Goal: Task Accomplishment & Management: Manage account settings

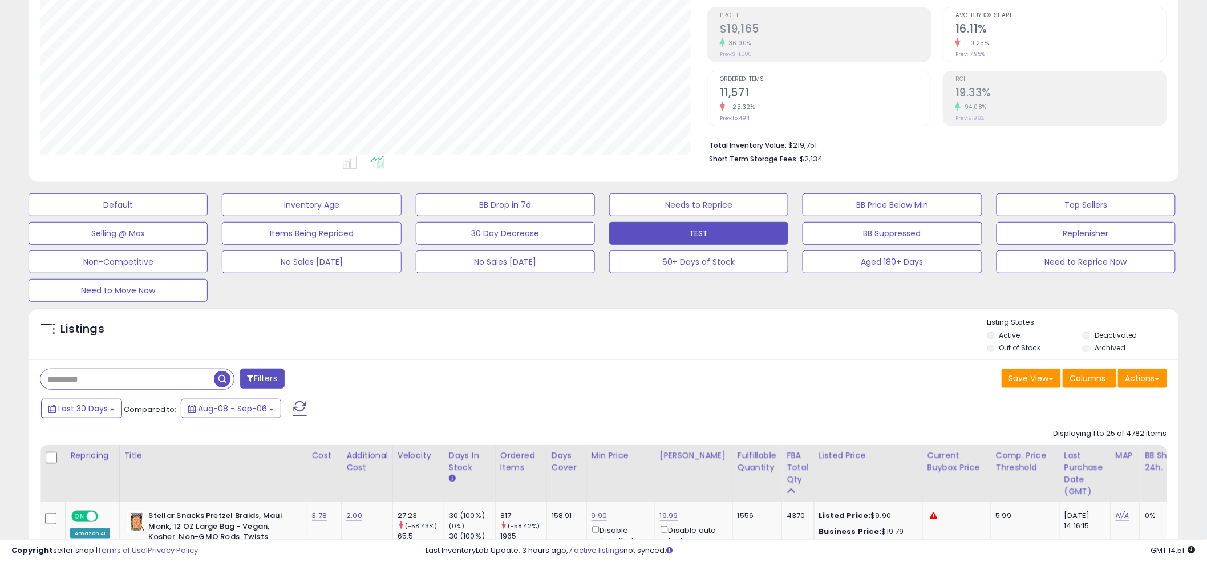
scroll to position [234, 667]
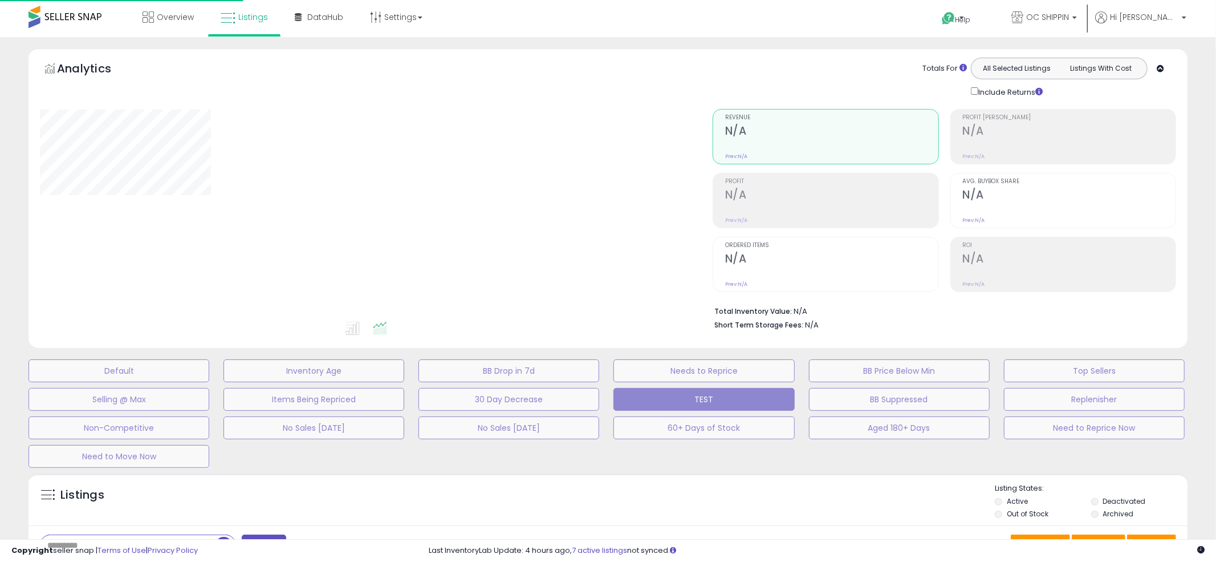
scroll to position [166, 0]
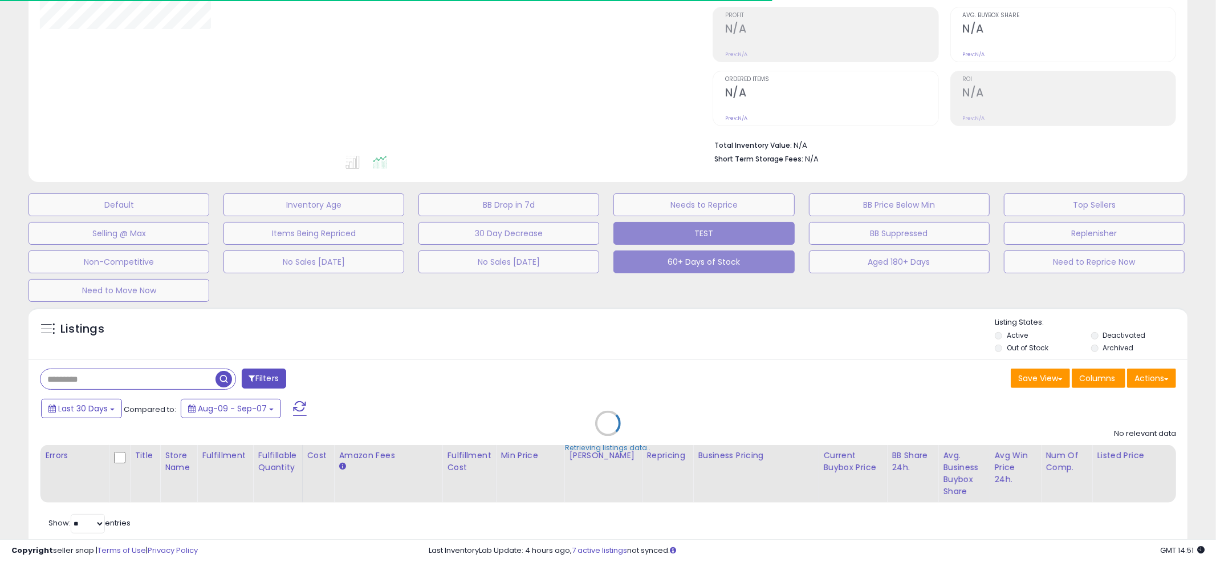
type input "****"
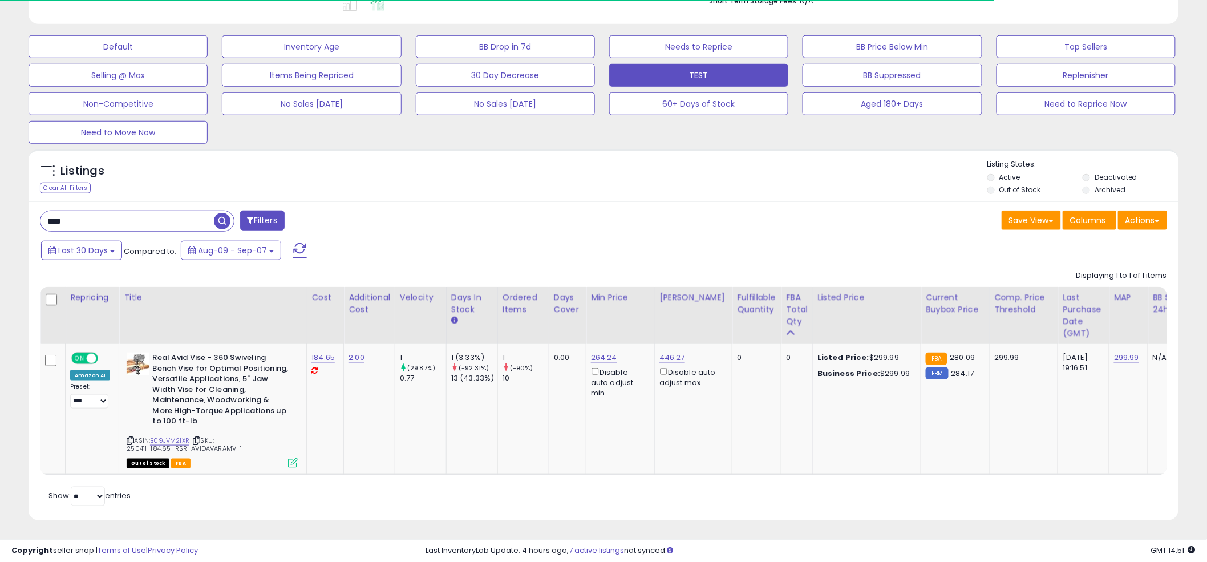
scroll to position [322, 0]
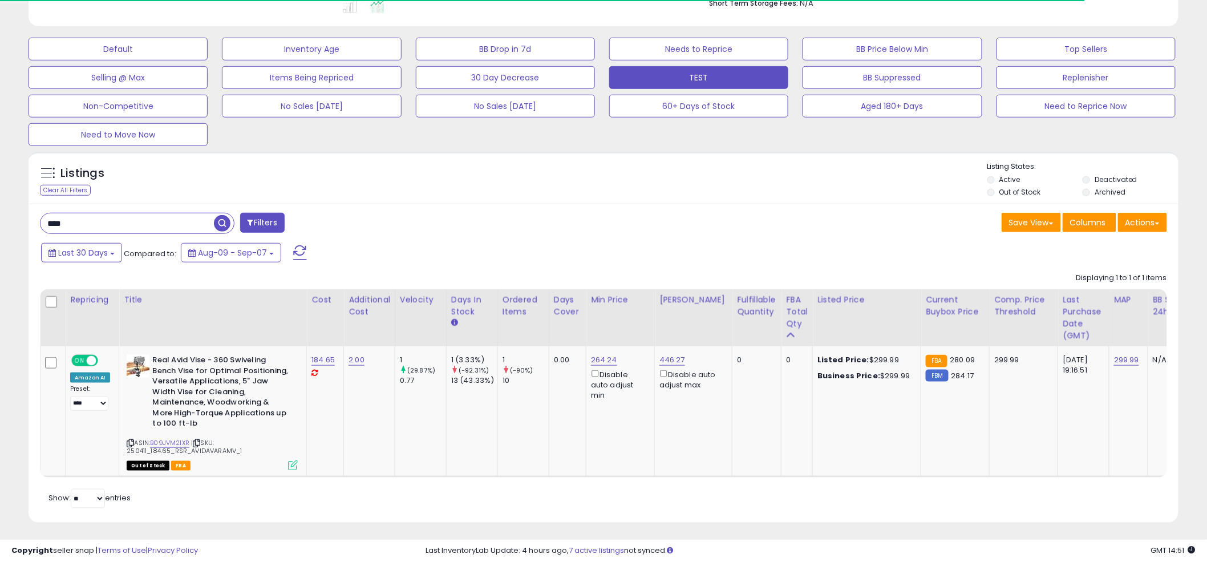
drag, startPoint x: 189, startPoint y: 214, endPoint x: 168, endPoint y: 220, distance: 21.9
click at [189, 214] on input "****" at bounding box center [126, 223] width 173 height 20
click at [168, 220] on input "****" at bounding box center [182, 223] width 284 height 20
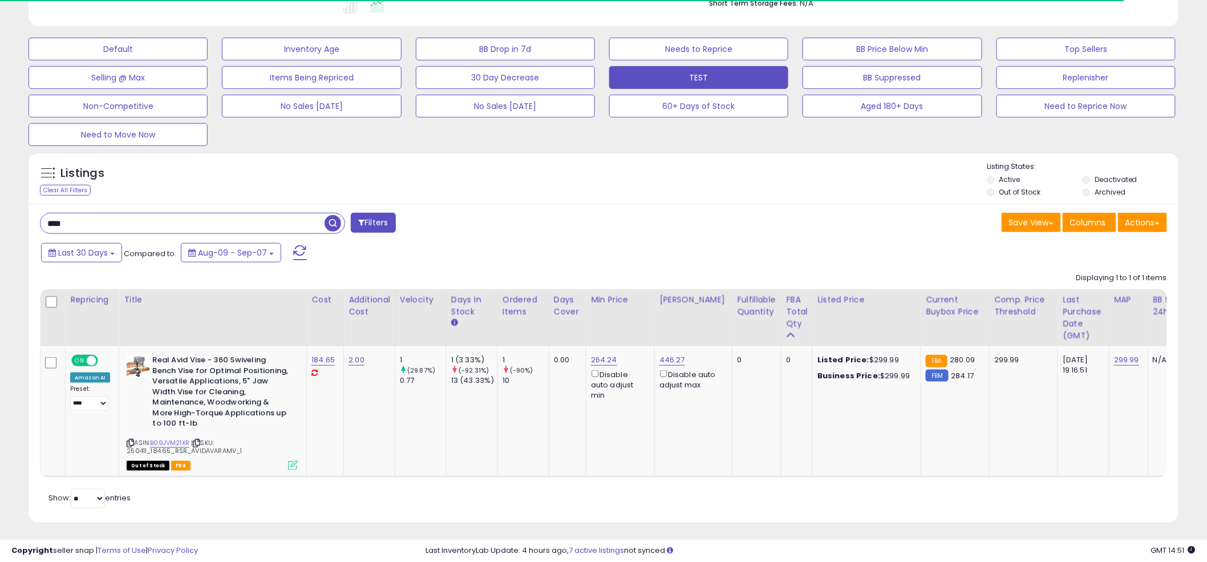
click at [168, 220] on input "****" at bounding box center [182, 223] width 284 height 20
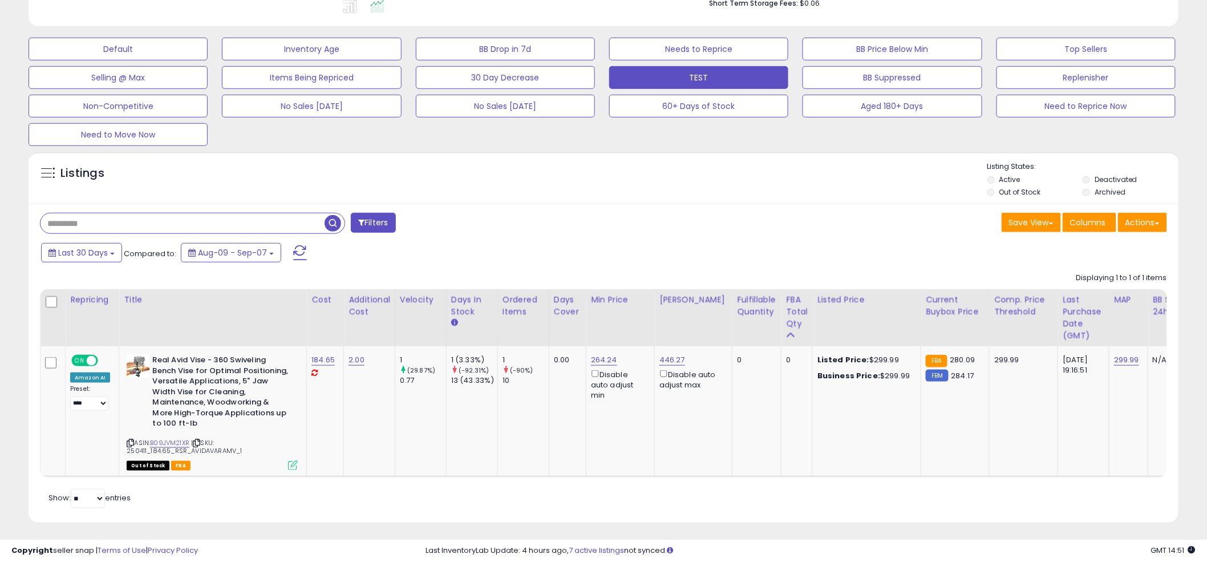
scroll to position [234, 673]
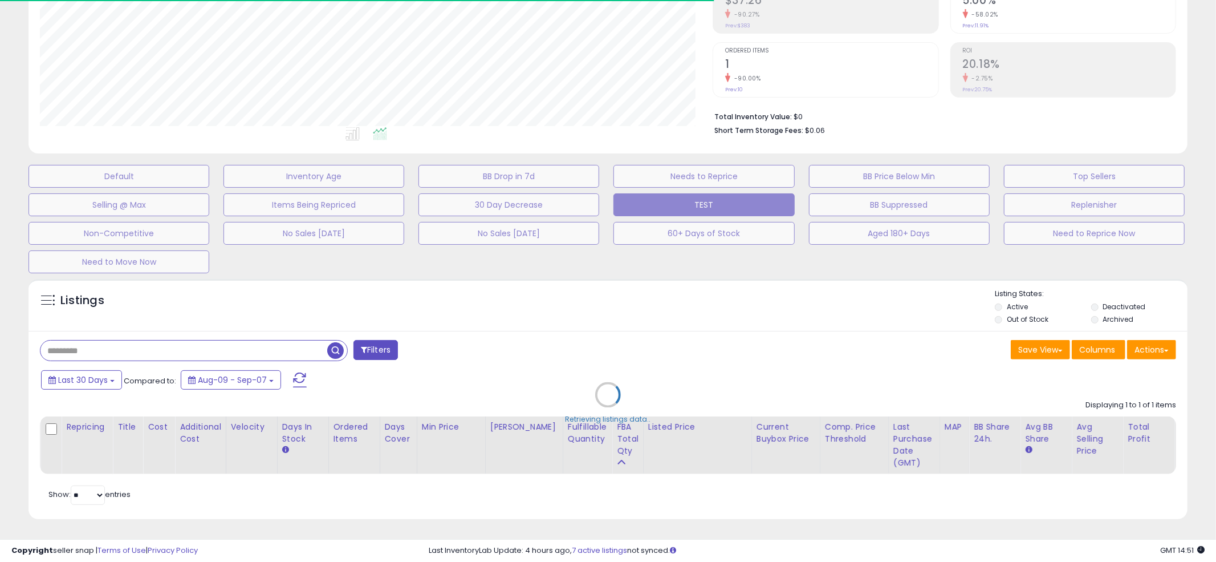
click at [593, 287] on div "Retrieving listings data.." at bounding box center [608, 403] width 1176 height 260
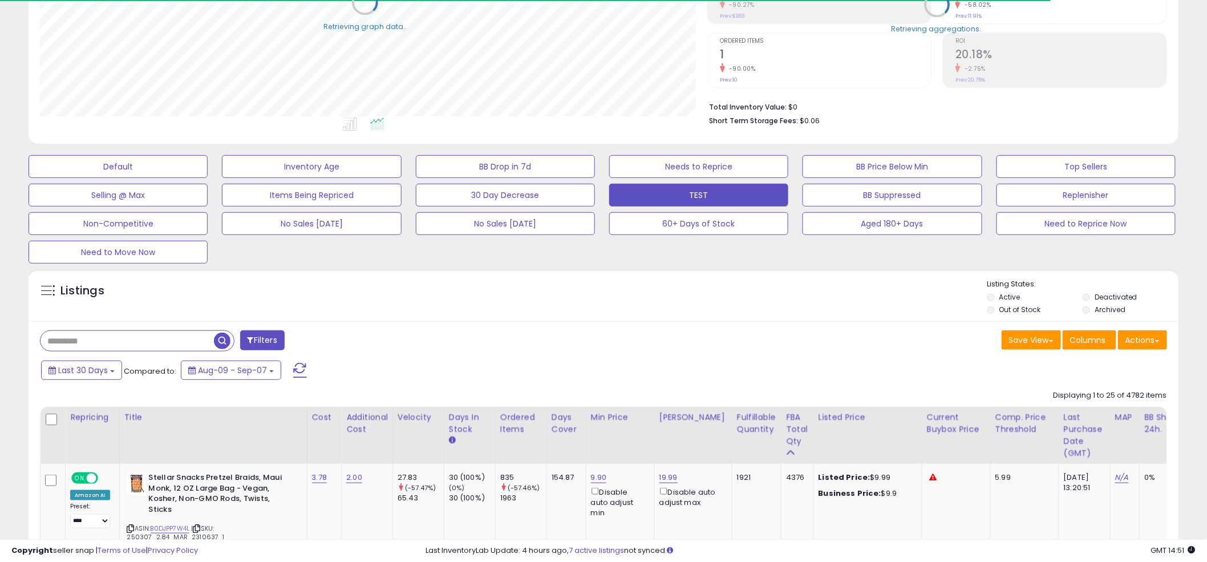
scroll to position [570043, 569609]
click at [603, 282] on div "Listings" at bounding box center [604, 298] width 1150 height 39
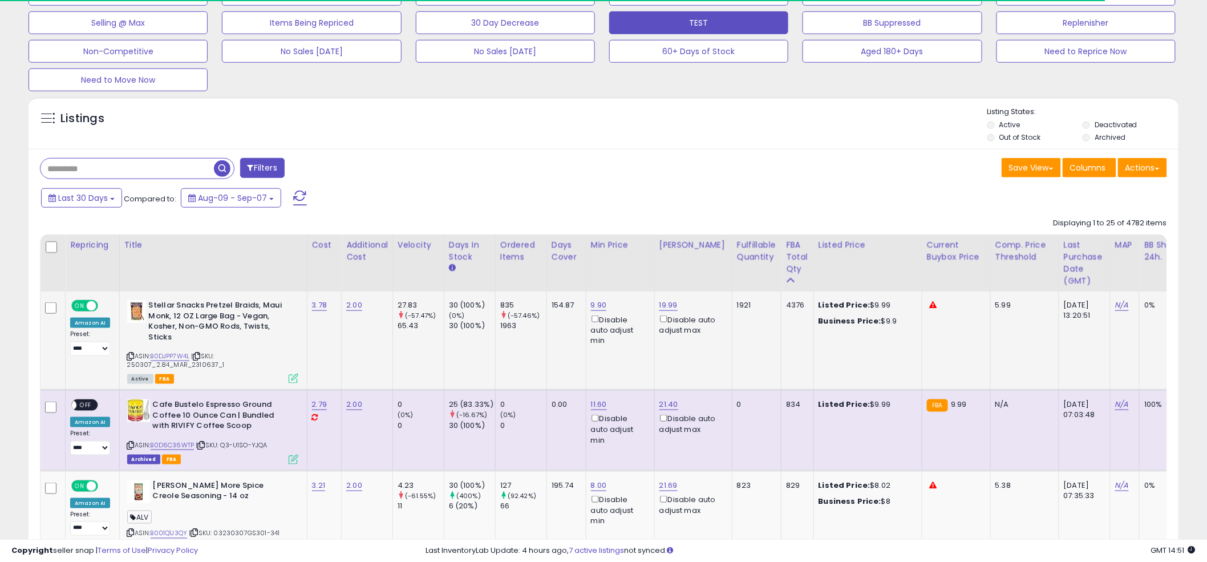
scroll to position [407, 0]
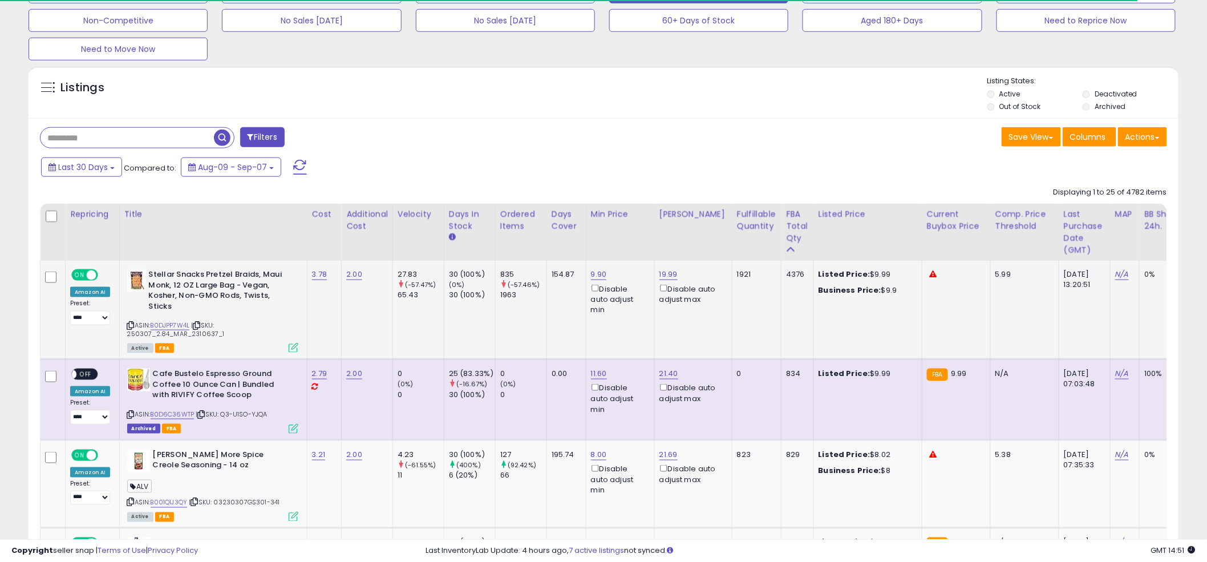
click at [169, 329] on span "| SKU: 250307_2.84_MAR_2310637_1" at bounding box center [176, 328] width 98 height 17
click at [168, 325] on link "B0DJPP7W4L" at bounding box center [170, 325] width 39 height 10
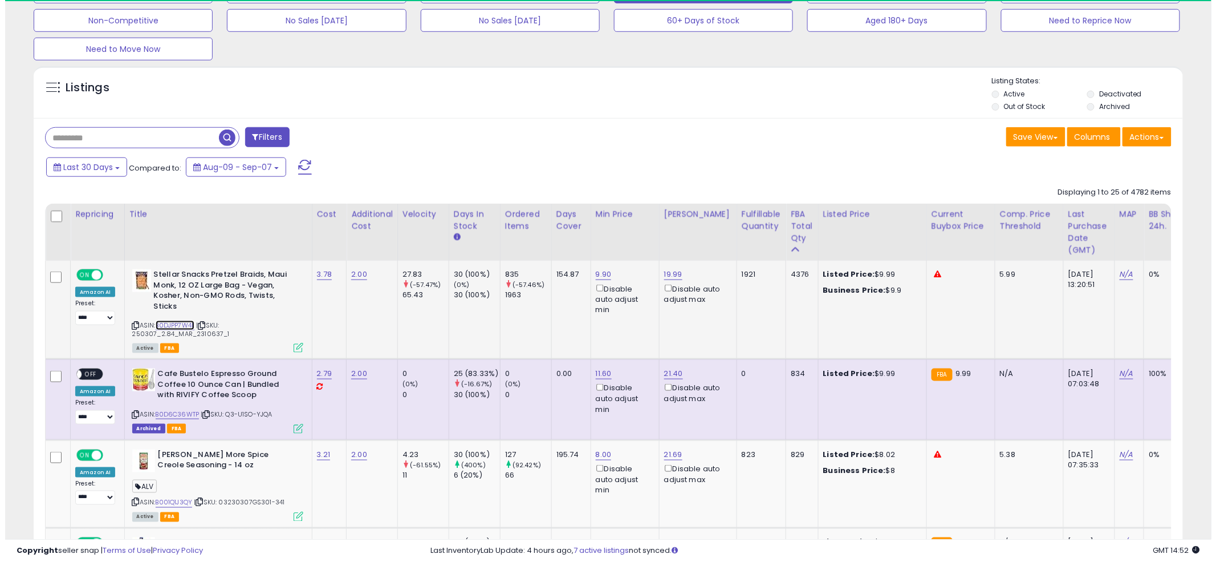
scroll to position [234, 667]
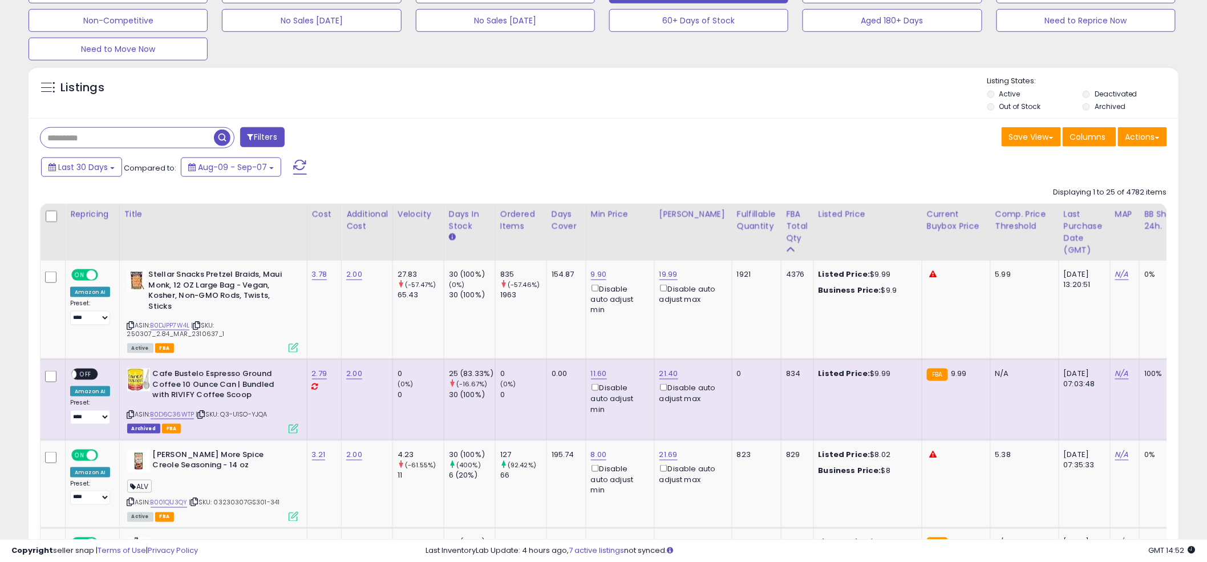
click at [573, 141] on div "Filters" at bounding box center [317, 138] width 572 height 23
click at [295, 351] on icon at bounding box center [294, 348] width 10 height 10
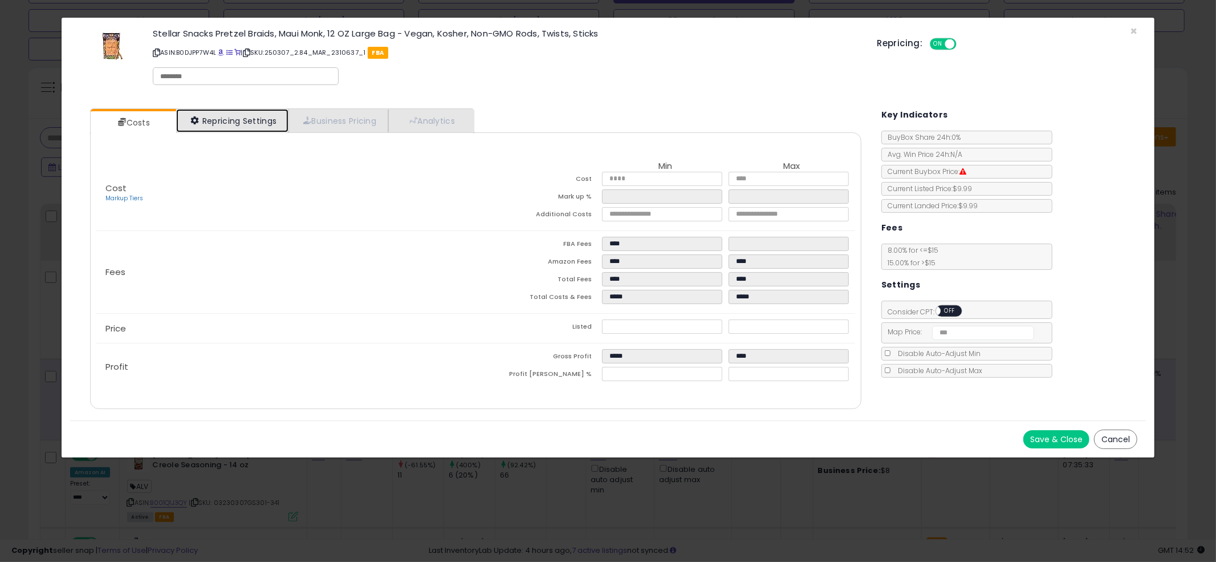
click at [216, 116] on link "Repricing Settings" at bounding box center [232, 120] width 113 height 23
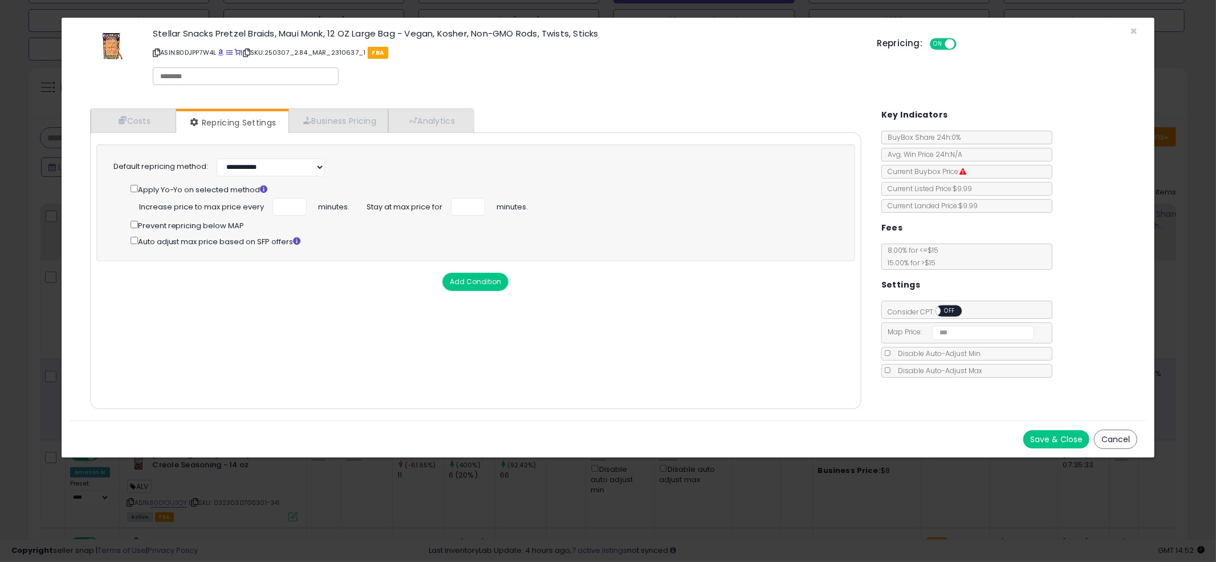
click at [52, 200] on div "× Close Stellar Snacks Pretzel Braids, Maui Monk, 12 OZ Large Bag - Vegan, Kosh…" at bounding box center [608, 281] width 1216 height 562
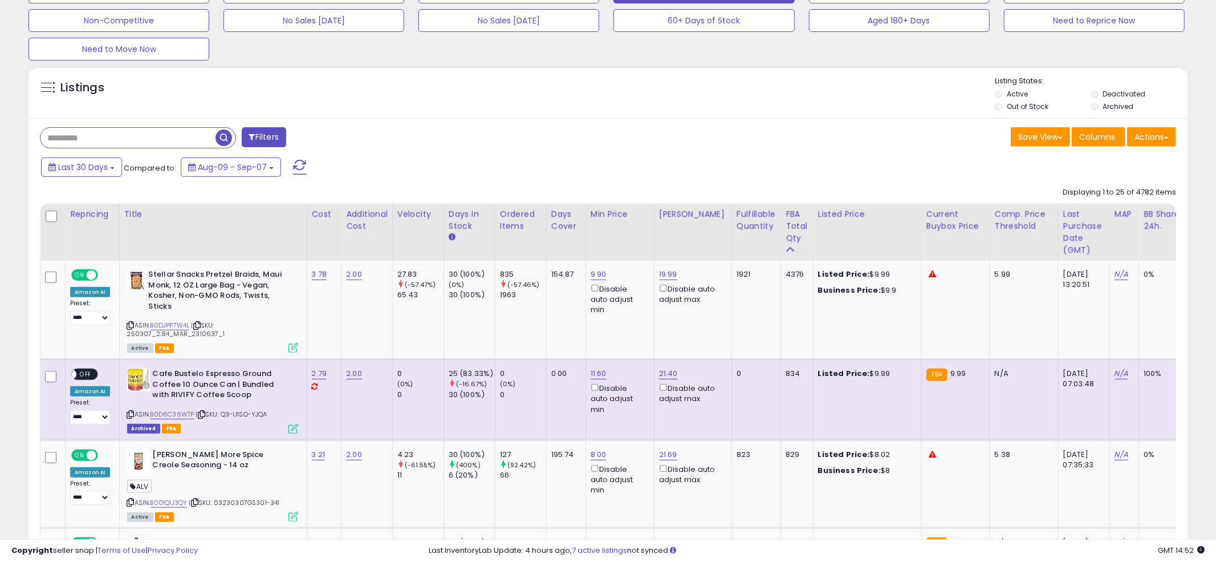
scroll to position [570043, 569609]
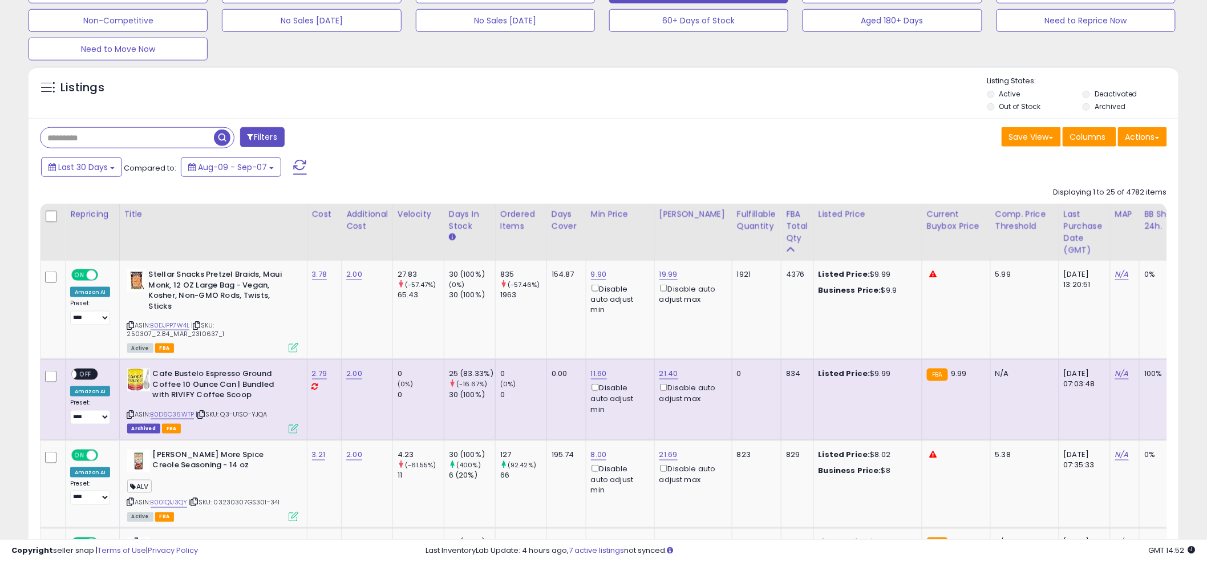
click at [601, 148] on div "Filters" at bounding box center [317, 138] width 572 height 23
click at [590, 150] on div "Filters" at bounding box center [317, 138] width 572 height 23
click at [599, 271] on link "9.90" at bounding box center [599, 274] width 16 height 11
click at [570, 230] on input "****" at bounding box center [569, 235] width 102 height 19
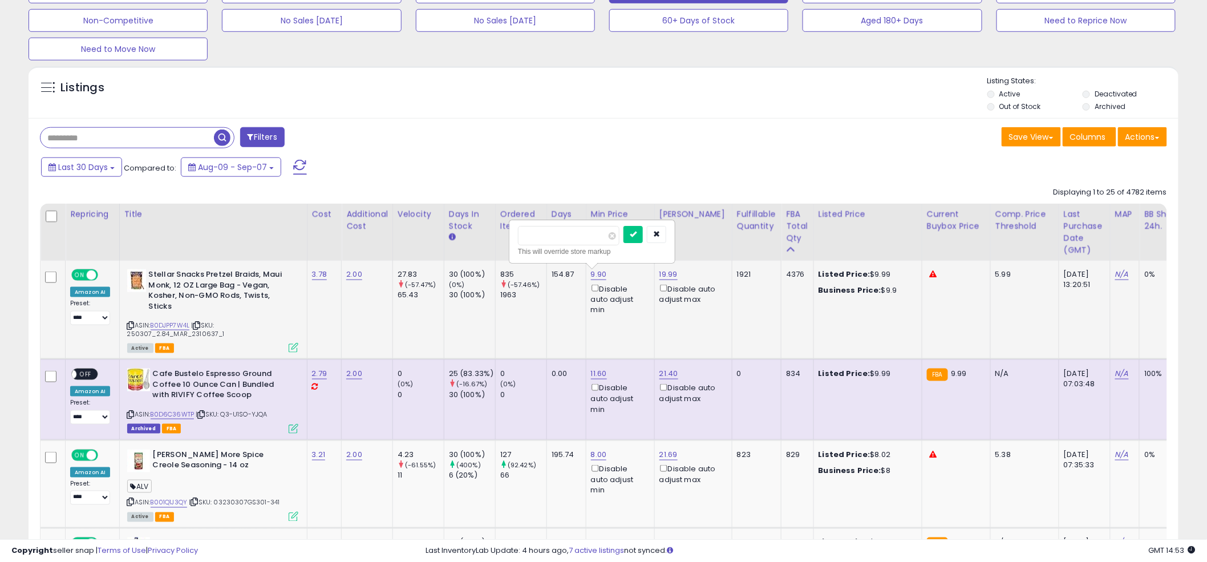
click at [570, 230] on input "****" at bounding box center [569, 235] width 102 height 19
type input "****"
click at [290, 349] on icon at bounding box center [294, 348] width 10 height 10
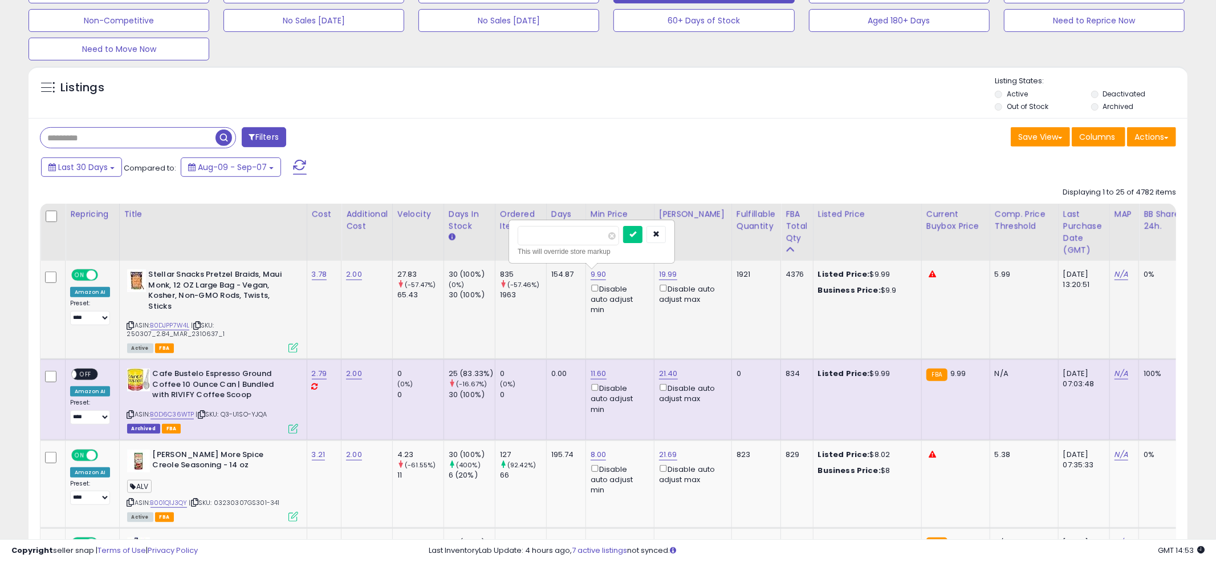
scroll to position [234, 673]
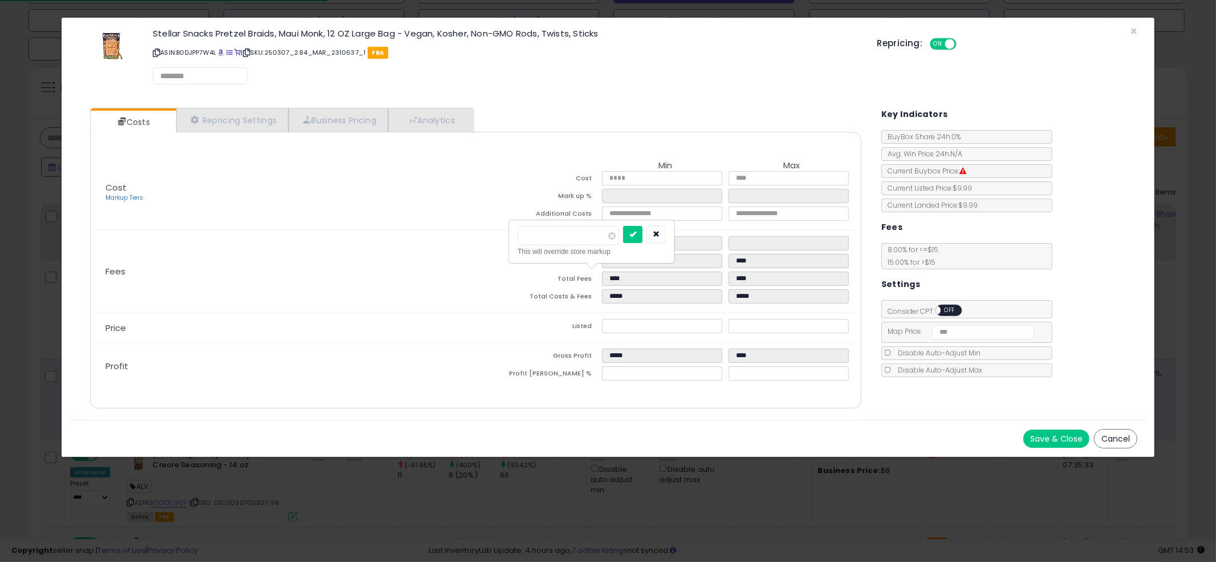
click at [480, 135] on div "Cost Markup Tiers Min Max Cost **** **** Mark up % ****** ****** Additional Cos…" at bounding box center [476, 270] width 772 height 277
click at [462, 119] on link "Analytics" at bounding box center [430, 120] width 84 height 23
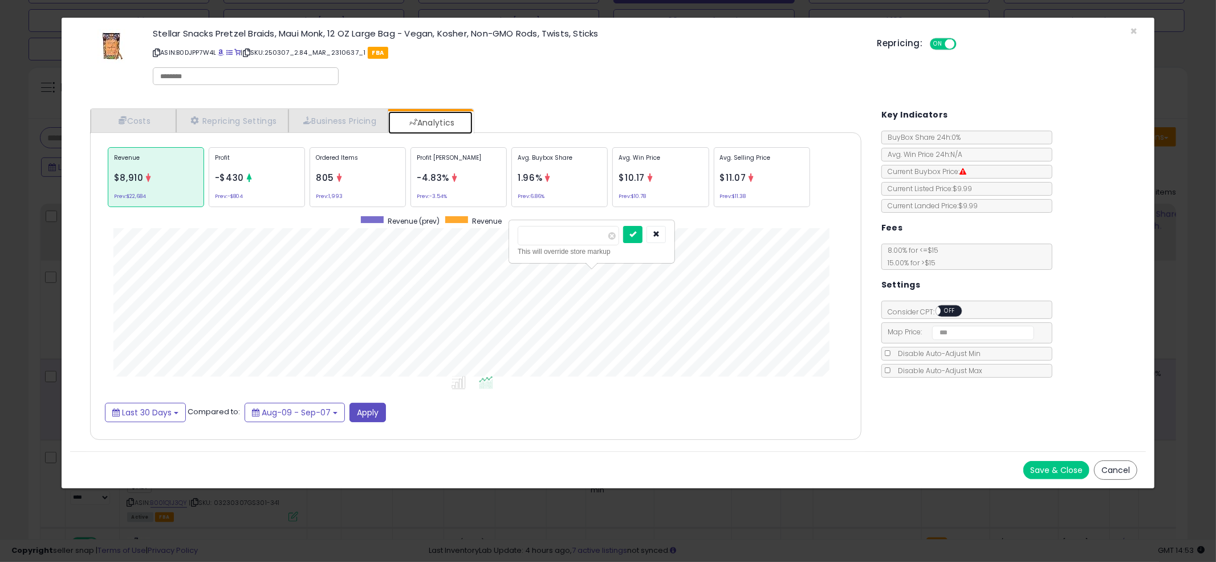
scroll to position [350, 794]
click at [764, 178] on div "Avg. Selling Price $11.07 Prev: $11.38" at bounding box center [762, 177] width 96 height 60
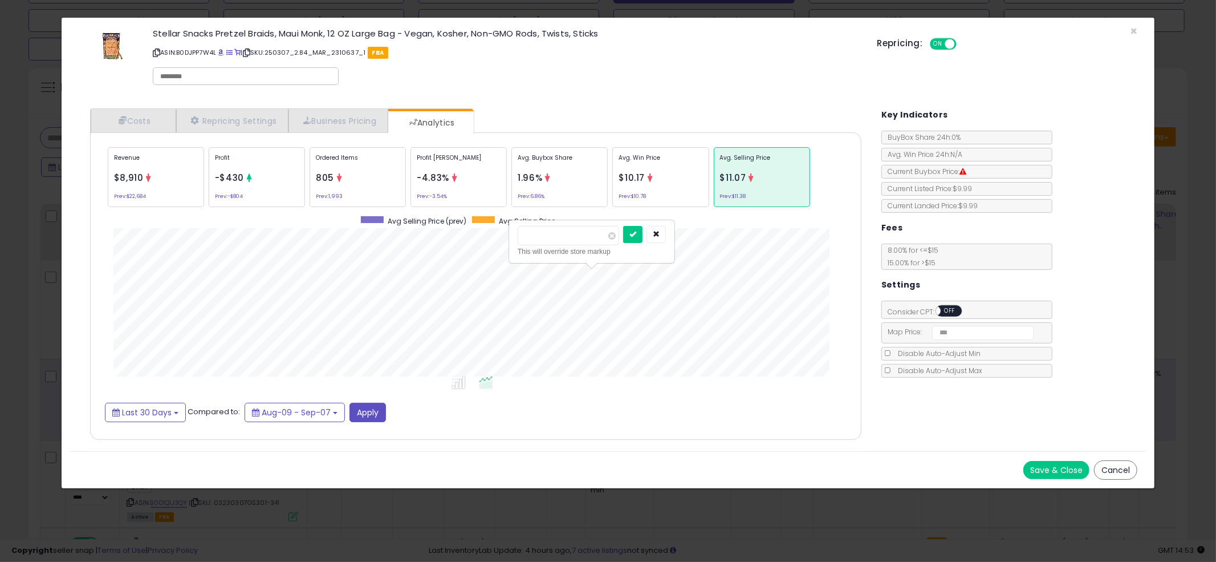
click at [265, 178] on div "Profit -$430 Prev: -$804" at bounding box center [257, 177] width 96 height 60
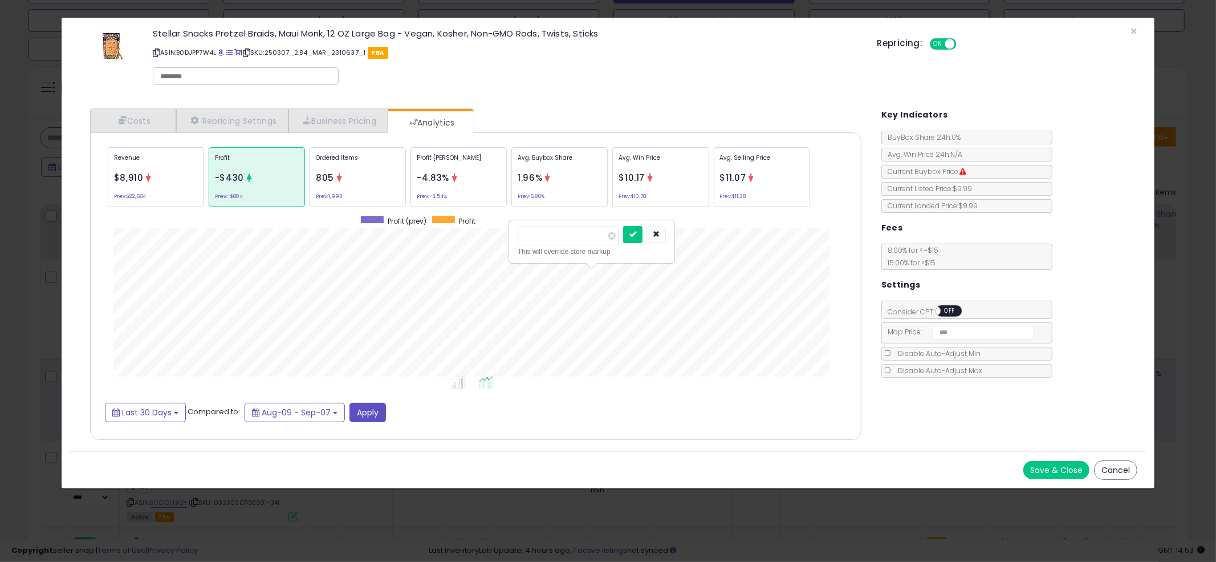
click at [594, 44] on p "ASIN: B0DJPP7W4L | SKU: 250307_2.84_MAR_2310637_1 FBA" at bounding box center [506, 52] width 707 height 18
drag, startPoint x: 38, startPoint y: 180, endPoint x: 421, endPoint y: 218, distance: 385.1
click at [38, 180] on div "× Close Stellar Snacks Pretzel Braids, Maui Monk, 12 OZ Large Bag - Vegan, Kosh…" at bounding box center [608, 281] width 1216 height 562
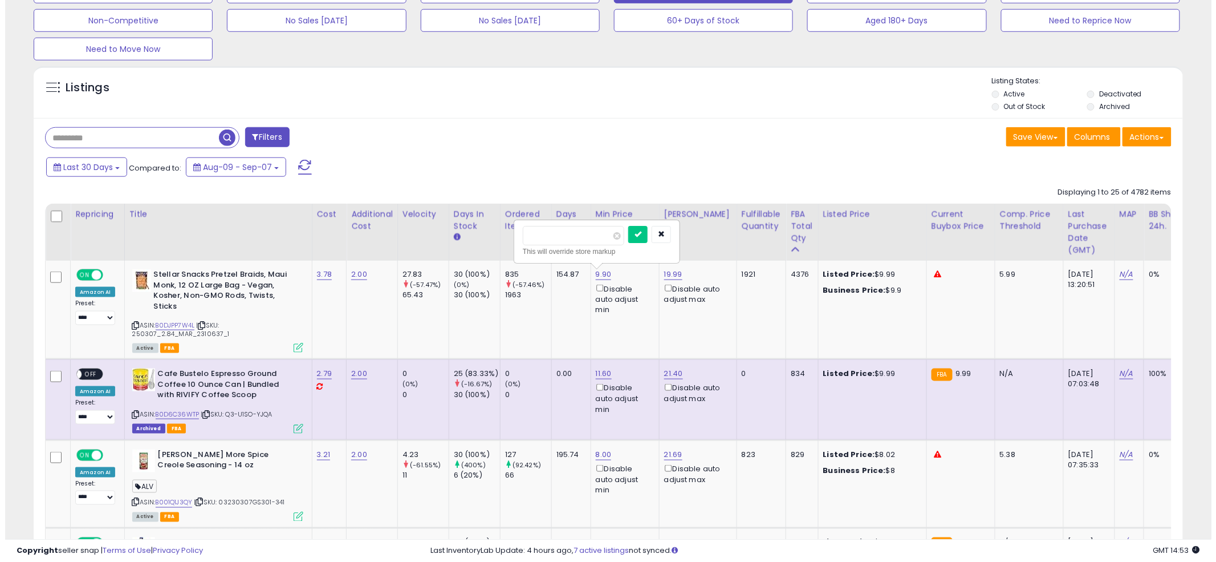
scroll to position [570043, 569609]
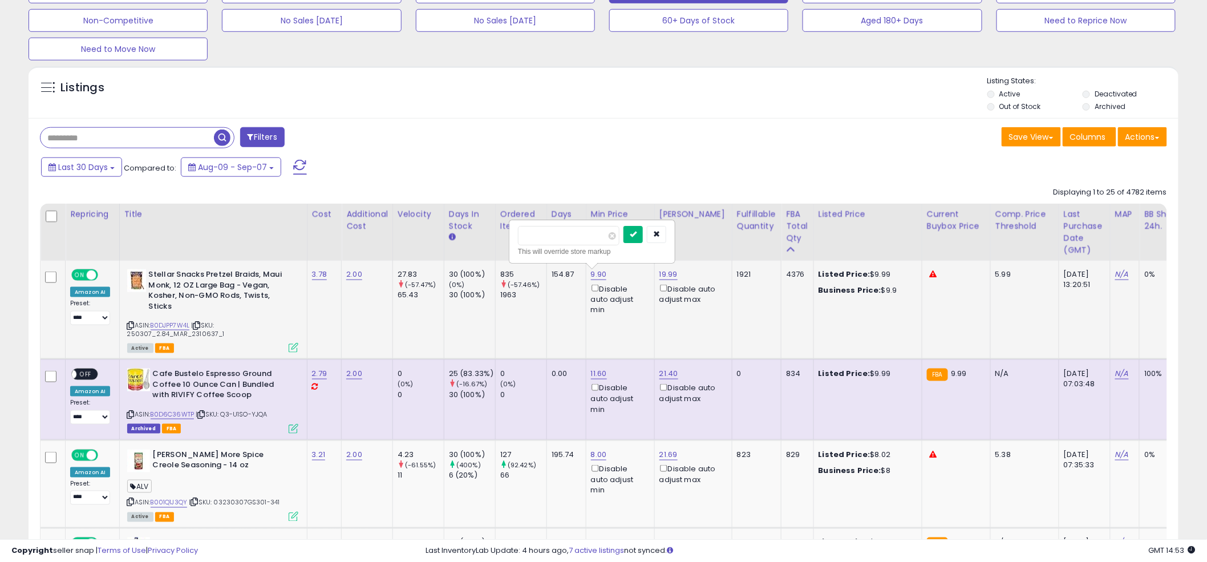
click at [636, 237] on icon "submit" at bounding box center [633, 233] width 7 height 7
click at [604, 158] on div "Last 30 Days Compared to: Aug-09 - Sep-07" at bounding box center [460, 169] width 845 height 26
click at [289, 348] on icon at bounding box center [294, 348] width 10 height 10
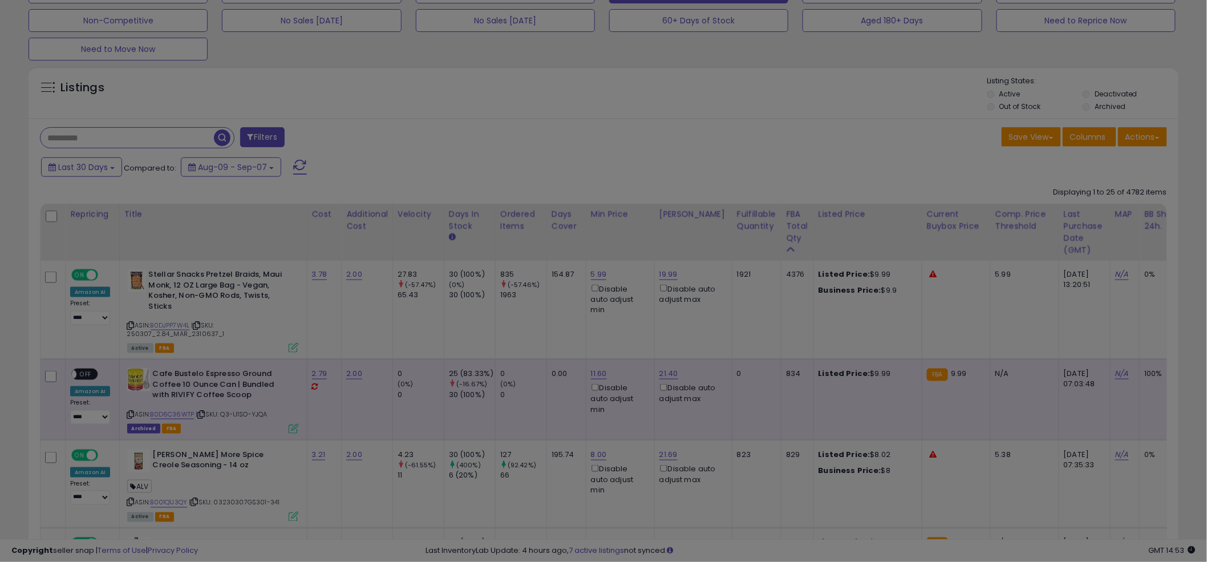
scroll to position [234, 673]
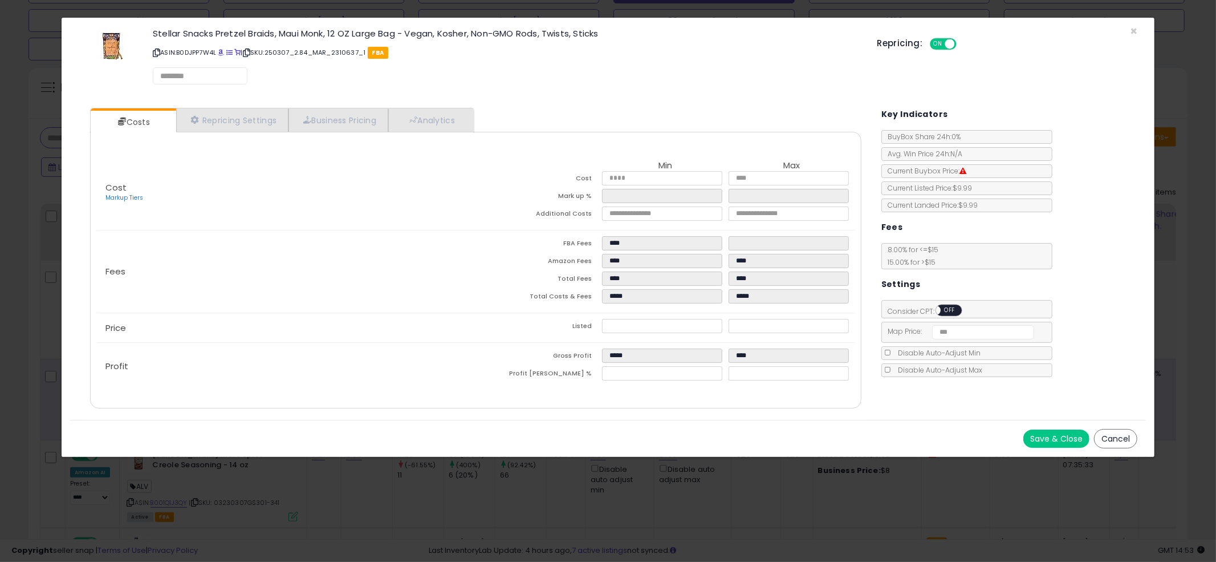
select select "*********"
click at [236, 117] on link "Repricing Settings" at bounding box center [232, 120] width 113 height 23
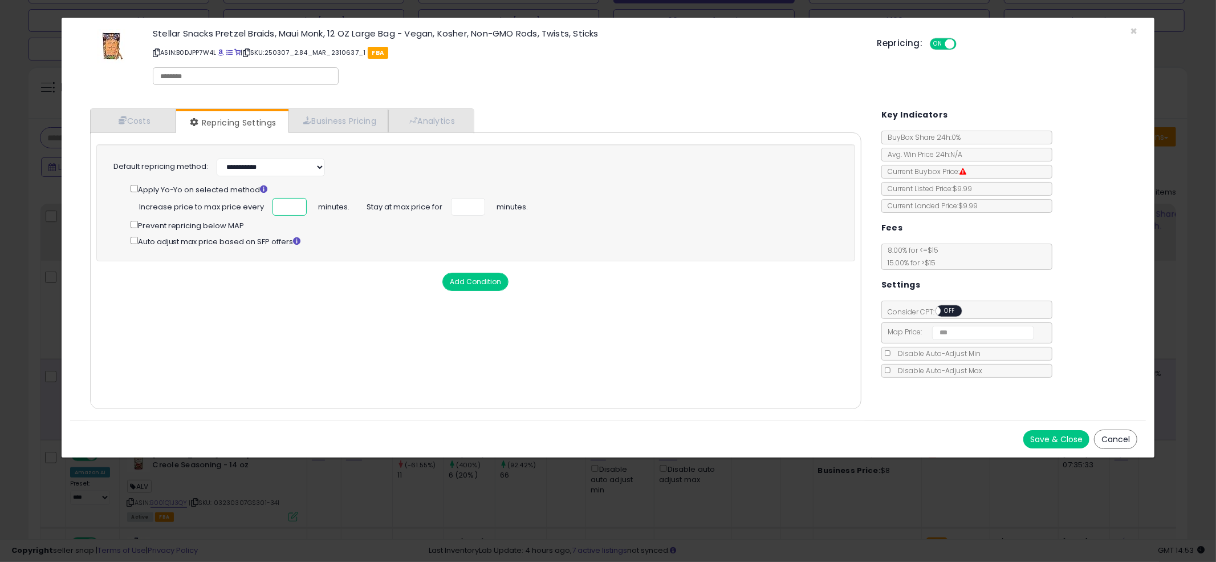
drag, startPoint x: 291, startPoint y: 208, endPoint x: 274, endPoint y: 203, distance: 17.9
click at [274, 203] on input "**" at bounding box center [290, 207] width 34 height 18
drag, startPoint x: 275, startPoint y: 205, endPoint x: 297, endPoint y: 207, distance: 22.3
click at [297, 207] on input "**" at bounding box center [290, 207] width 34 height 18
type input "**"
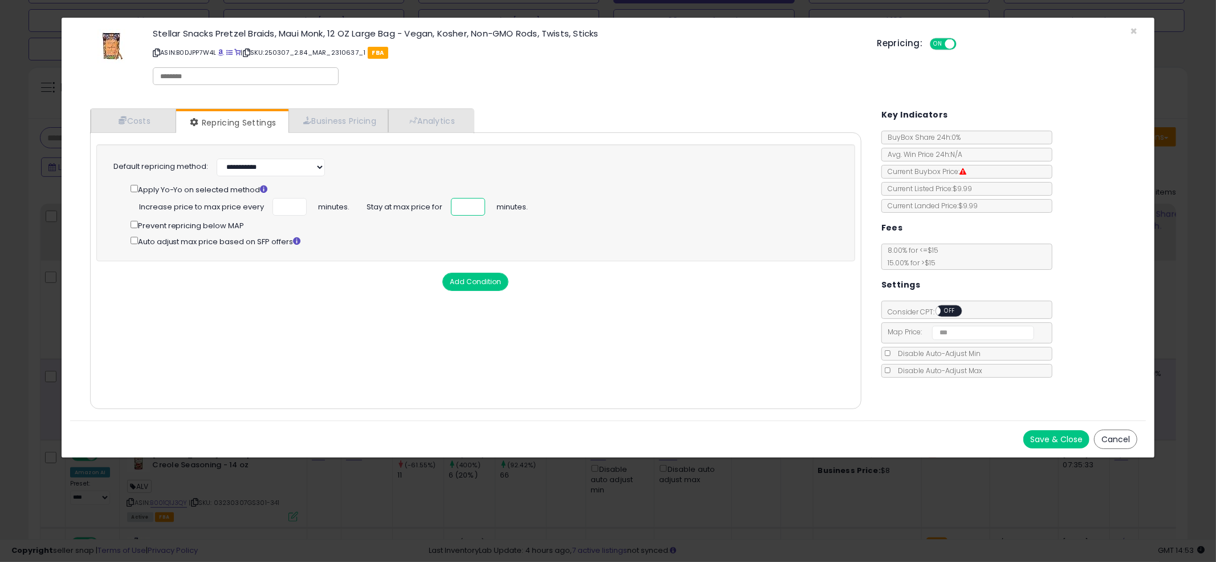
type input "**"
click at [597, 96] on div "× Close Stellar Snacks Pretzel Braids, Maui Monk, 12 OZ Large Bag - Vegan, Kosh…" at bounding box center [608, 59] width 1077 height 82
click at [625, 114] on div "Costs Repricing Settings Business Pricing Analytics" at bounding box center [476, 258] width 772 height 301
click at [1045, 439] on button "Save & Close" at bounding box center [1057, 439] width 66 height 18
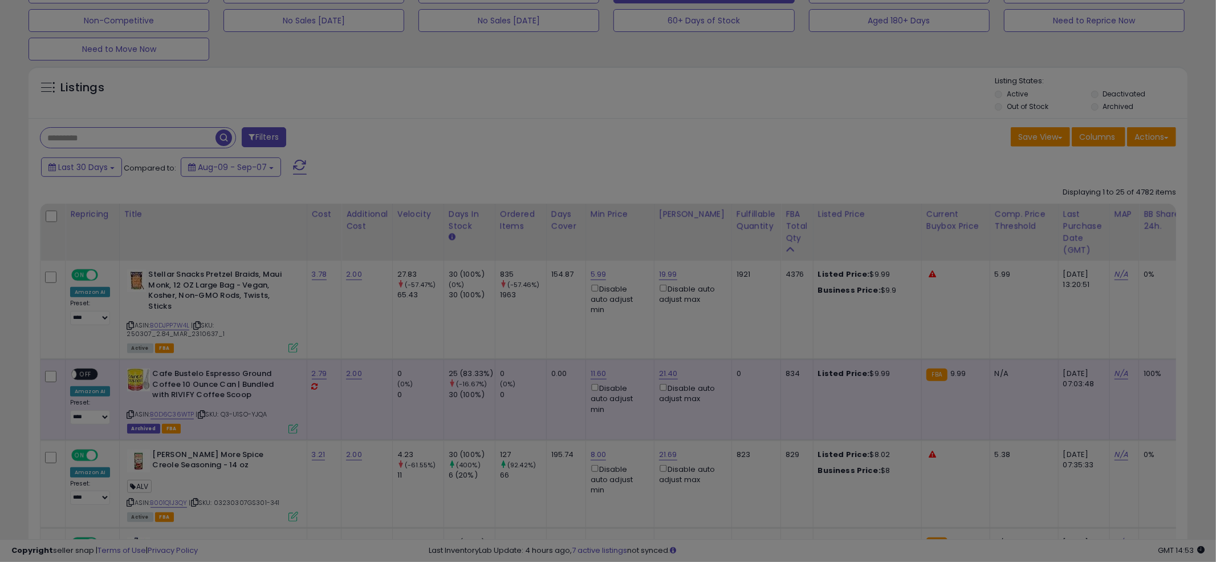
click at [622, 158] on div "Cost Markup Tiers Min Max Cost **** **** Mark up % ******* ****** Additional Co…" at bounding box center [475, 192] width 759 height 75
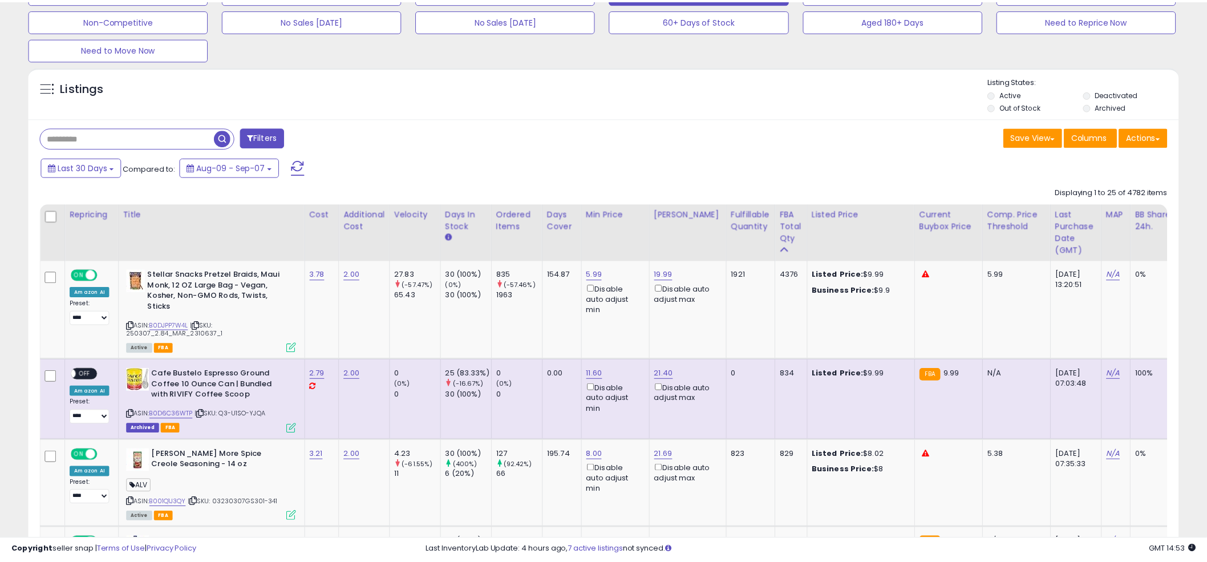
scroll to position [570043, 569609]
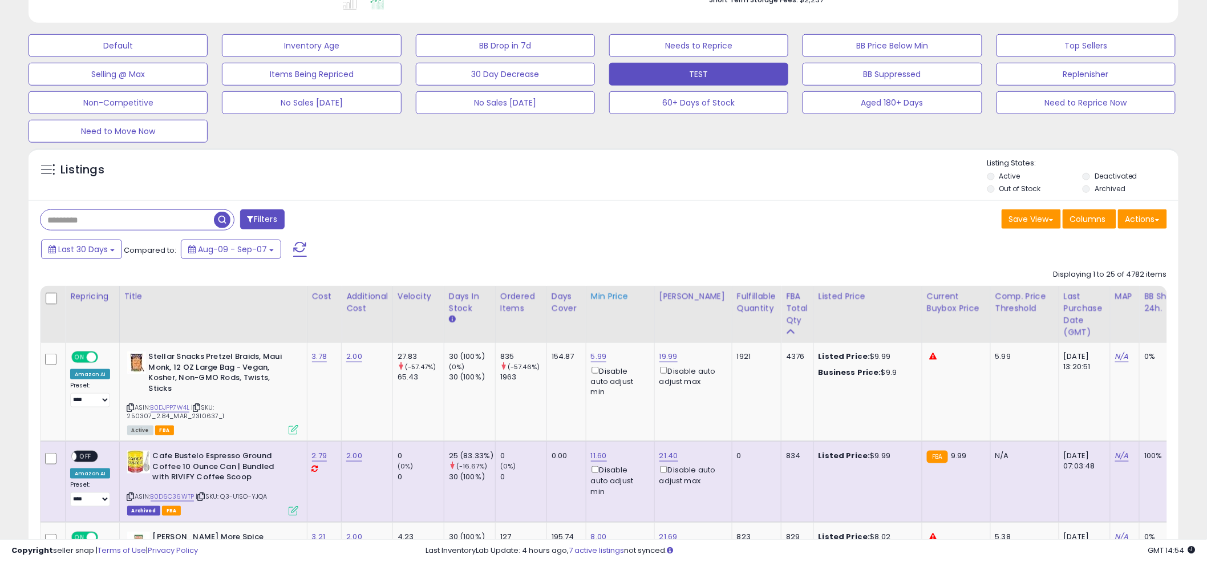
scroll to position [317, 0]
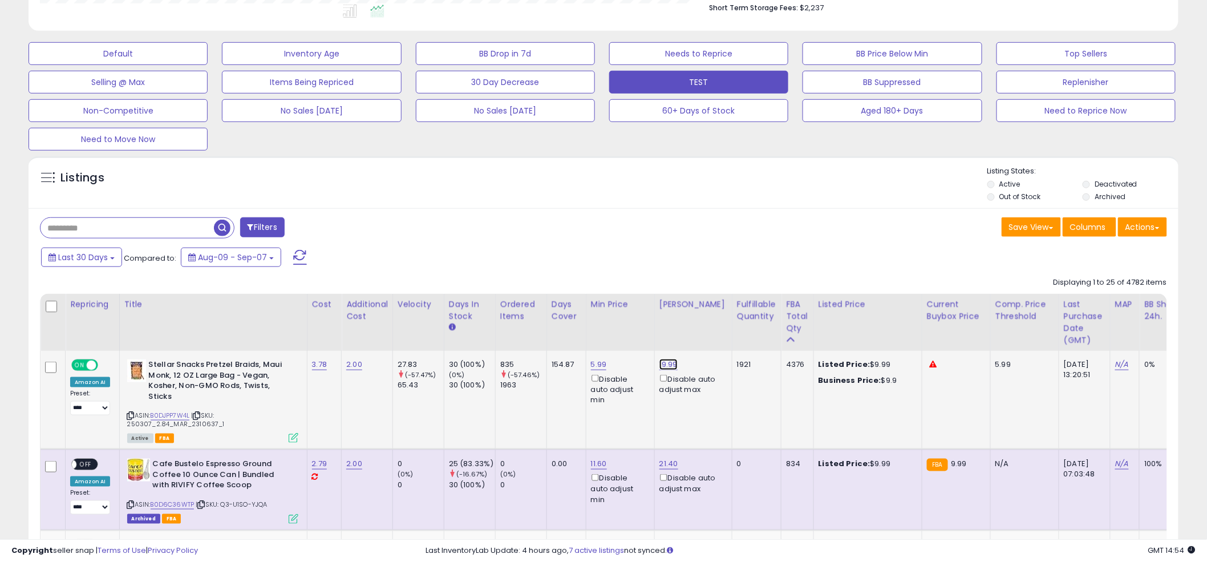
click at [671, 366] on link "19.99" at bounding box center [668, 364] width 18 height 11
click at [638, 318] on input "*****" at bounding box center [638, 325] width 102 height 19
type input "*****"
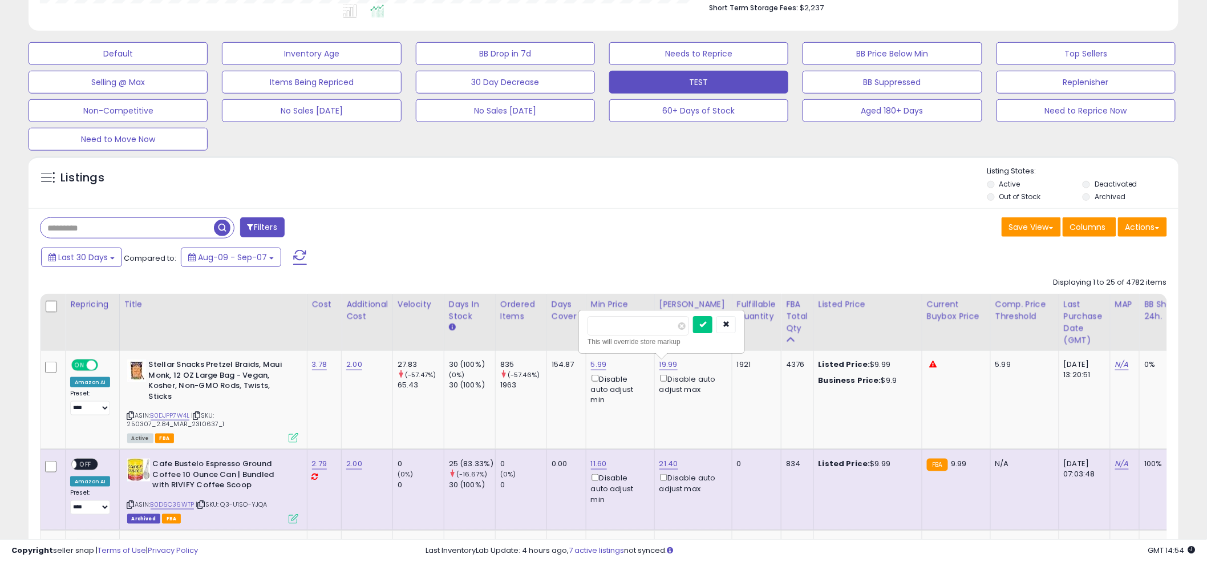
click at [129, 419] on span "| SKU: 250307_2.84_MAR_2310637_1" at bounding box center [176, 419] width 98 height 17
click at [128, 415] on icon at bounding box center [130, 415] width 7 height 6
click at [736, 323] on button "button" at bounding box center [725, 324] width 19 height 17
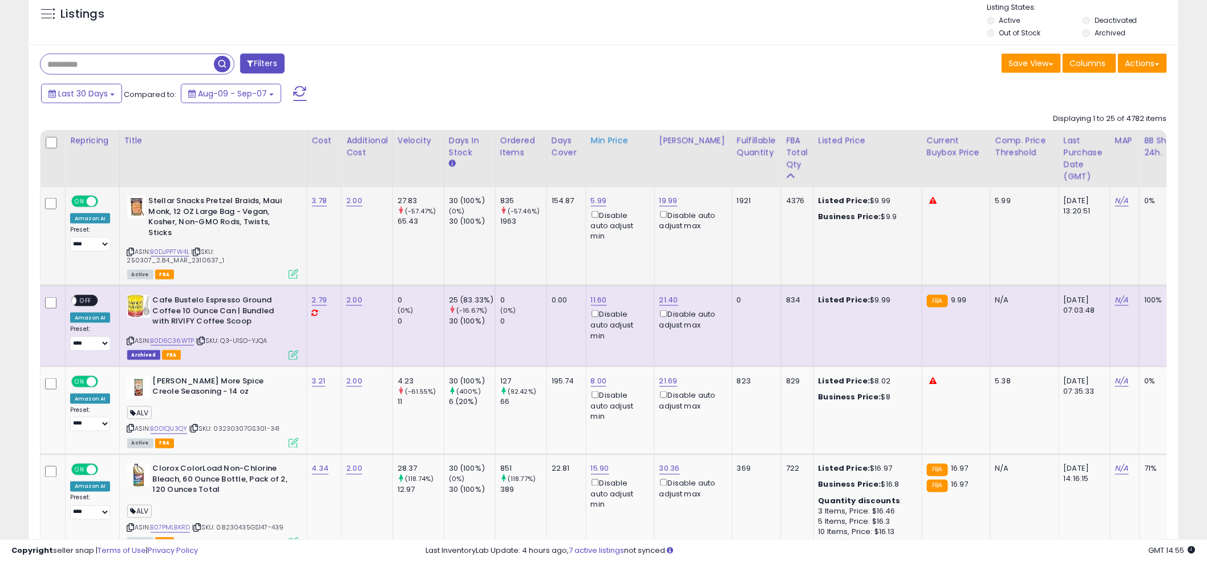
scroll to position [484, 0]
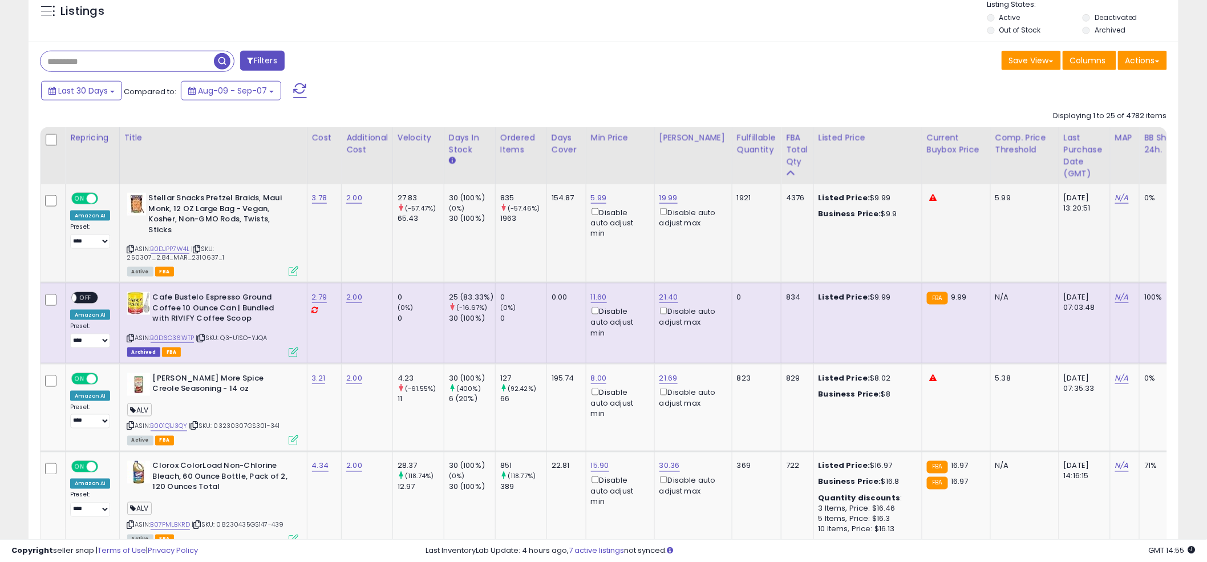
click at [582, 72] on div "Filters" at bounding box center [317, 62] width 572 height 23
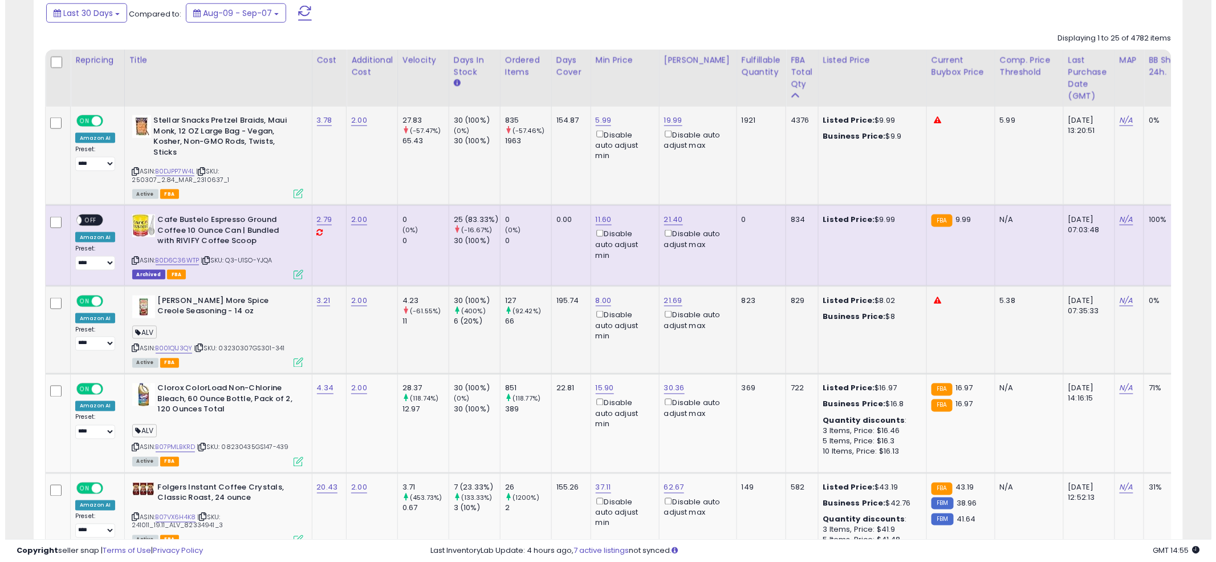
scroll to position [576, 0]
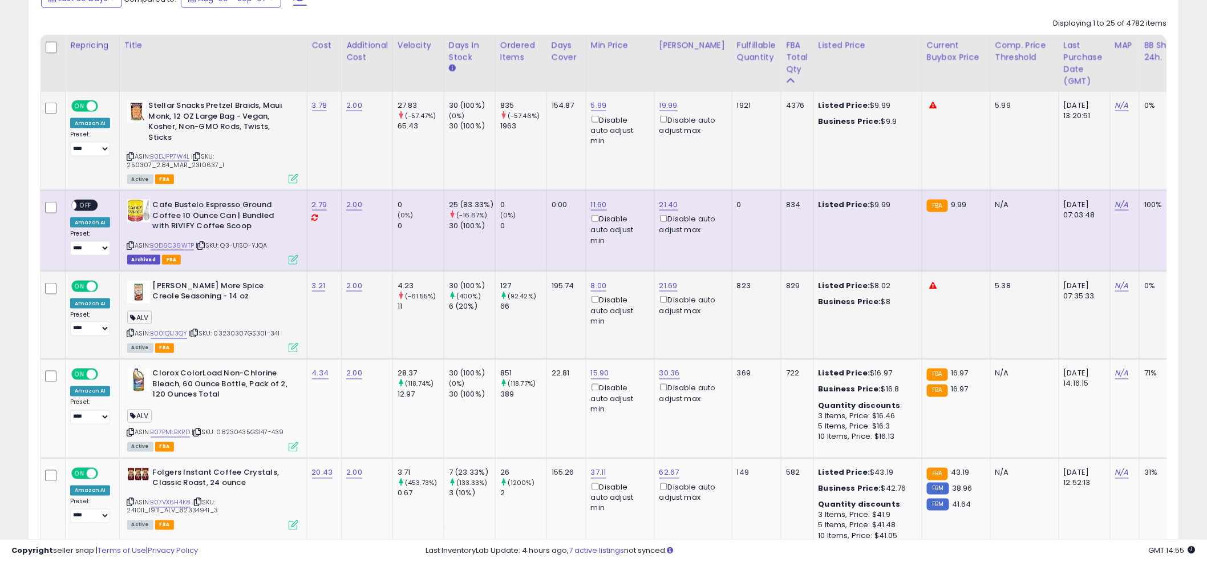
click at [569, 331] on td "195.74" at bounding box center [565, 315] width 39 height 88
click at [290, 446] on icon at bounding box center [294, 447] width 10 height 10
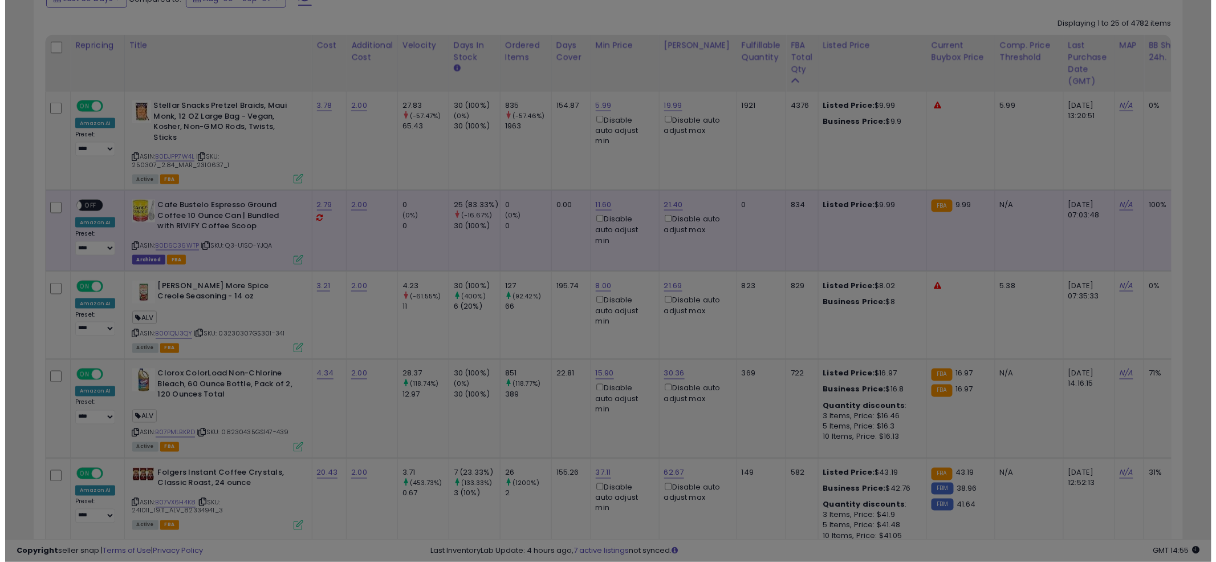
scroll to position [234, 673]
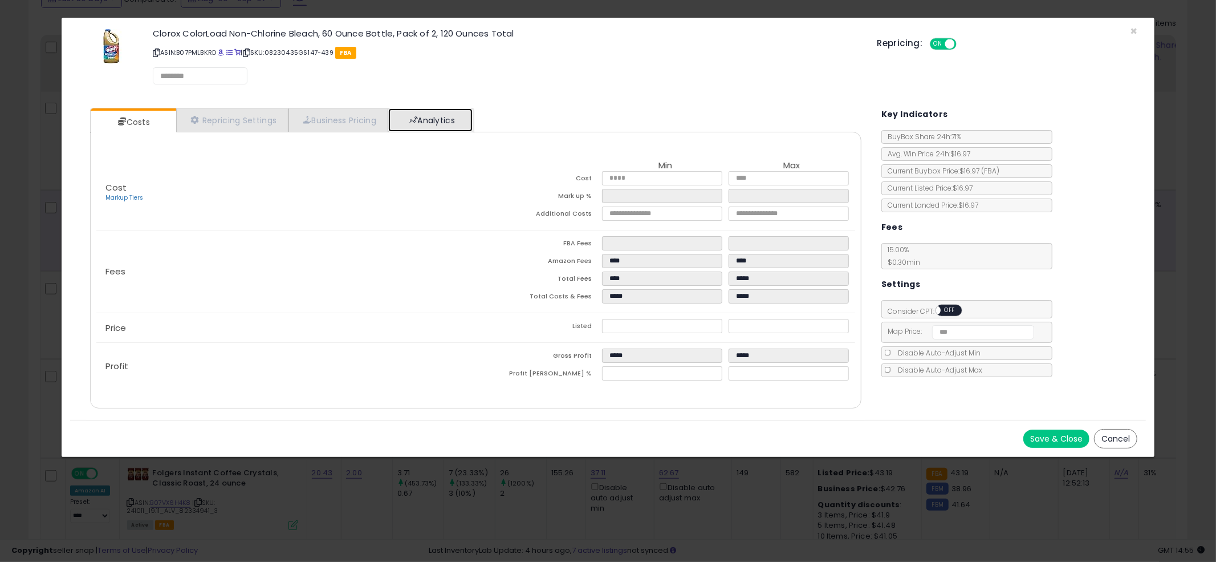
click at [468, 126] on link "Analytics" at bounding box center [430, 119] width 84 height 23
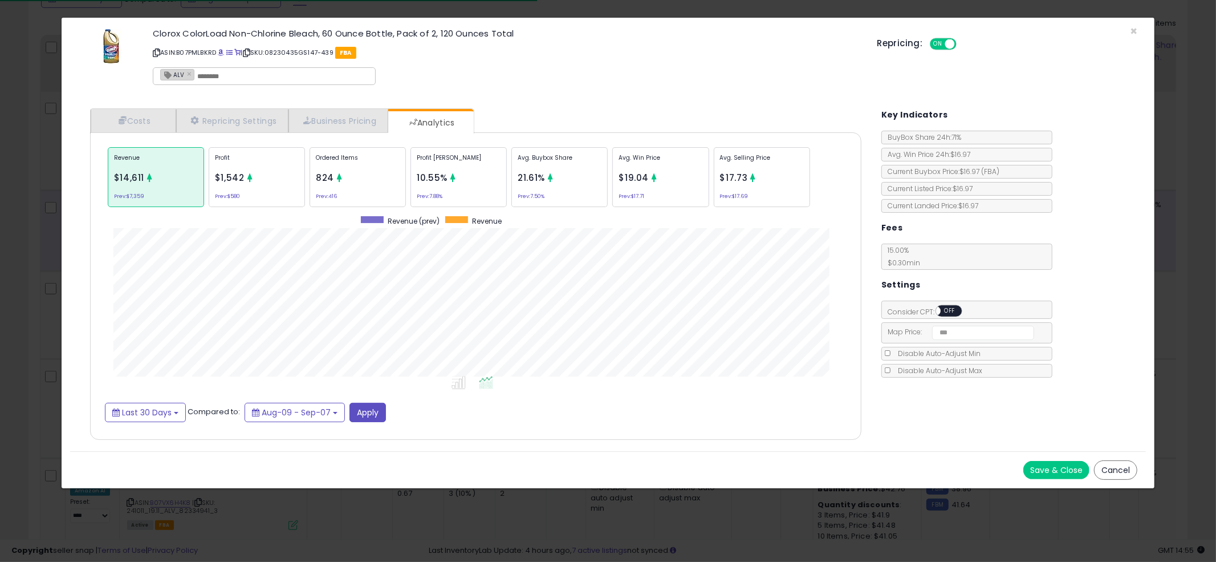
click at [611, 94] on div "× Close Clorox ColorLoad Non-Chlorine Bleach, 60 Ounce Bottle, Pack of 2, 120 O…" at bounding box center [608, 59] width 1077 height 82
click at [375, 182] on div "Ordered Items 824 Prev: 416" at bounding box center [358, 177] width 96 height 60
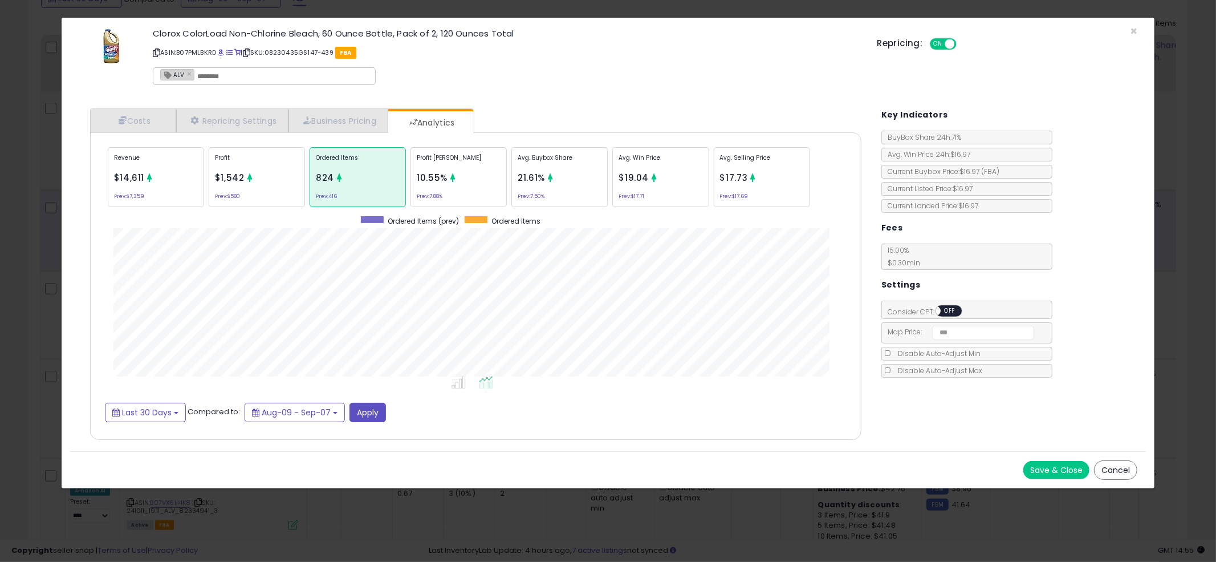
click at [533, 125] on div "Costs Repricing Settings Business Pricing Analytics" at bounding box center [476, 273] width 772 height 331
click at [607, 79] on div "Clorox ColorLoad Non-Chlorine Bleach, 60 Ounce Bottle, Pack of 2, 120 Ounces To…" at bounding box center [506, 58] width 724 height 65
click at [22, 128] on div "× Close Clorox ColorLoad Non-Chlorine Bleach, 60 Ounce Bottle, Pack of 2, 120 O…" at bounding box center [608, 281] width 1216 height 562
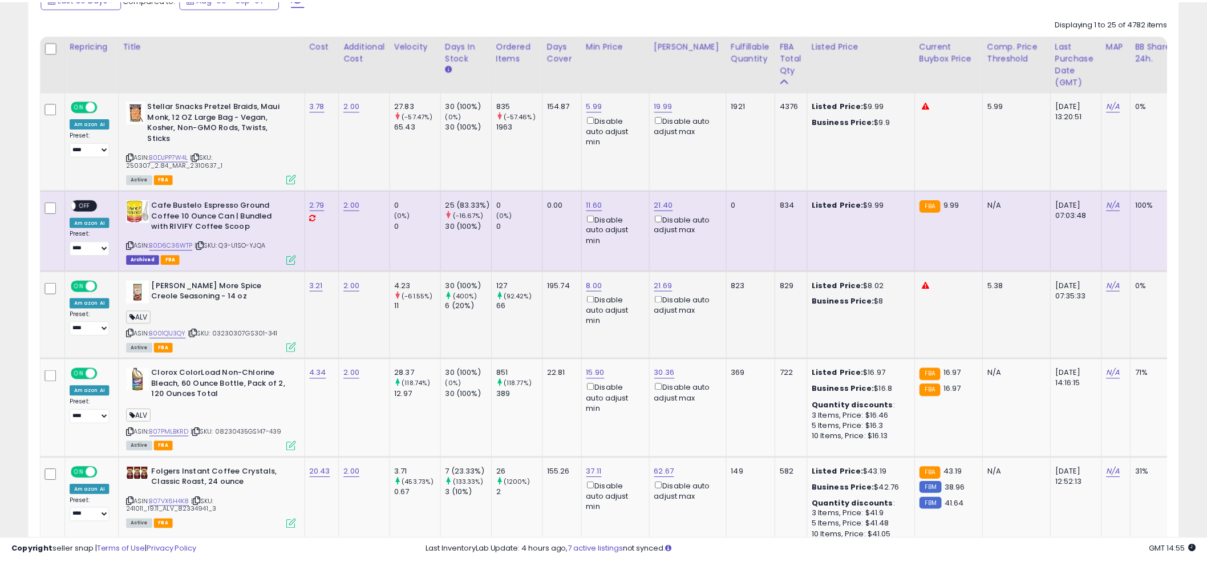
scroll to position [570043, 569609]
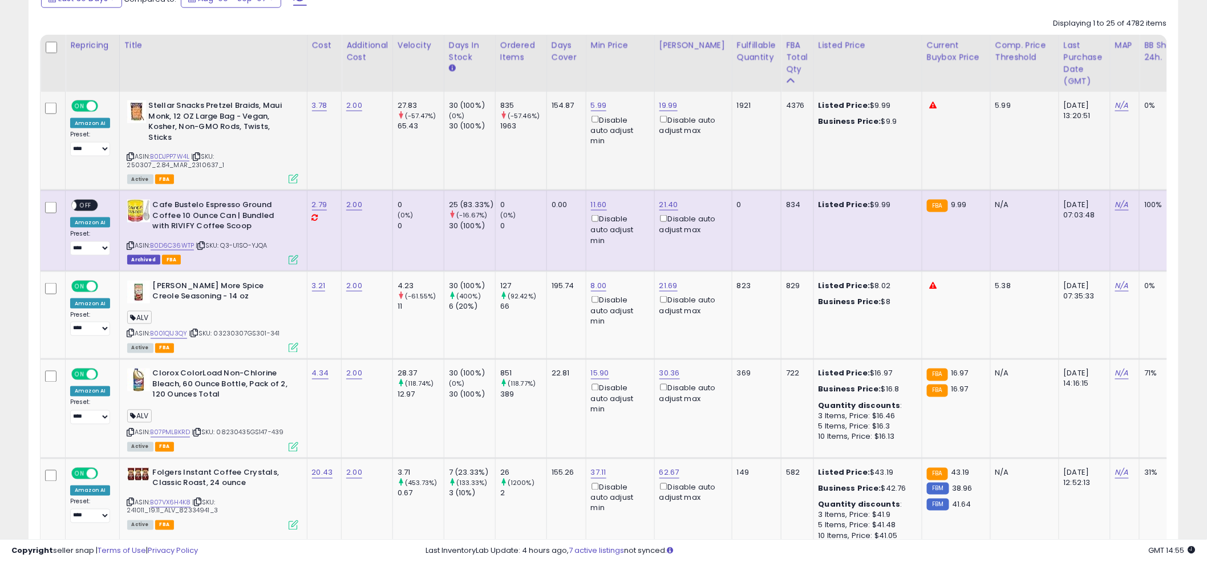
click at [530, 236] on td "0 (0%) 0" at bounding box center [520, 230] width 51 height 80
click at [128, 431] on icon at bounding box center [130, 432] width 7 height 6
click at [167, 431] on link "B07PMLBKRD" at bounding box center [171, 433] width 40 height 10
click at [302, 315] on td "[PERSON_NAME] More Spice Creole Seasoning - 14 oz ALV ASIN: B001Q1J3QY | SKU: 0…" at bounding box center [213, 315] width 188 height 88
click at [452, 330] on td "30 (100%) (400%) 6 (20%)" at bounding box center [469, 315] width 51 height 88
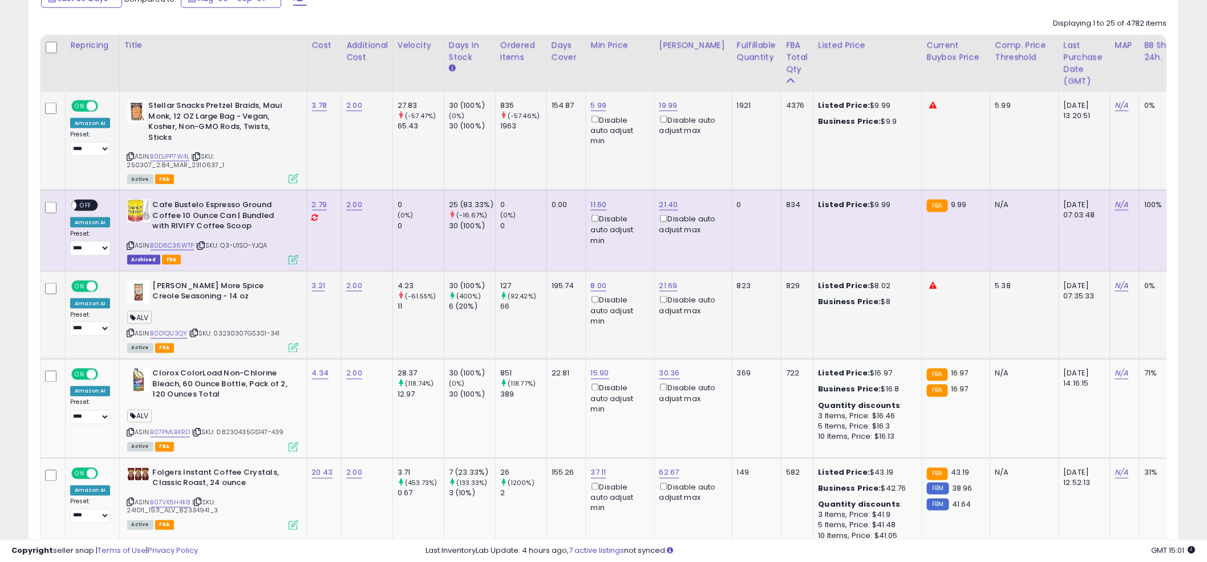
click at [450, 319] on td "30 (100%) (400%) 6 (20%)" at bounding box center [469, 315] width 51 height 88
click at [453, 318] on td "30 (100%) (400%) 6 (20%)" at bounding box center [469, 315] width 51 height 88
click at [556, 319] on td "195.74" at bounding box center [565, 315] width 39 height 88
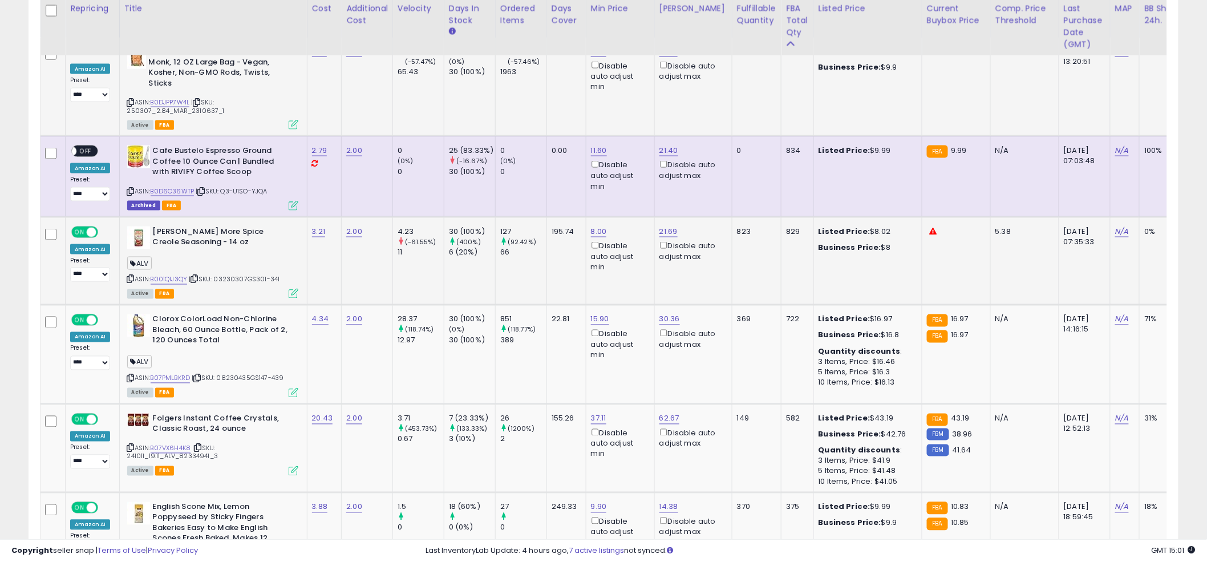
scroll to position [631, 0]
click at [562, 267] on td "195.74" at bounding box center [565, 260] width 39 height 88
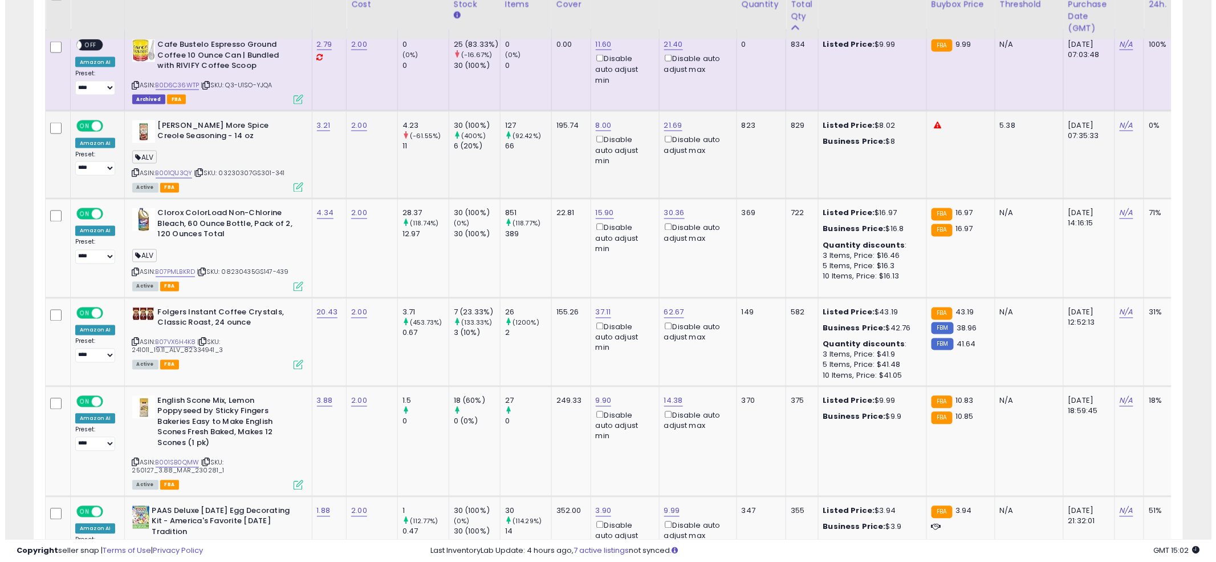
scroll to position [754, 0]
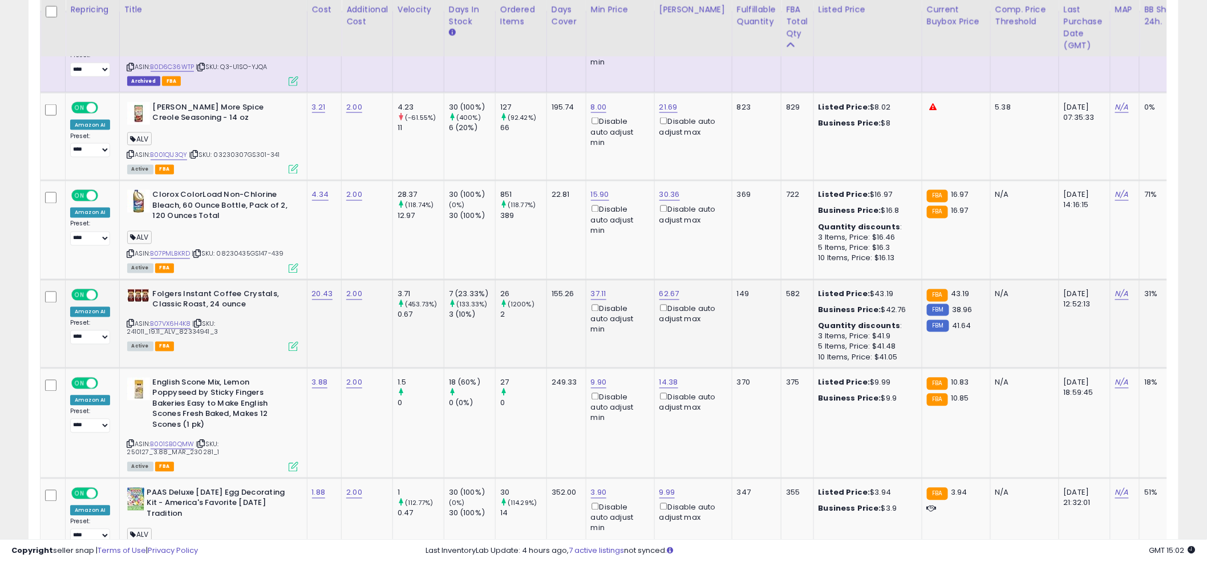
click at [290, 345] on icon at bounding box center [294, 347] width 10 height 10
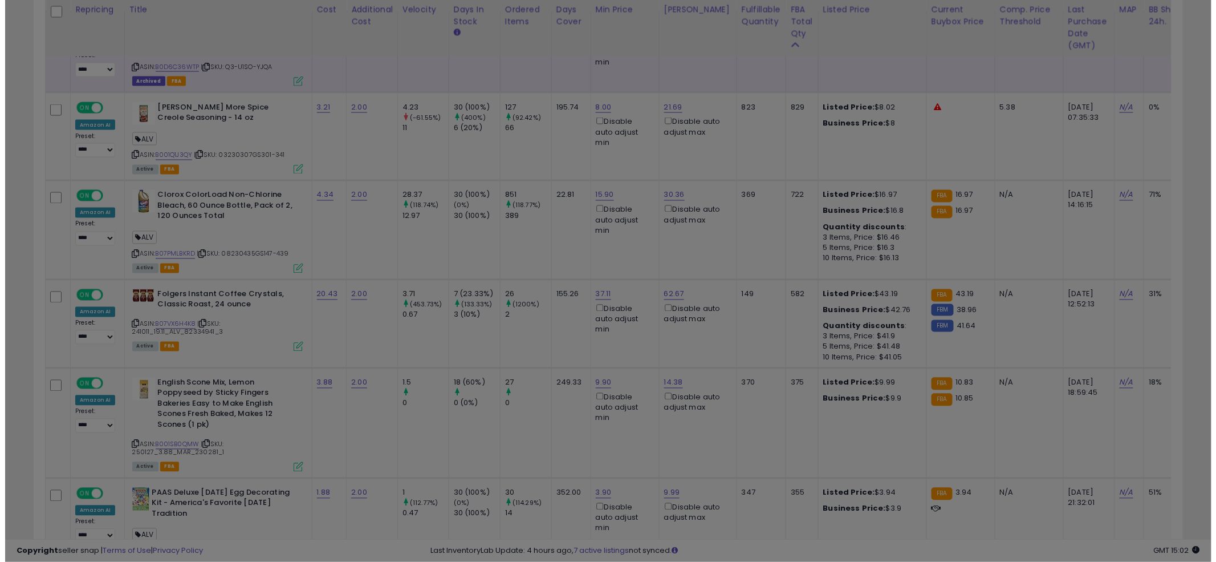
scroll to position [234, 673]
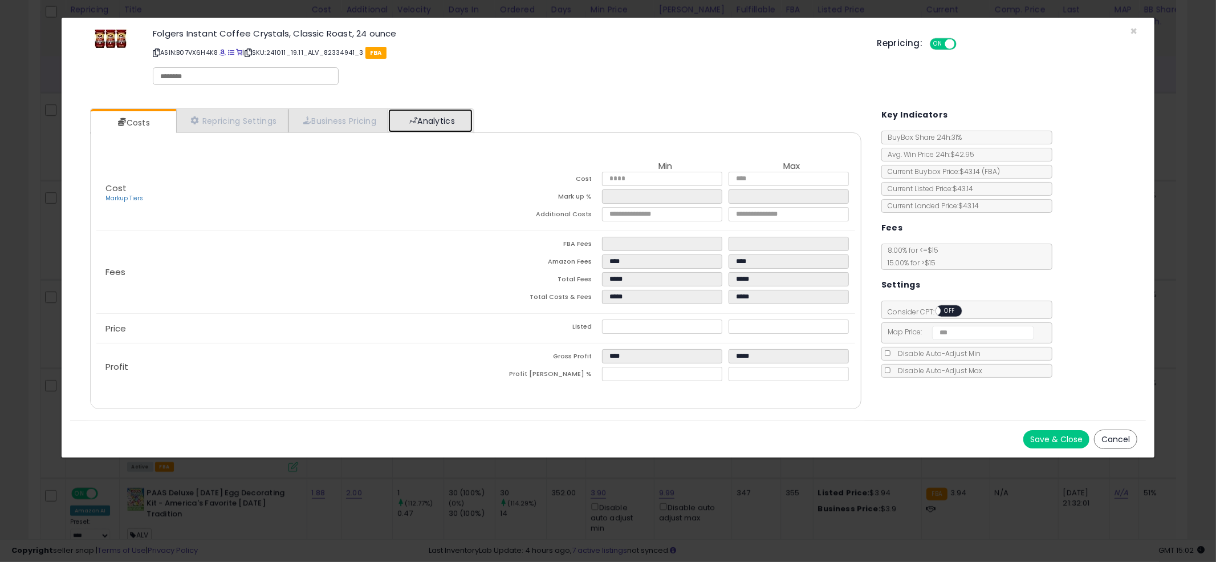
click at [439, 117] on link "Analytics" at bounding box center [430, 120] width 84 height 23
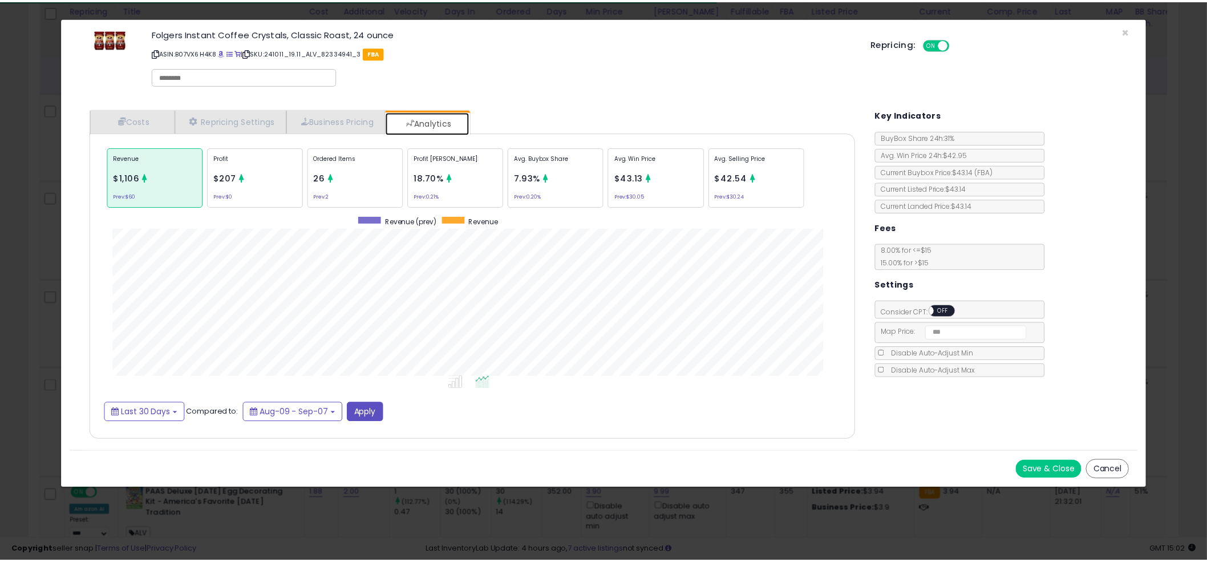
scroll to position [350, 794]
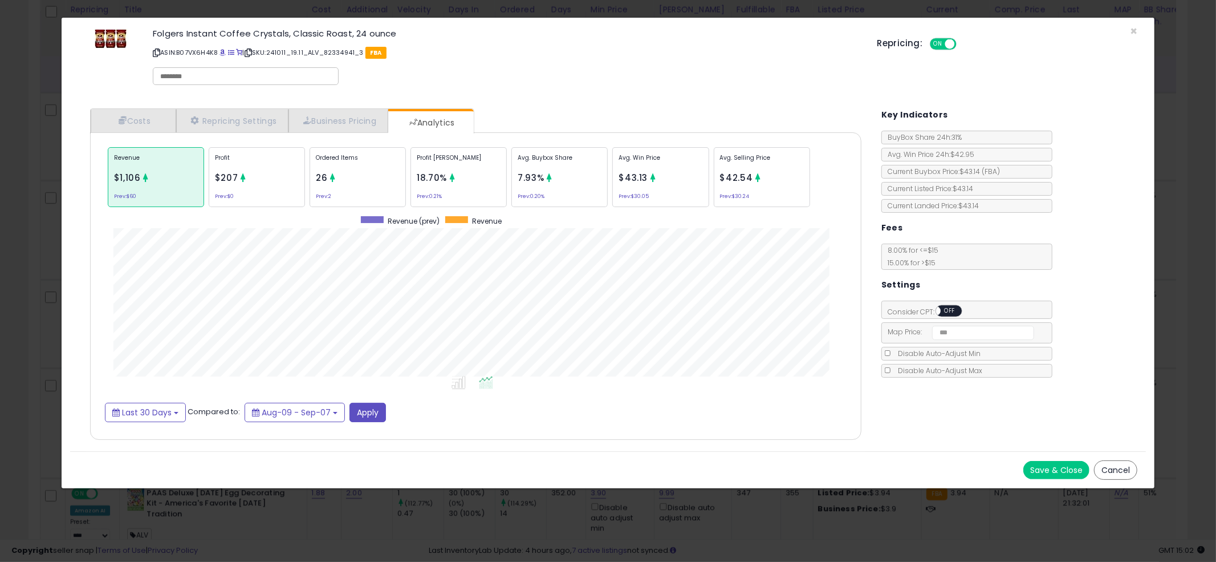
click at [21, 242] on div "× Close Folgers Instant Coffee Crystals, Classic Roast, 24 ounce ASIN: B07VX6H4…" at bounding box center [608, 281] width 1216 height 562
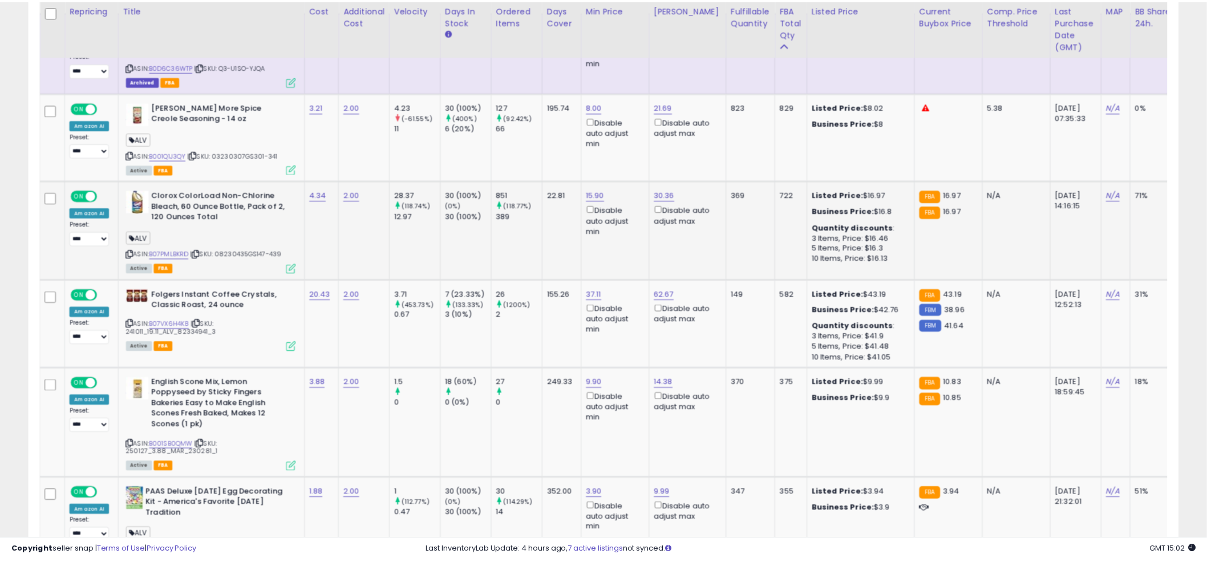
scroll to position [570043, 569609]
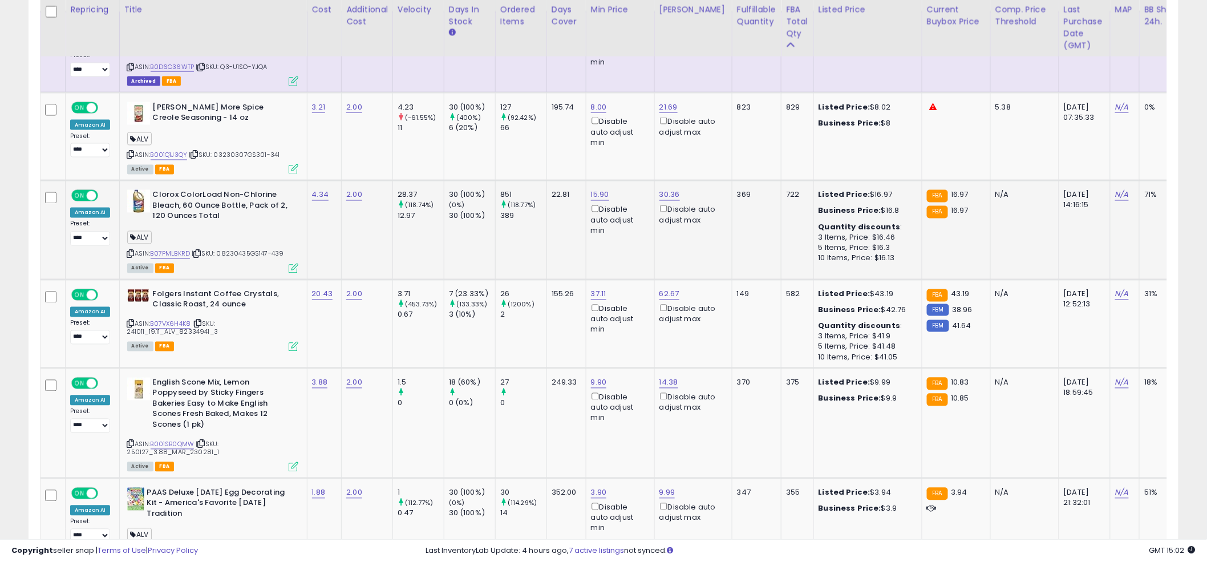
click at [550, 237] on td "22.81" at bounding box center [565, 230] width 39 height 99
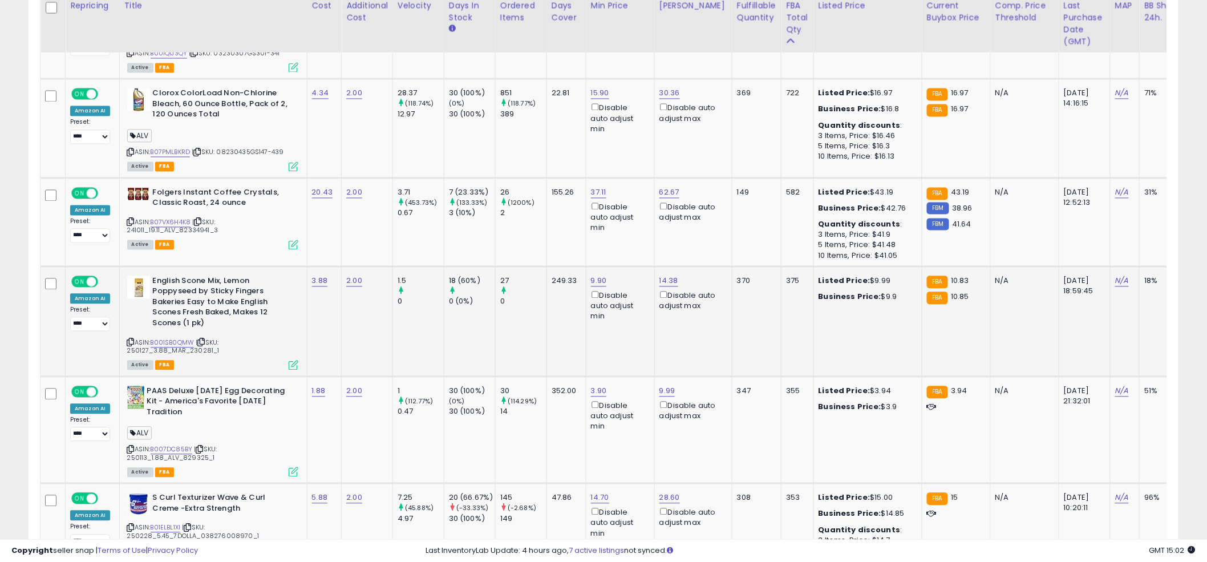
scroll to position [857, 0]
click at [551, 339] on td "249.33" at bounding box center [565, 321] width 39 height 110
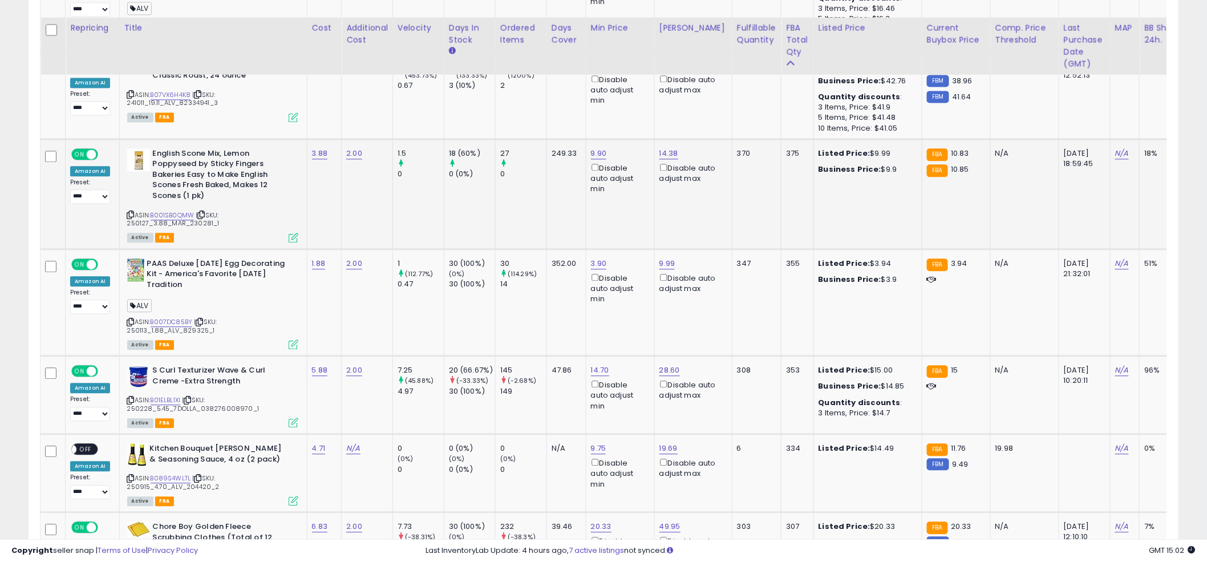
scroll to position [1001, 0]
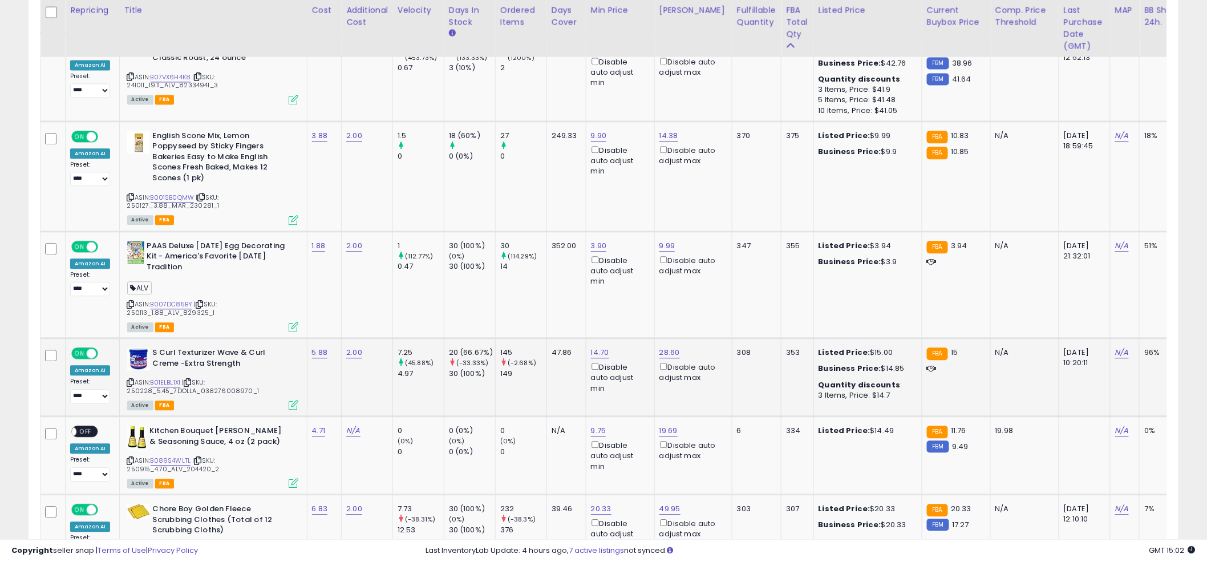
click at [554, 338] on td "47.86" at bounding box center [565, 377] width 39 height 78
click at [551, 307] on td "352.00" at bounding box center [565, 284] width 39 height 107
click at [346, 425] on link "N/A" at bounding box center [353, 430] width 14 height 11
type input "*"
click button "submit" at bounding box center [386, 398] width 19 height 17
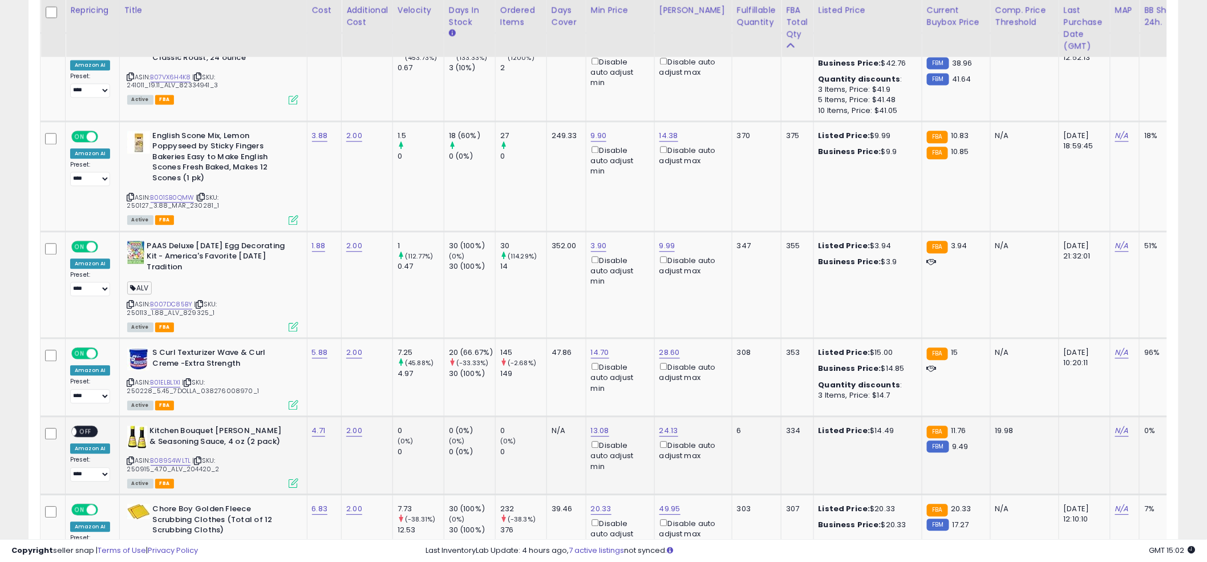
click at [79, 432] on span "OFF" at bounding box center [85, 432] width 18 height 10
click at [368, 392] on td "2.00" at bounding box center [367, 377] width 51 height 78
click at [164, 457] on link "B089S4WLTL" at bounding box center [171, 461] width 40 height 10
click at [554, 295] on td "352.00" at bounding box center [565, 284] width 39 height 107
click at [545, 311] on td "30 (114.29%) 14" at bounding box center [520, 284] width 51 height 107
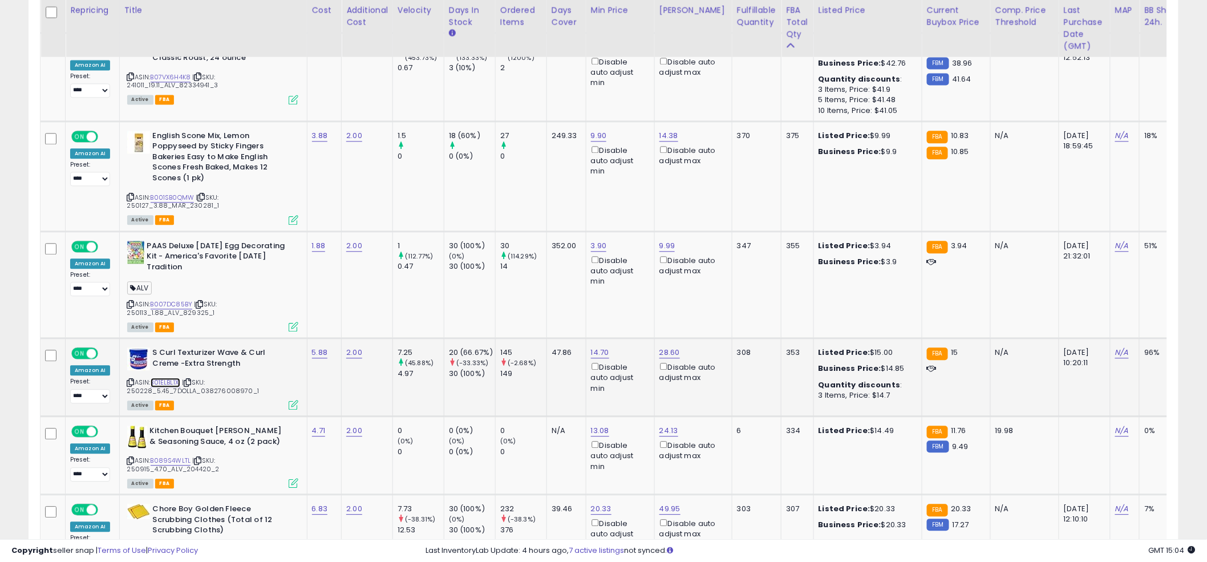
click at [169, 378] on link "B01ELBL1XI" at bounding box center [166, 383] width 30 height 10
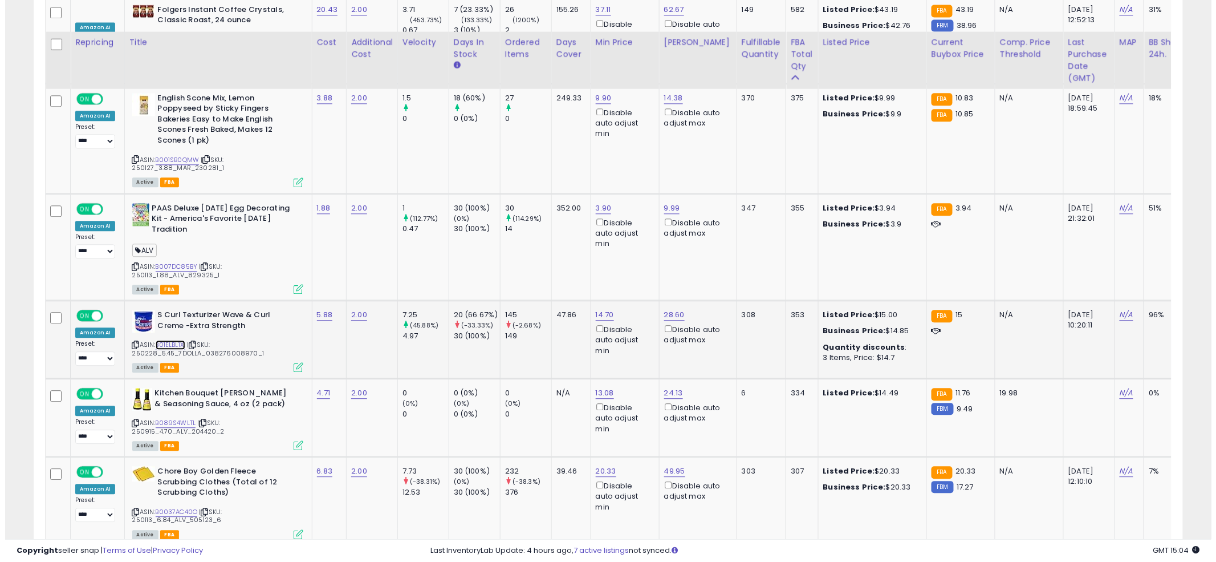
scroll to position [1072, 0]
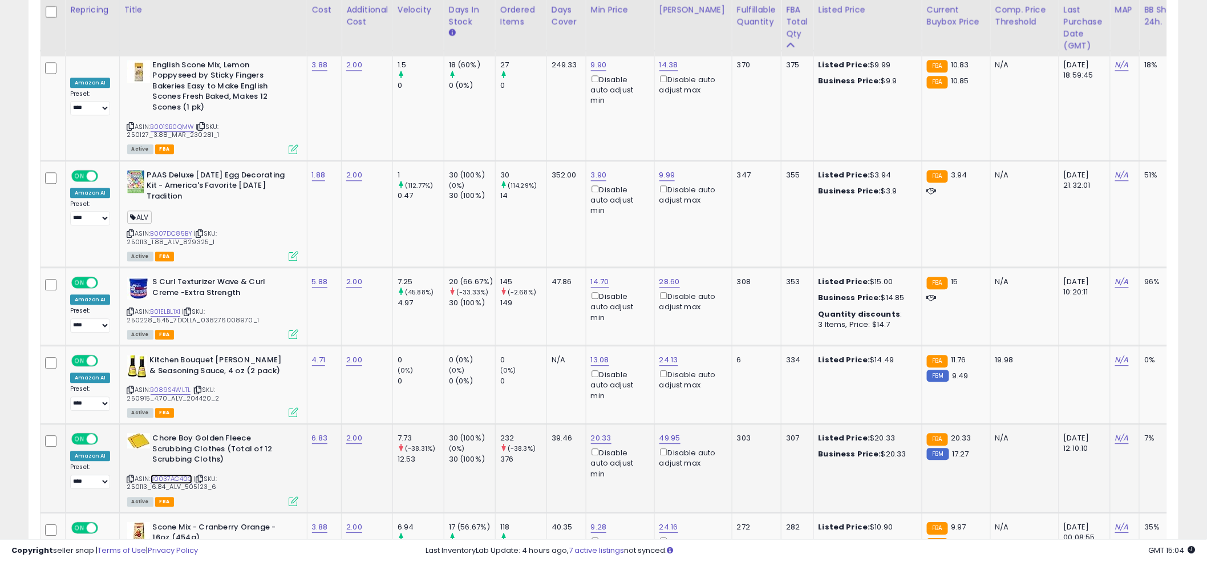
click at [169, 474] on link "B0037AC40O" at bounding box center [172, 479] width 42 height 10
click at [297, 504] on td "Chore Boy Golden Fleece Scrubbing Clothes (Total of 12 Scrubbing Cloths) ASIN: …" at bounding box center [213, 468] width 188 height 89
click at [293, 500] on icon at bounding box center [294, 501] width 10 height 10
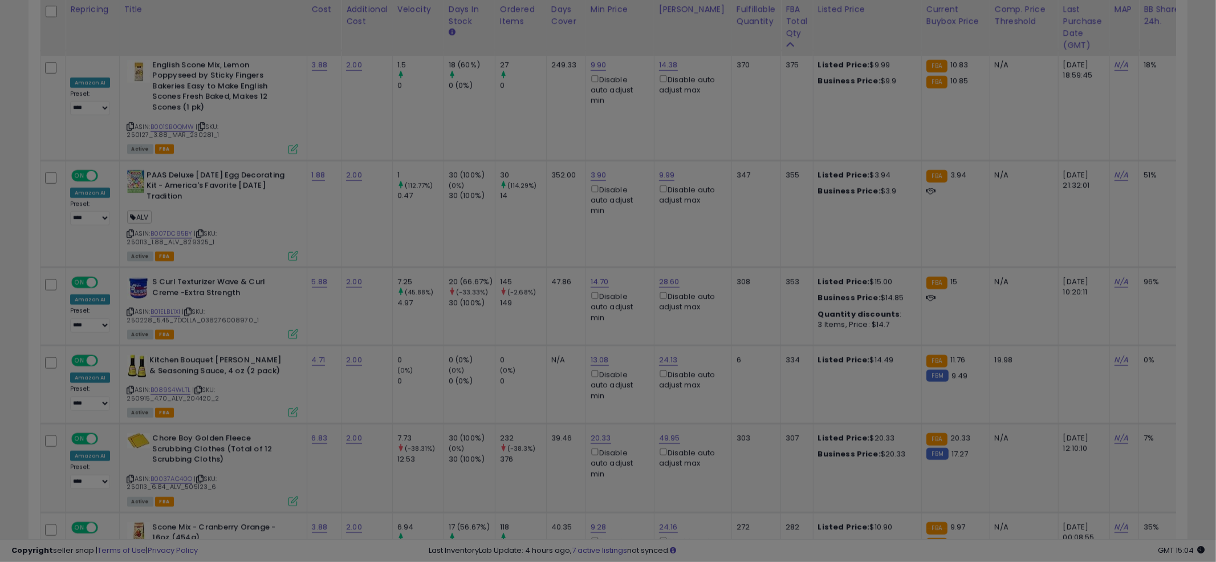
scroll to position [234, 673]
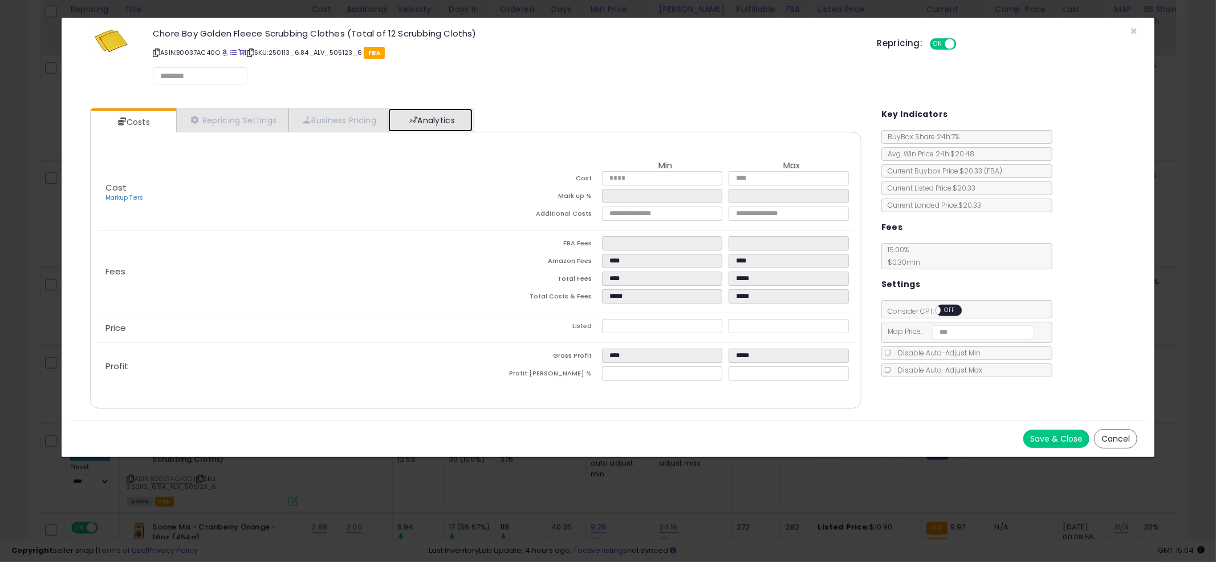
click at [473, 127] on link "Analytics" at bounding box center [430, 119] width 84 height 23
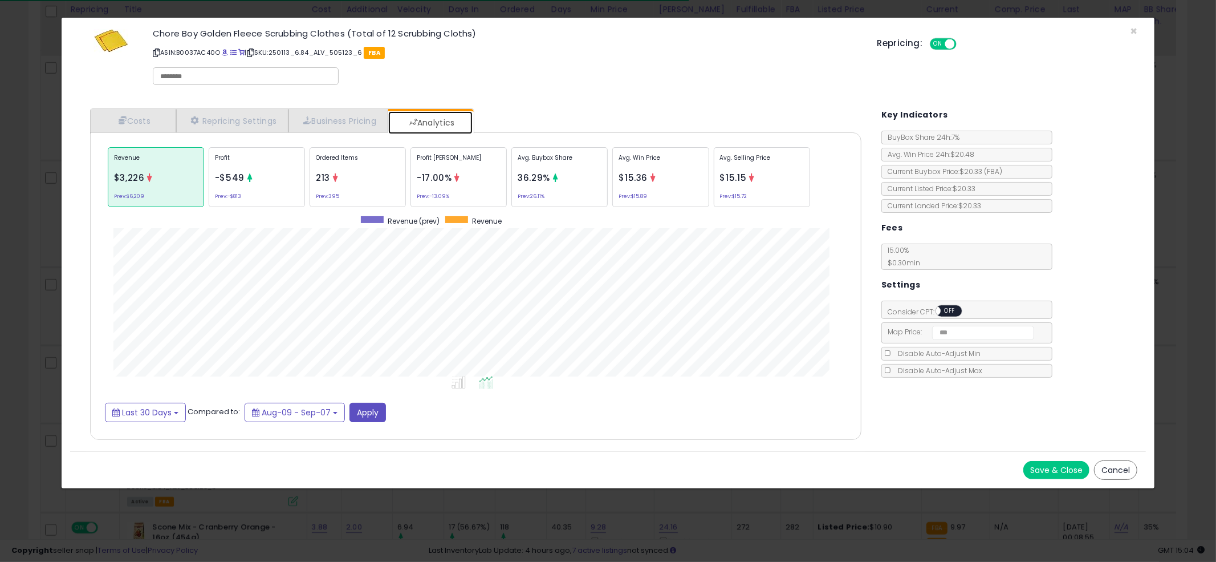
scroll to position [350, 794]
click at [322, 188] on div "Ordered Items 213 Prev: 395" at bounding box center [358, 177] width 96 height 60
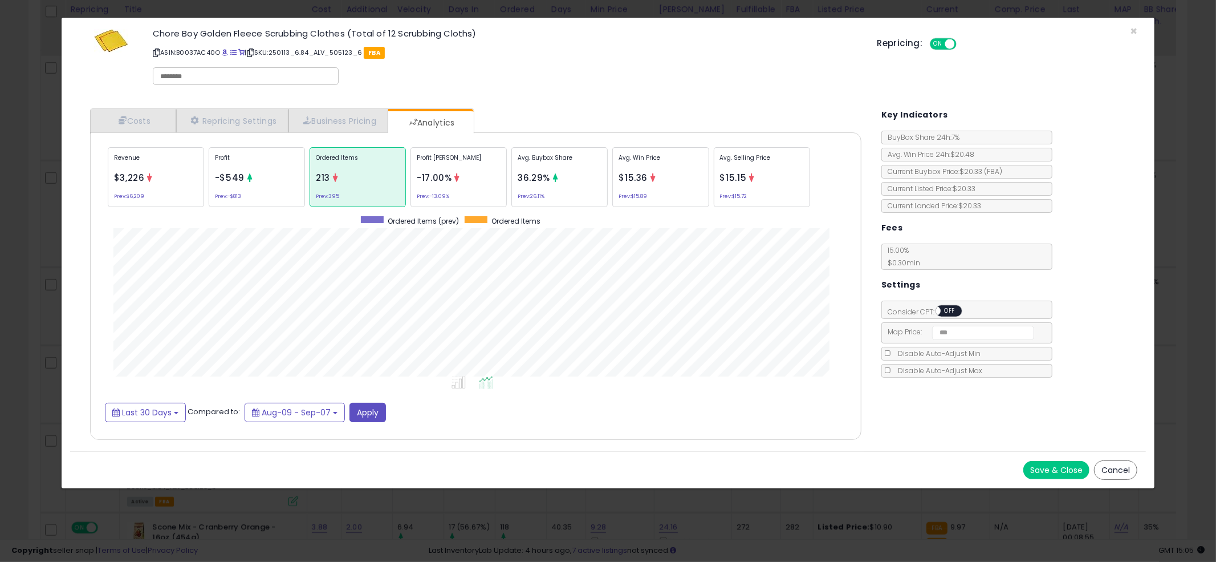
click at [40, 189] on div "× Close Chore Boy Golden Fleece Scrubbing Clothes (Total of 12 Scrubbing Cloths…" at bounding box center [608, 281] width 1216 height 562
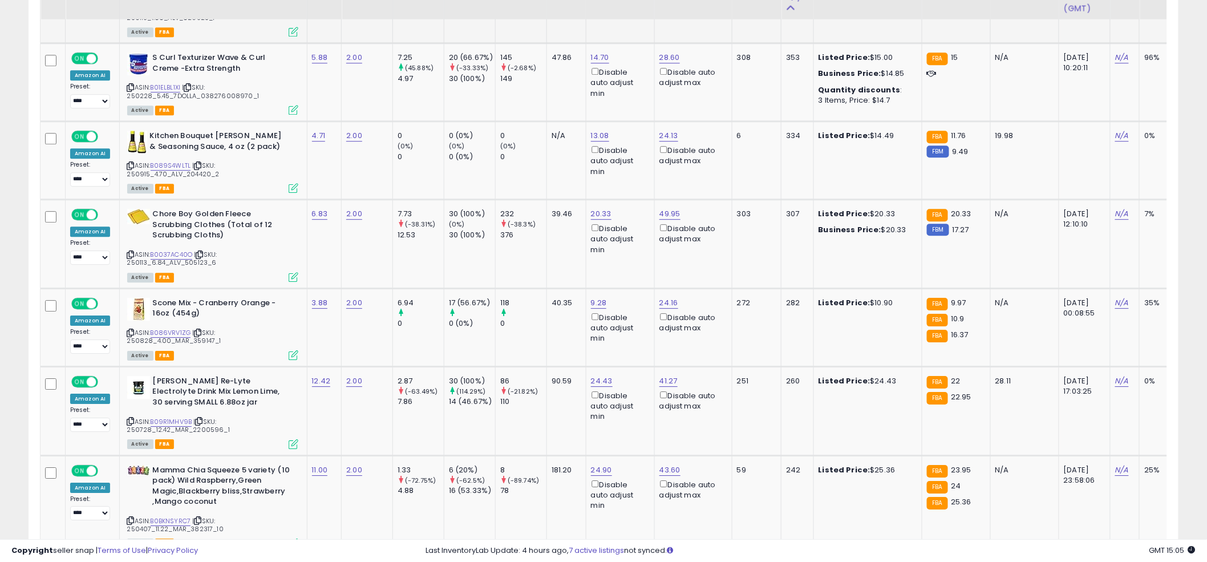
scroll to position [1300, 0]
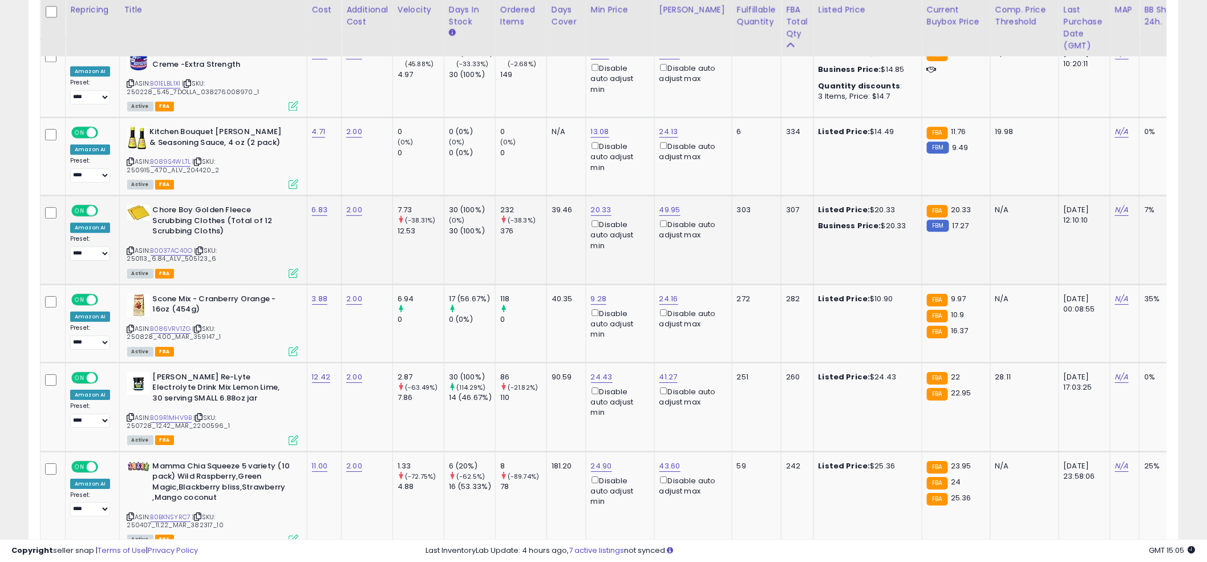
click at [553, 265] on td "39.46" at bounding box center [565, 240] width 39 height 89
click at [556, 232] on td "39.46" at bounding box center [565, 240] width 39 height 89
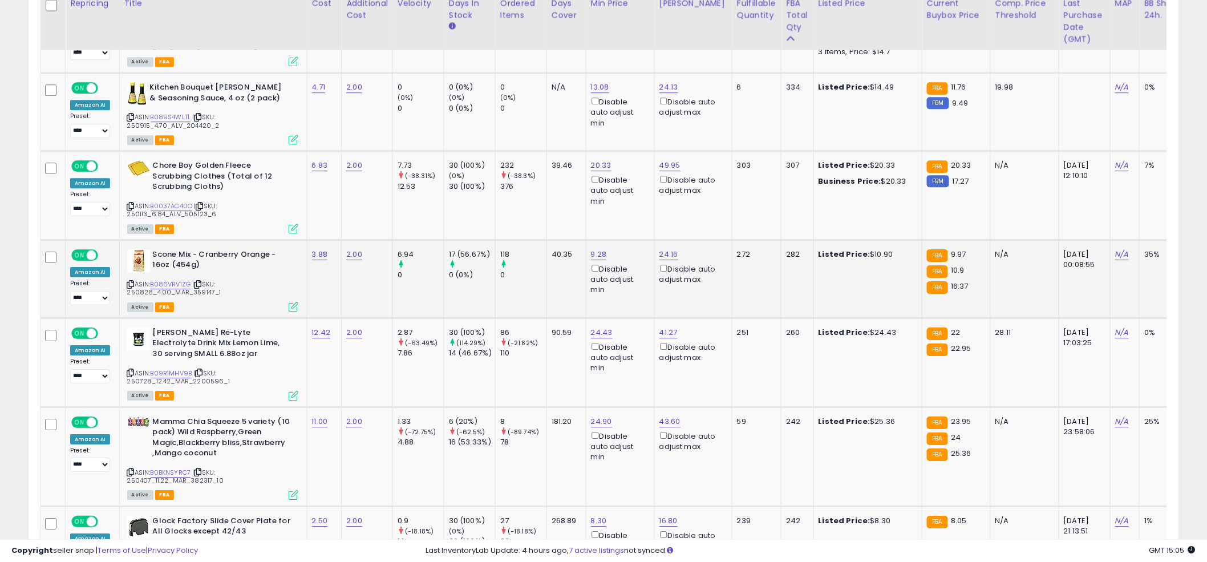
scroll to position [1357, 0]
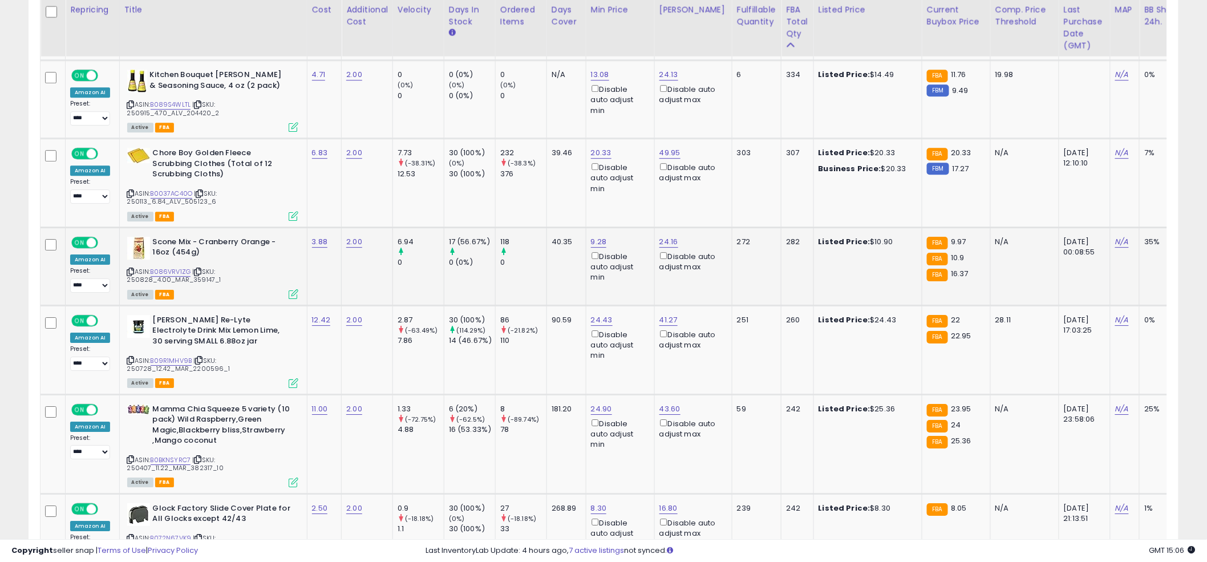
click at [531, 262] on div "0" at bounding box center [523, 262] width 46 height 10
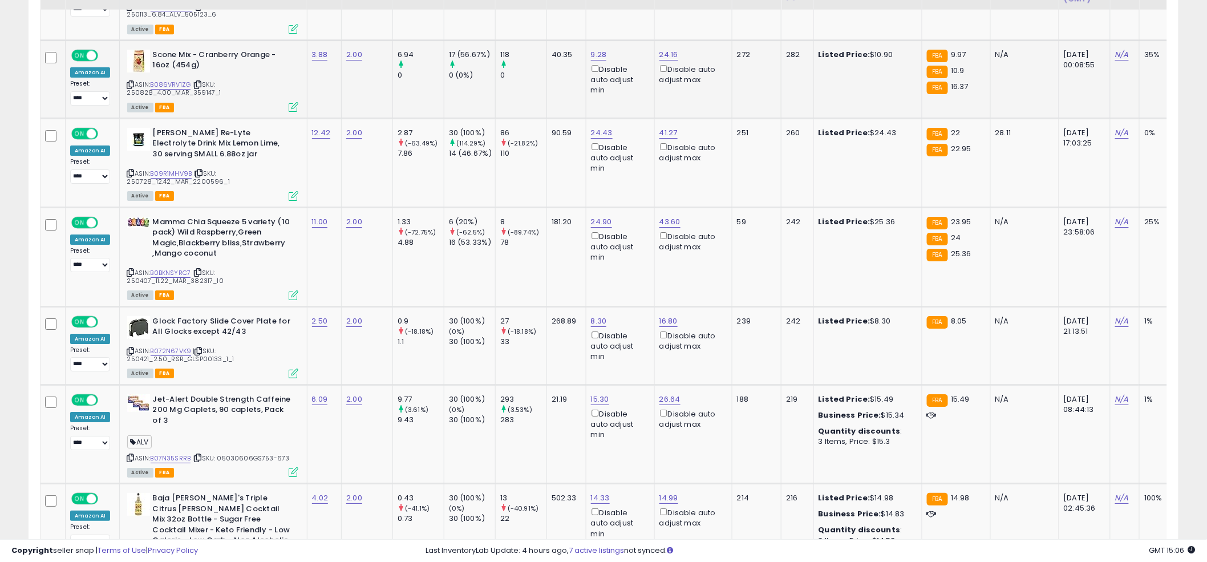
scroll to position [1548, 0]
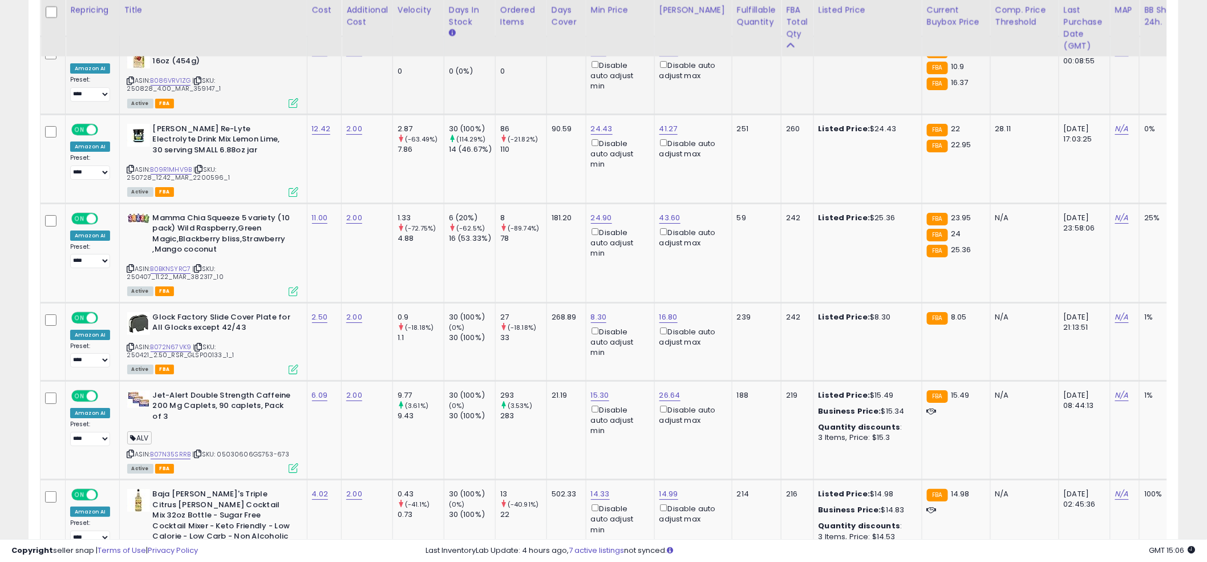
click at [521, 258] on td "8 (-89.74%) 78" at bounding box center [520, 252] width 51 height 99
click at [595, 314] on link "8.30" at bounding box center [599, 316] width 16 height 11
type input "*"
click button "submit" at bounding box center [632, 271] width 19 height 17
click at [540, 241] on td "8 (-89.74%) 78" at bounding box center [520, 252] width 51 height 99
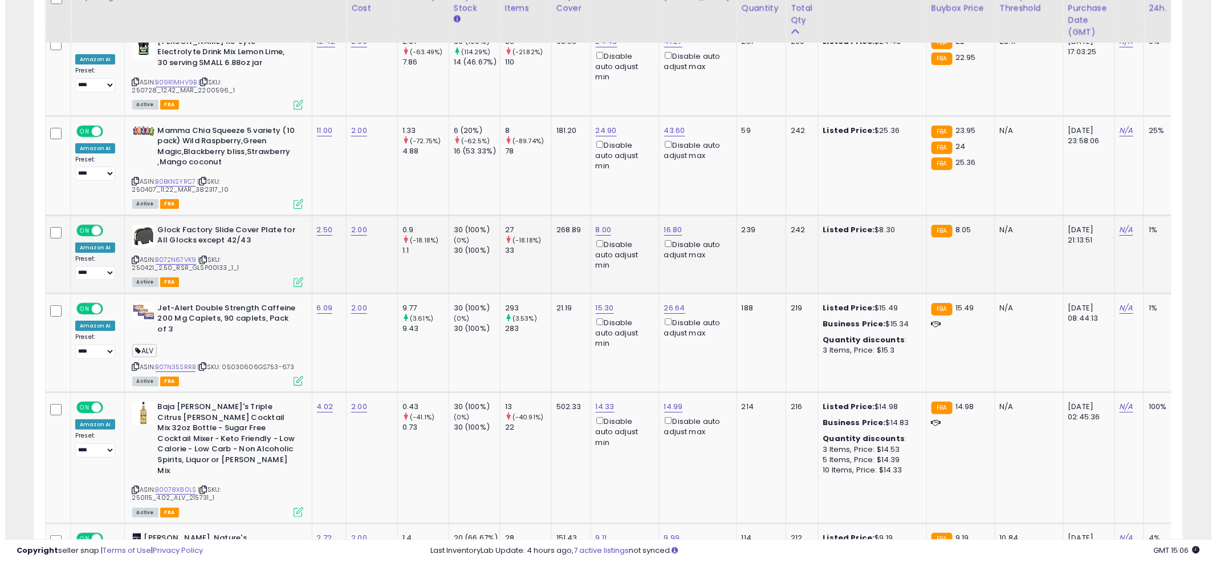
scroll to position [1674, 0]
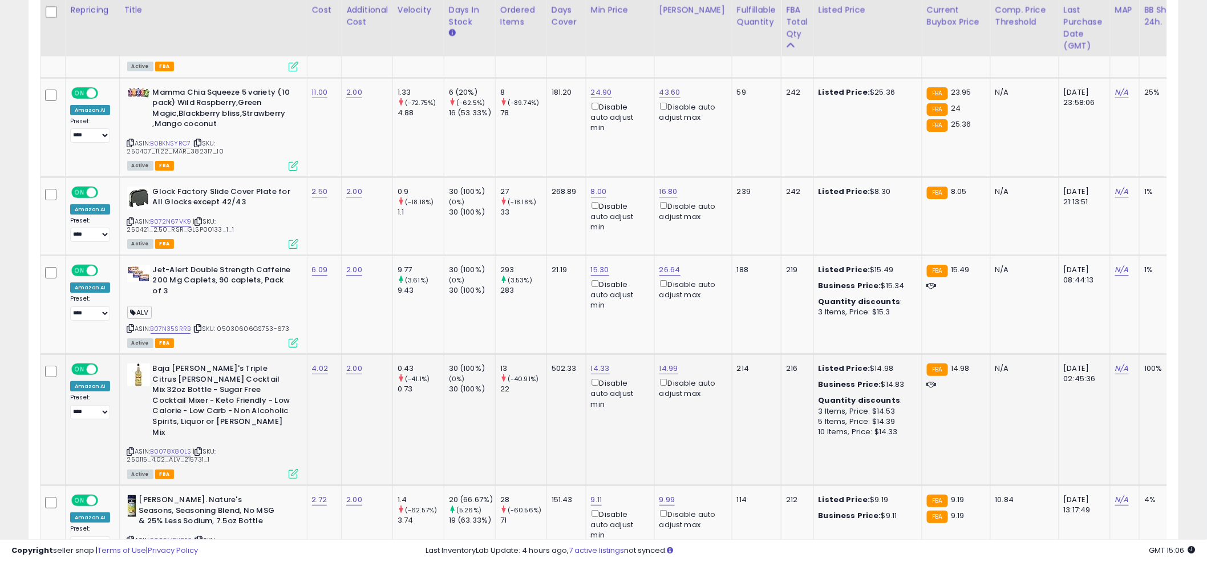
click at [295, 469] on icon at bounding box center [294, 474] width 10 height 10
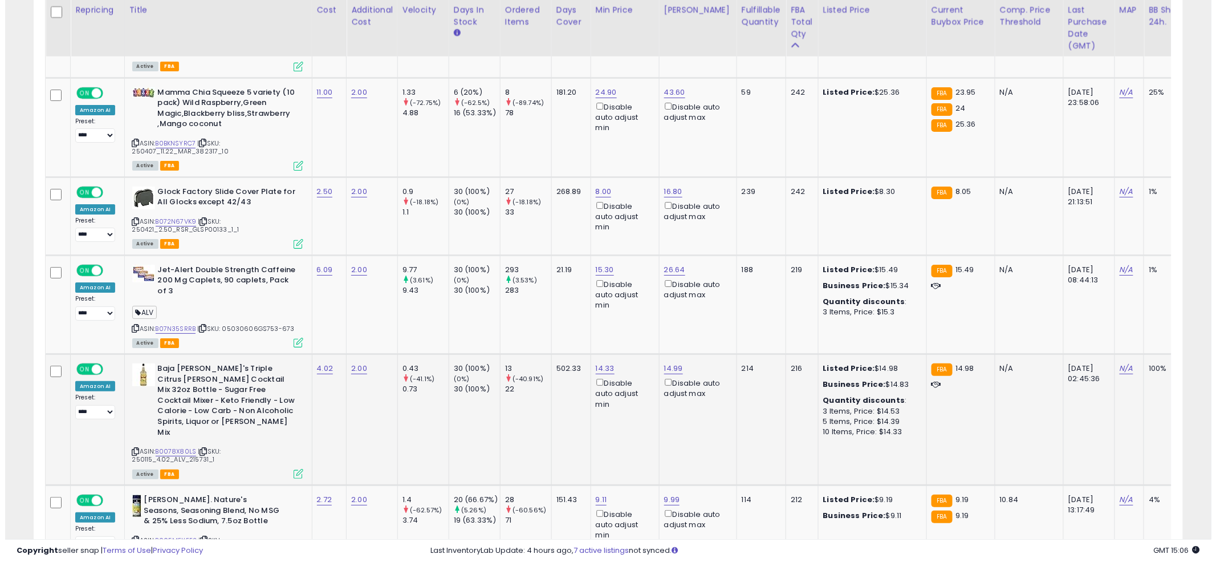
scroll to position [234, 673]
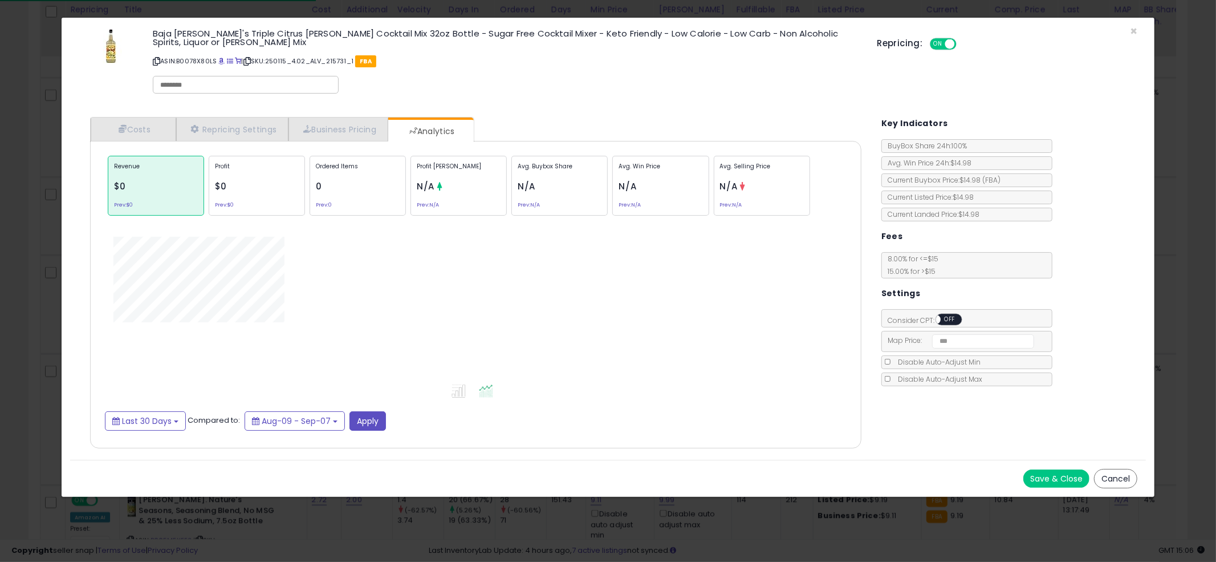
click at [636, 119] on div "Costs Repricing Settings Business Pricing Analytics" at bounding box center [476, 282] width 772 height 331
click at [378, 194] on div "Ordered Items 13 Prev: 22" at bounding box center [358, 186] width 96 height 60
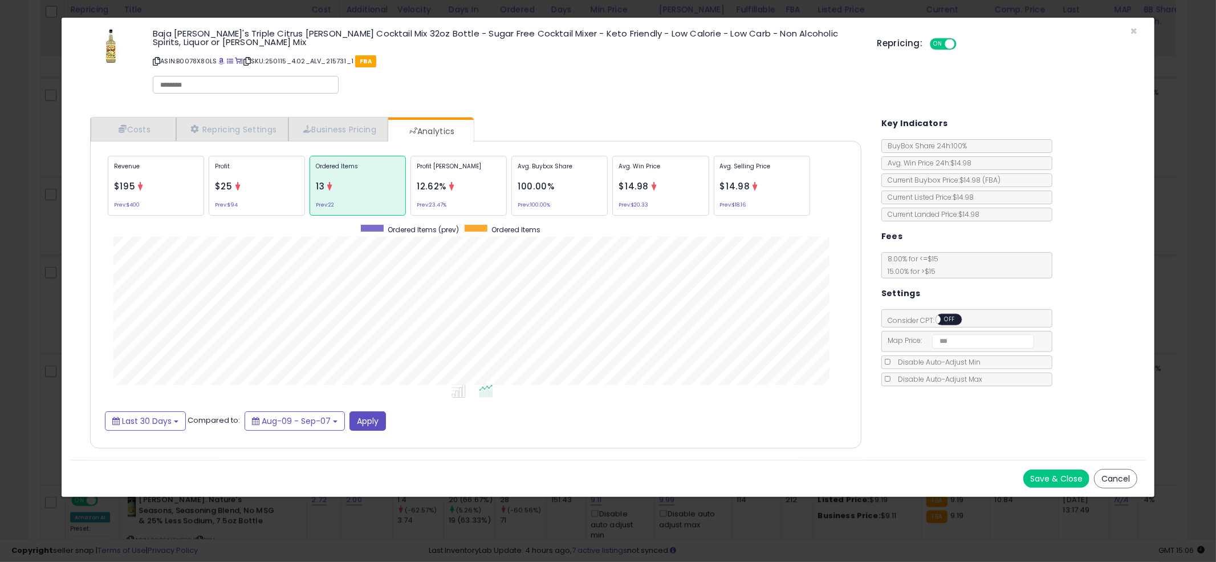
click at [27, 302] on div "× Close Baja [PERSON_NAME]'s Triple Citrus [PERSON_NAME] Cocktail Mix 32oz Bott…" at bounding box center [608, 281] width 1216 height 562
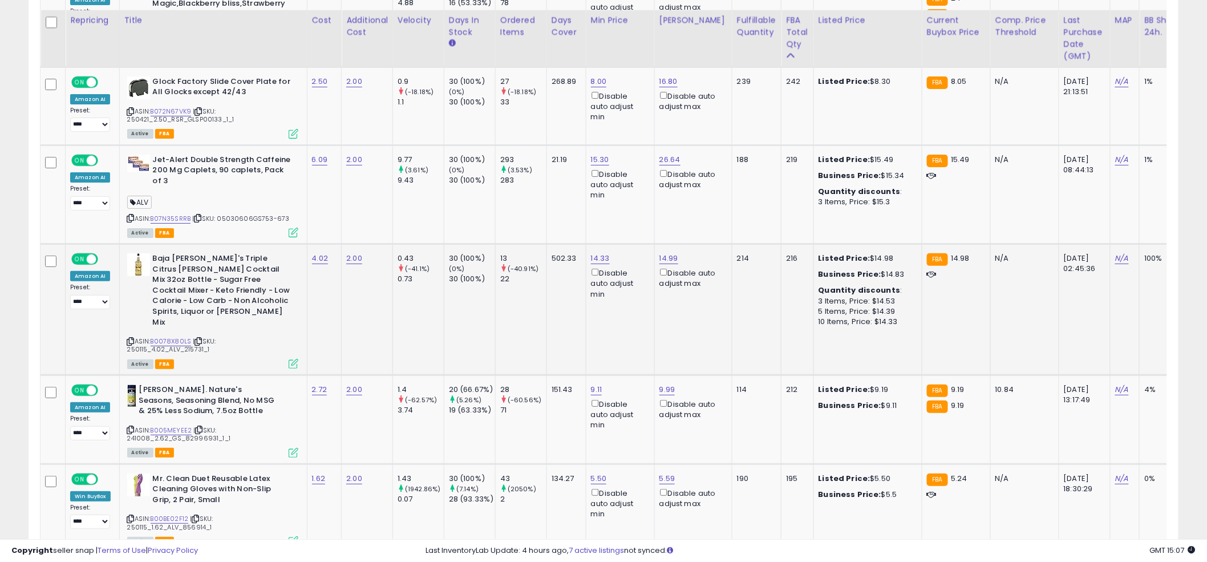
scroll to position [1795, 0]
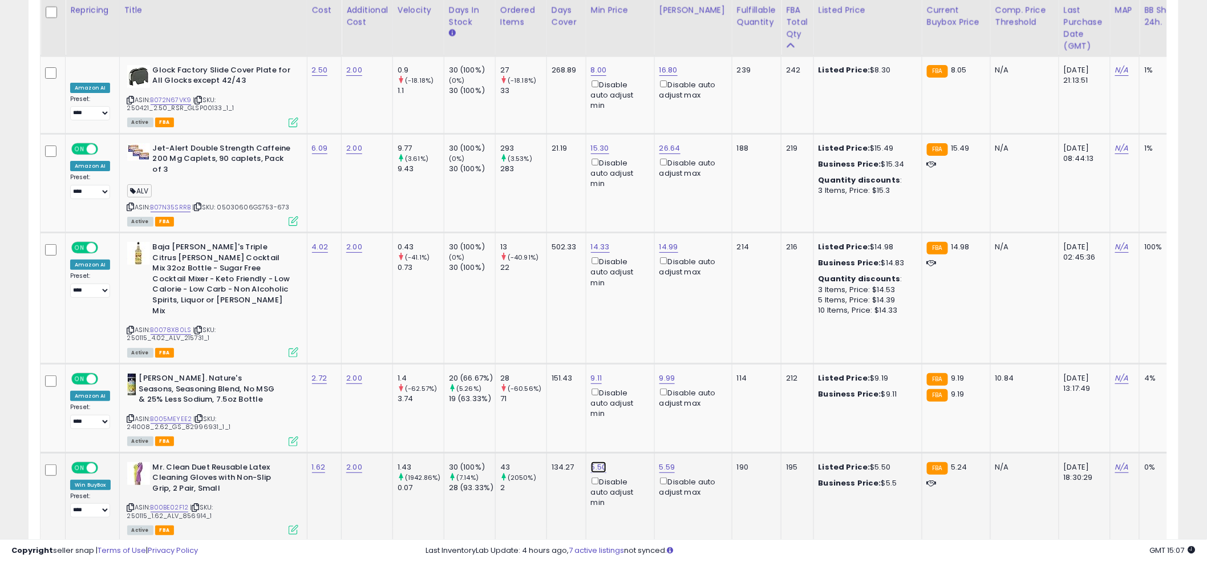
click at [595, 461] on link "5.50" at bounding box center [599, 466] width 16 height 11
type input "*"
click button "submit" at bounding box center [632, 409] width 19 height 17
click at [533, 400] on td "28 (-60.56%) 71" at bounding box center [520, 408] width 51 height 89
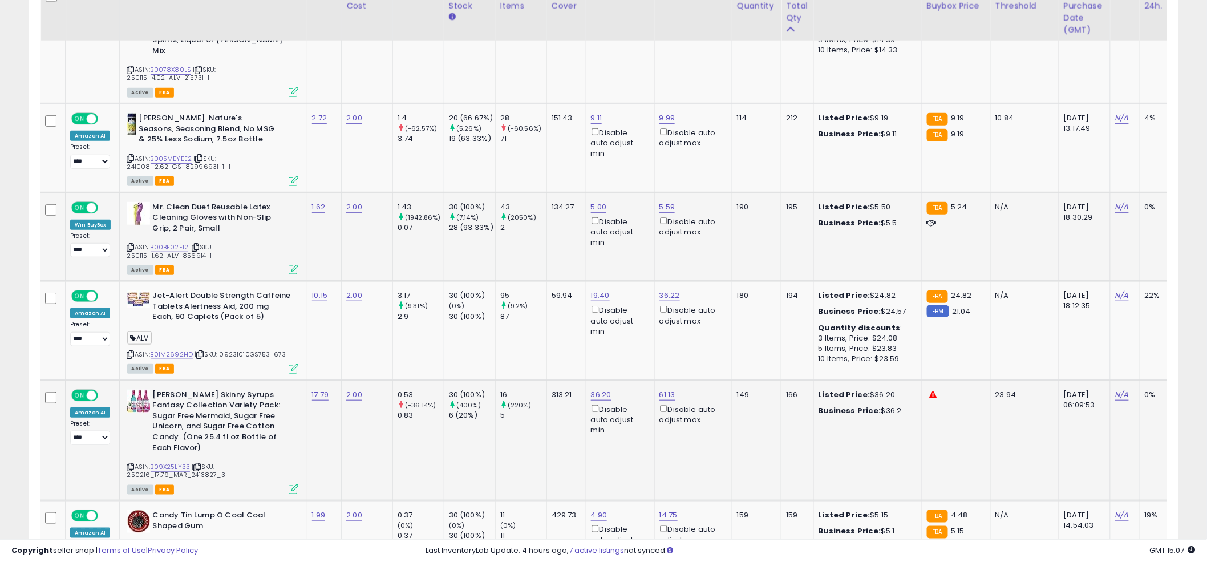
scroll to position [2056, 0]
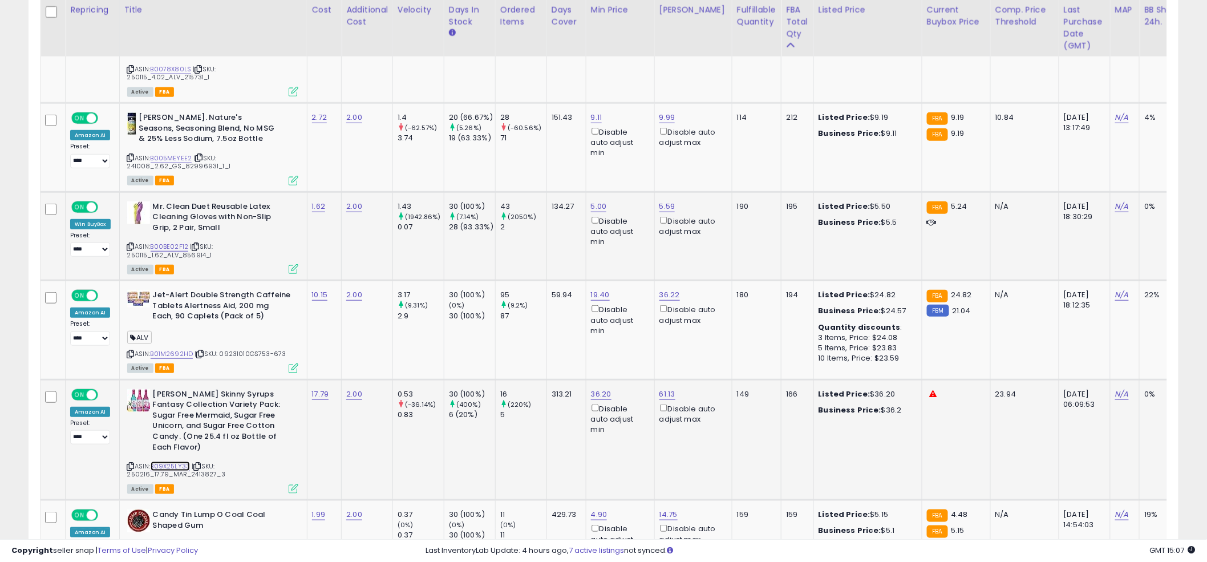
click at [156, 461] on link "B09X25LY33" at bounding box center [171, 466] width 40 height 10
click at [547, 224] on td "134.27" at bounding box center [565, 236] width 39 height 89
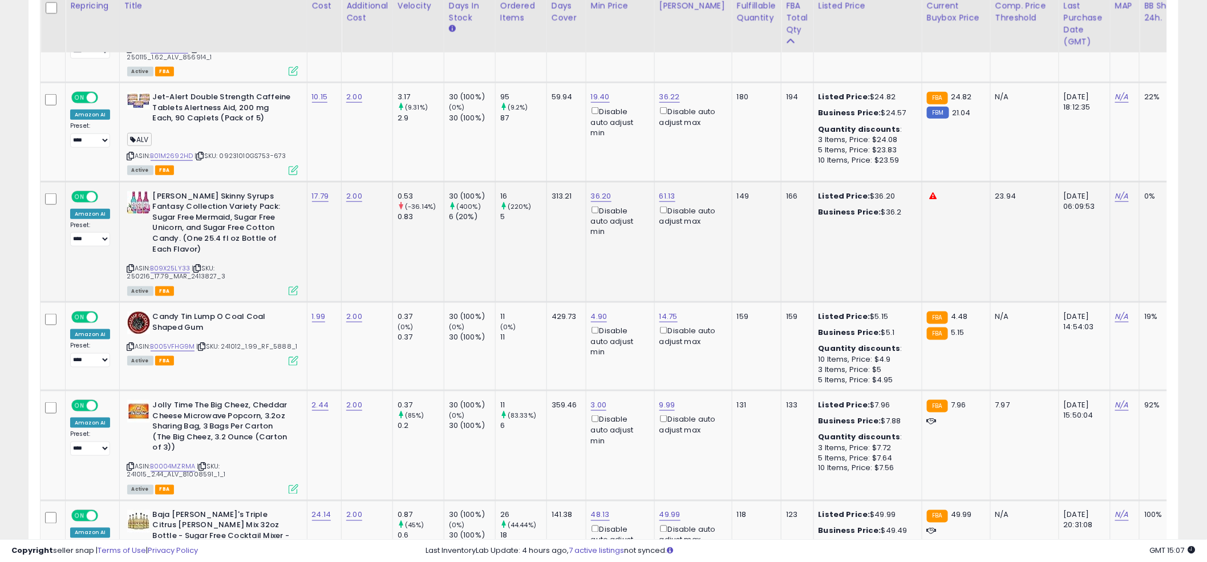
scroll to position [2254, 0]
click at [550, 221] on td "313.21" at bounding box center [565, 241] width 39 height 120
click at [550, 230] on td "313.21" at bounding box center [565, 241] width 39 height 120
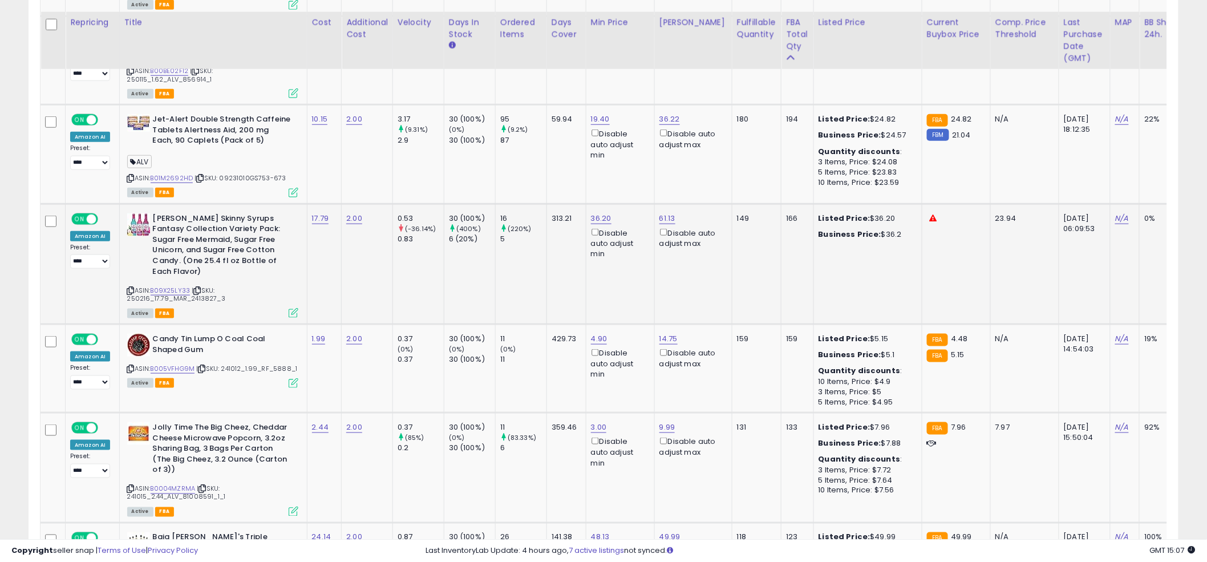
scroll to position [2246, 0]
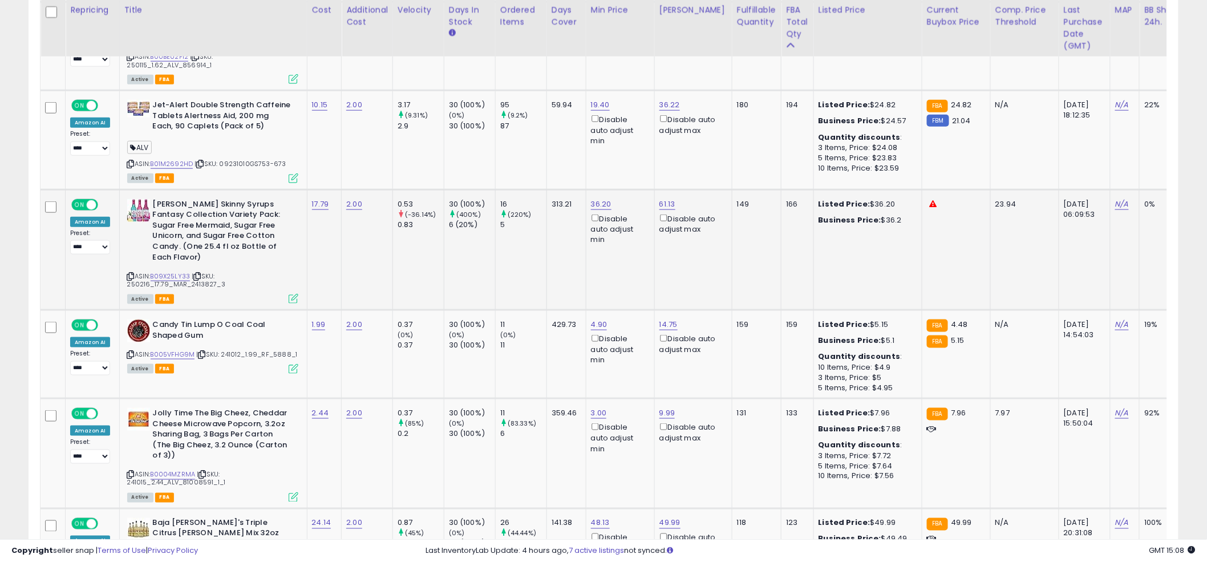
click at [545, 220] on div "5" at bounding box center [523, 225] width 46 height 10
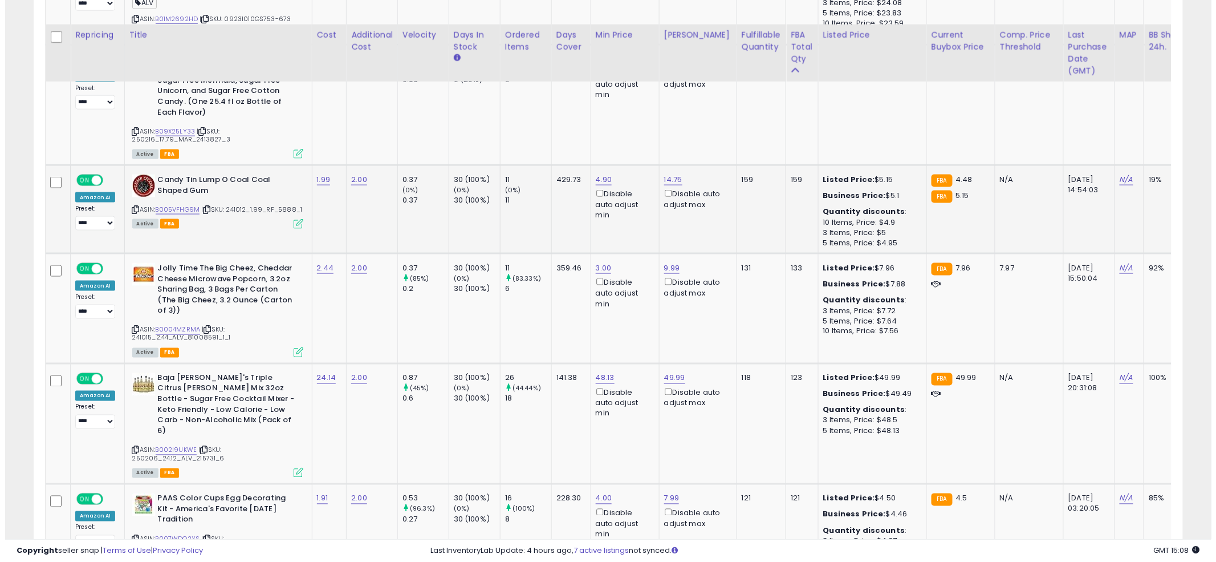
scroll to position [2437, 0]
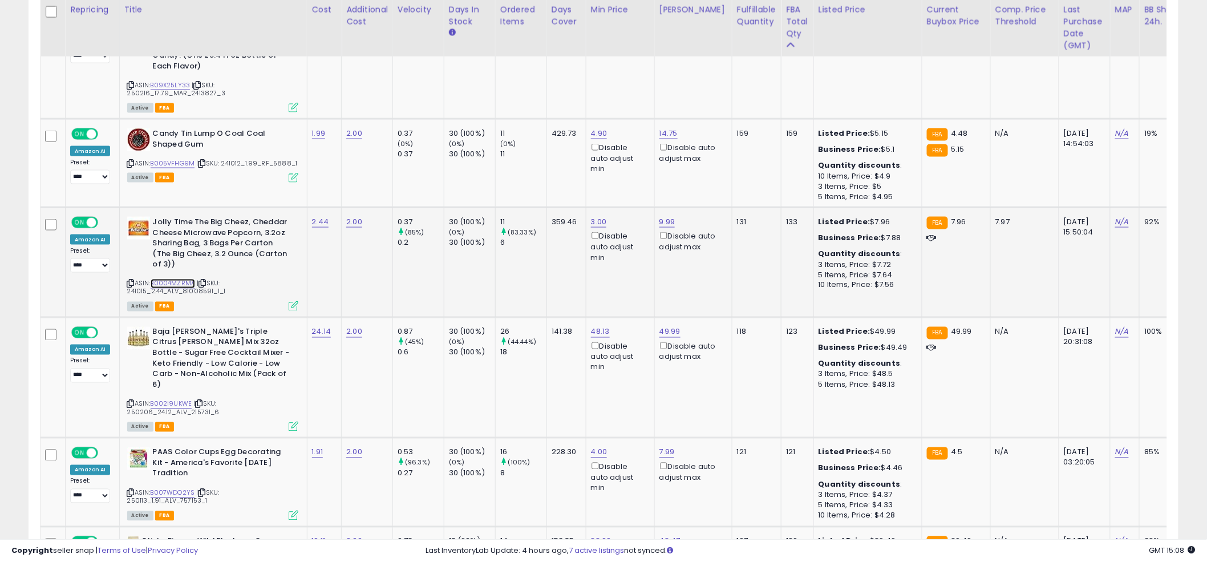
click at [169, 279] on link "B0004MZRMA" at bounding box center [173, 284] width 45 height 10
click at [295, 301] on icon at bounding box center [294, 306] width 10 height 10
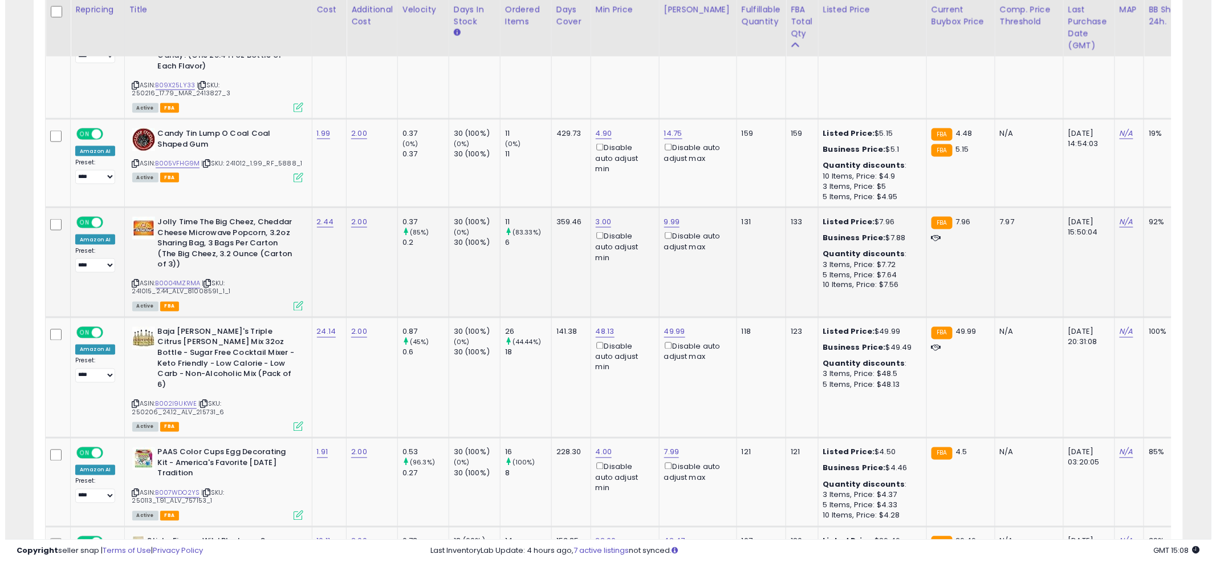
scroll to position [234, 673]
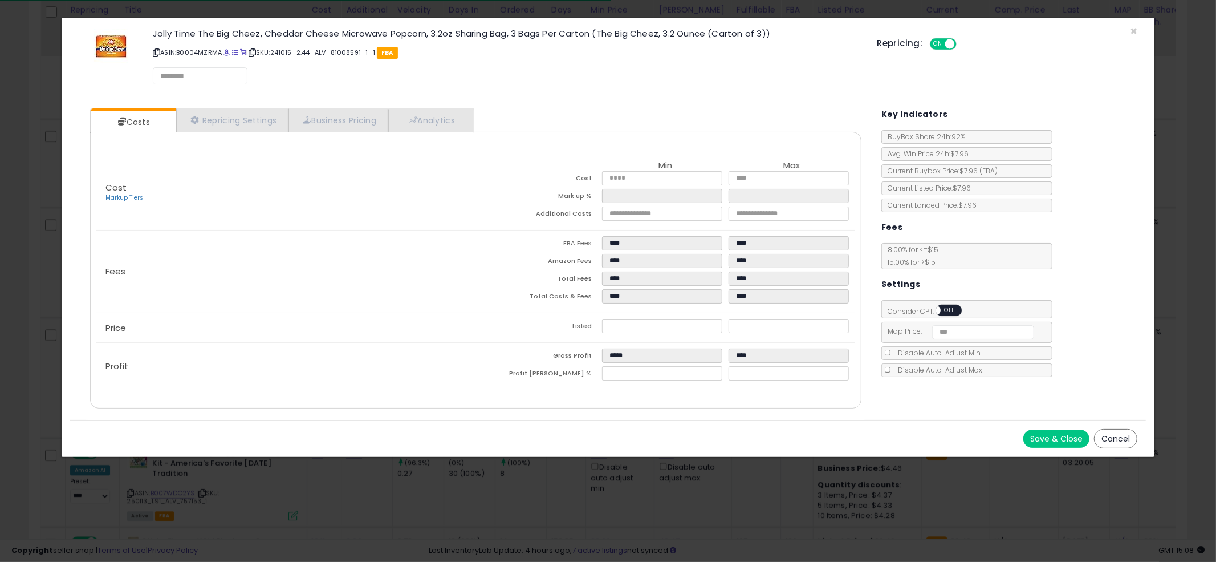
drag, startPoint x: 550, startPoint y: 131, endPoint x: 469, endPoint y: 133, distance: 81.0
click at [544, 131] on div "Costs Repricing Settings Business Pricing Analytics" at bounding box center [476, 258] width 772 height 301
click at [468, 132] on div "Cost Markup Tiers Min Max Cost **** **** Mark up % ******* ***** Additional Cos…" at bounding box center [476, 270] width 772 height 277
click at [463, 120] on link "Analytics" at bounding box center [430, 120] width 84 height 23
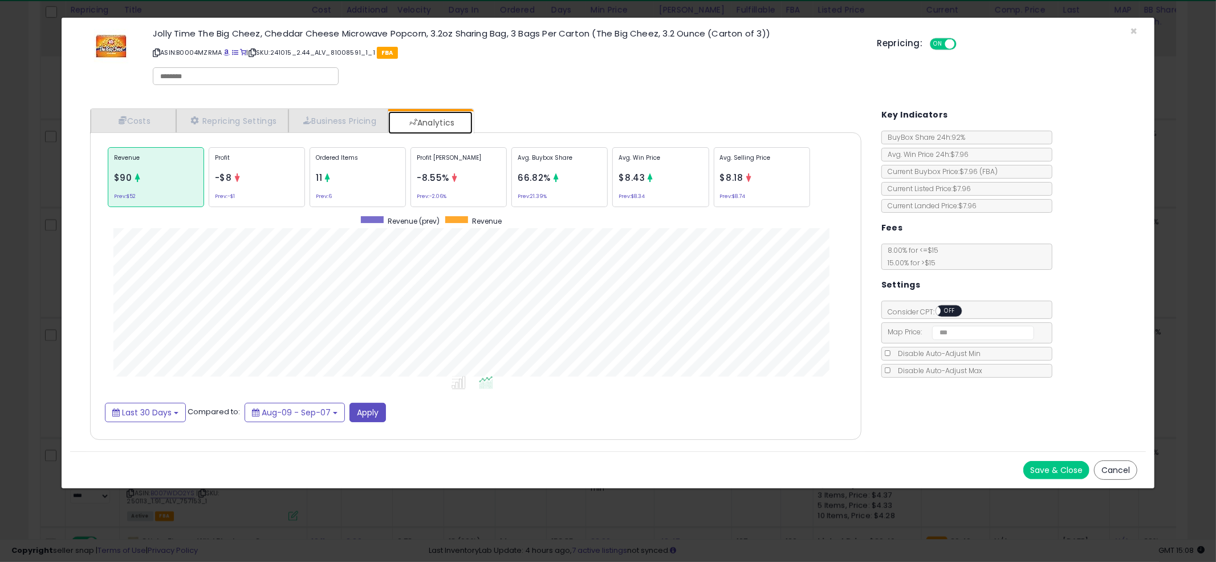
scroll to position [350, 794]
click at [598, 104] on div "Costs Repricing Settings Business Pricing Analytics Cost" at bounding box center [476, 275] width 794 height 351
click at [348, 175] on div "Ordered Items 11 Prev: 6" at bounding box center [358, 177] width 96 height 60
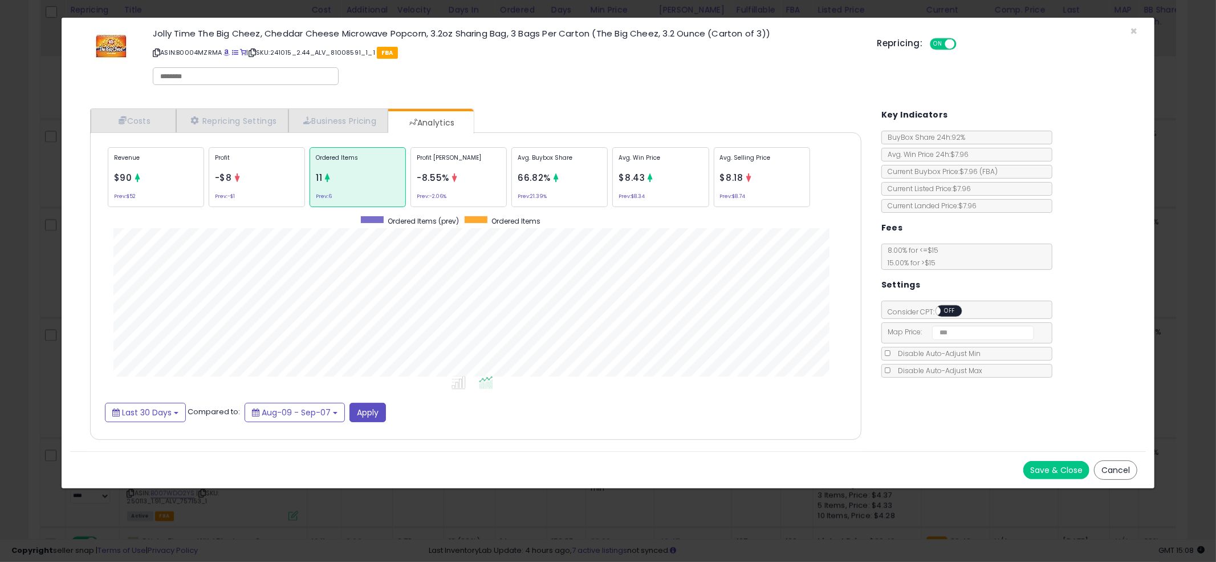
click at [597, 107] on div "Costs Repricing Settings Business Pricing Analytics Cost" at bounding box center [476, 275] width 794 height 351
click at [44, 248] on div "× Close Jolly Time The Big Cheez, Cheddar Cheese Microwave Popcorn, 3.2oz Shari…" at bounding box center [608, 281] width 1216 height 562
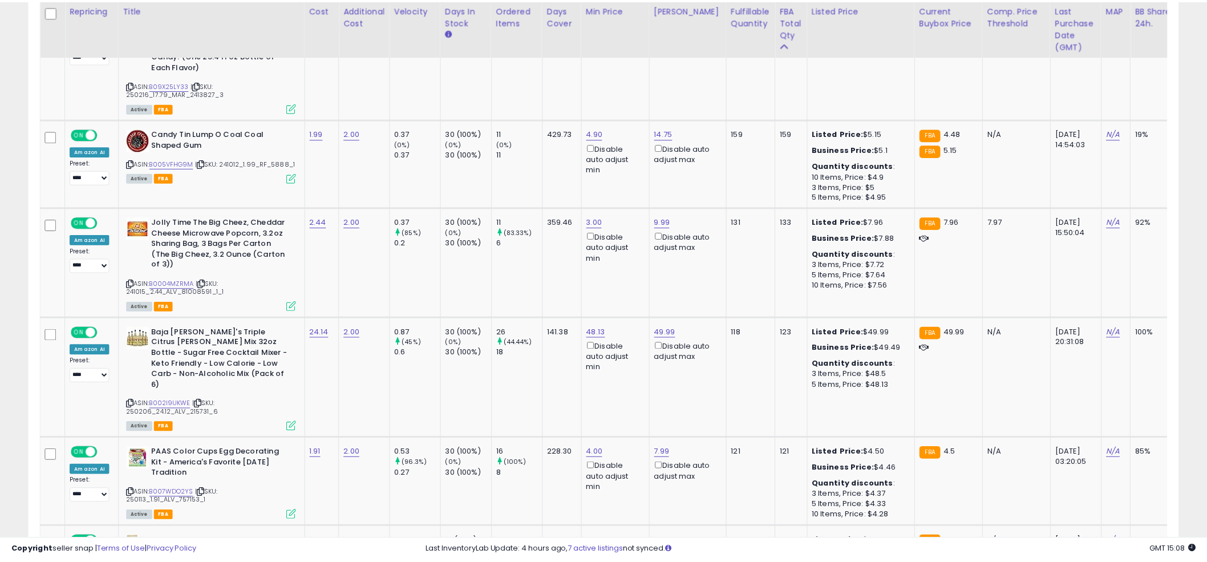
scroll to position [570043, 569609]
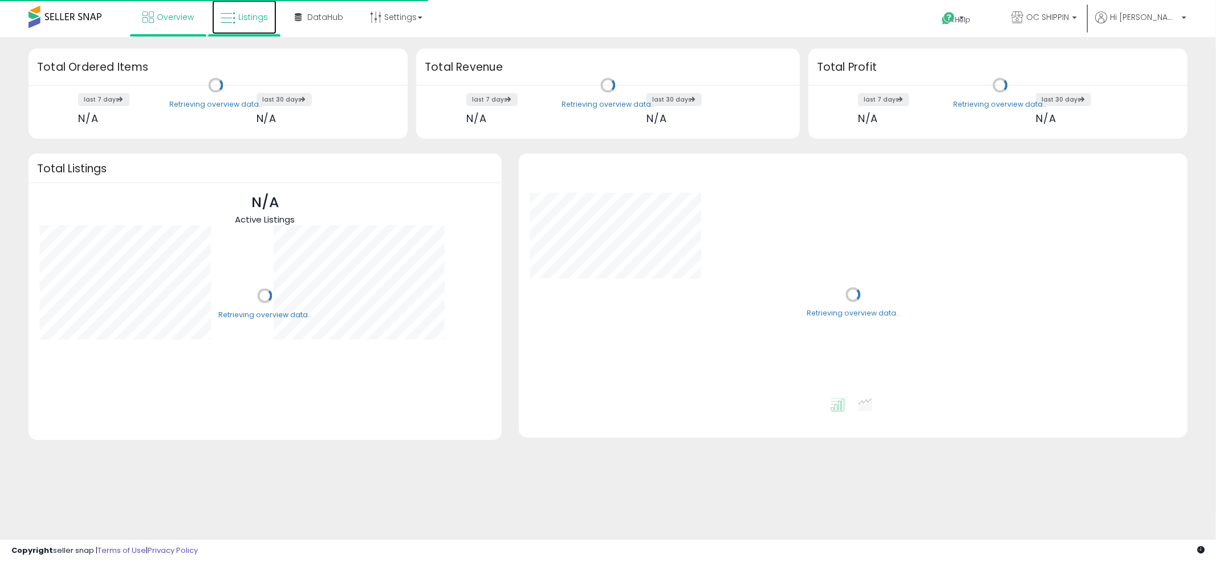
click at [251, 15] on span "Listings" at bounding box center [253, 16] width 30 height 11
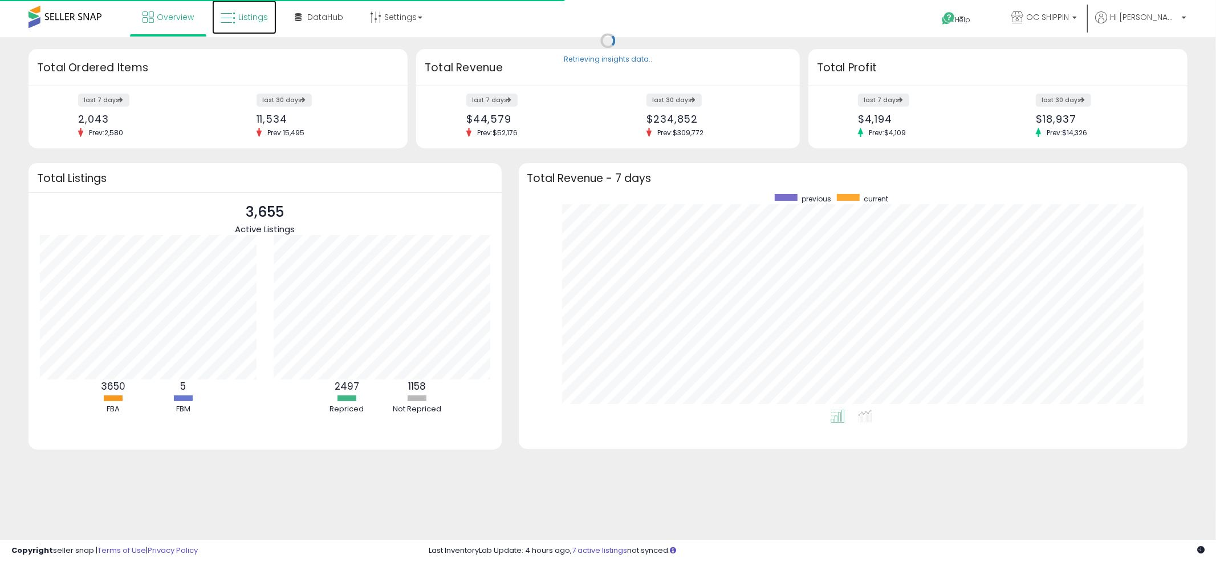
scroll to position [215, 647]
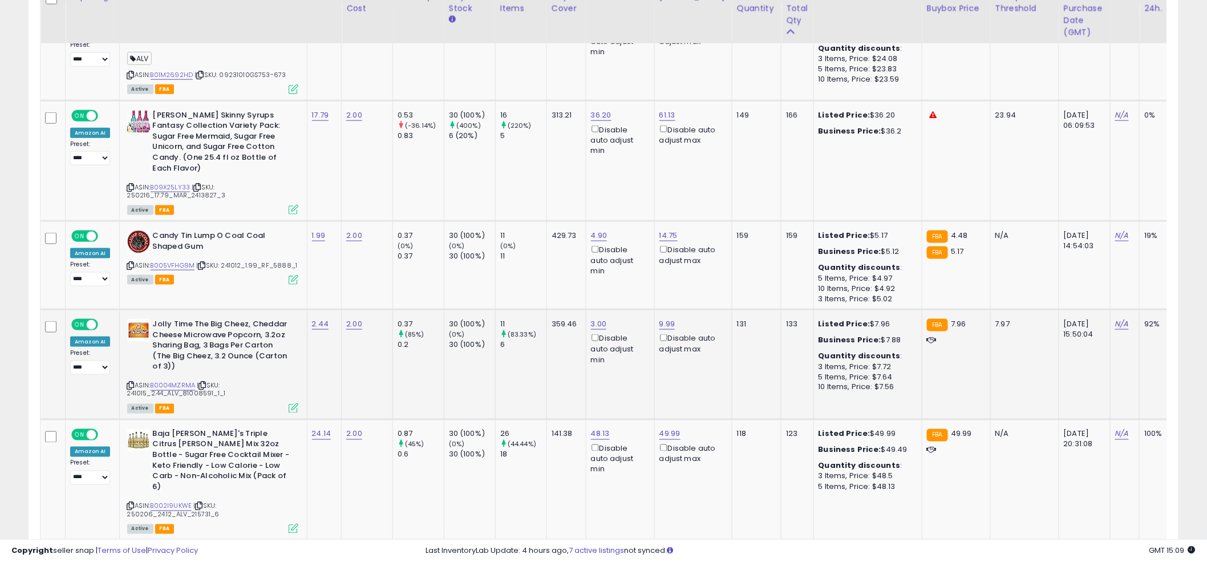
scroll to position [2347, 0]
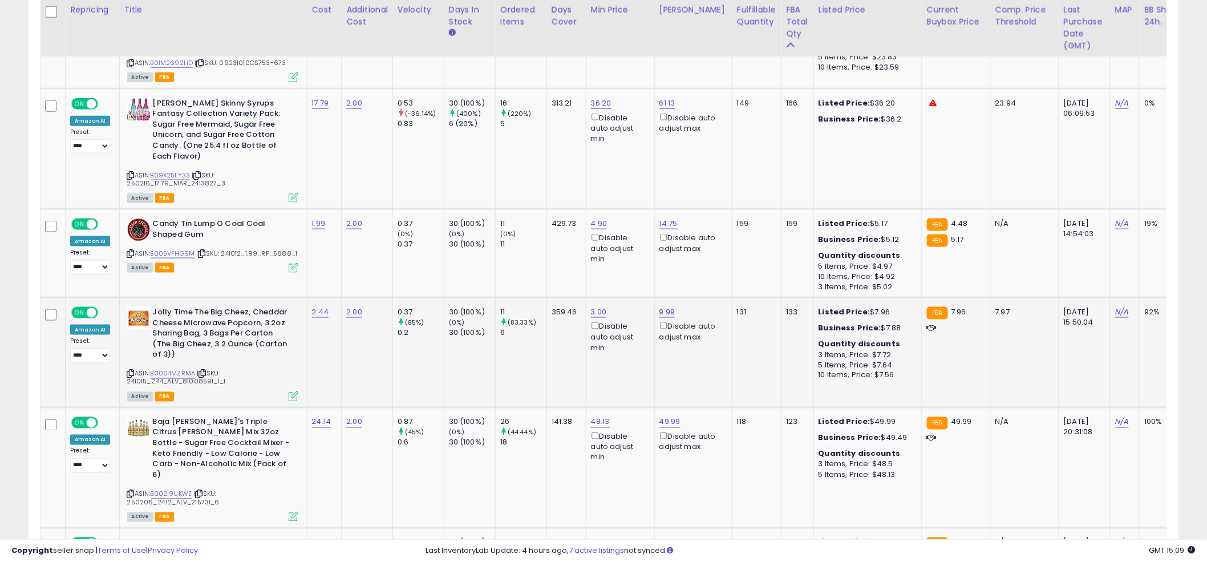
click at [606, 334] on td "3.00 Disable auto adjust min" at bounding box center [620, 353] width 68 height 110
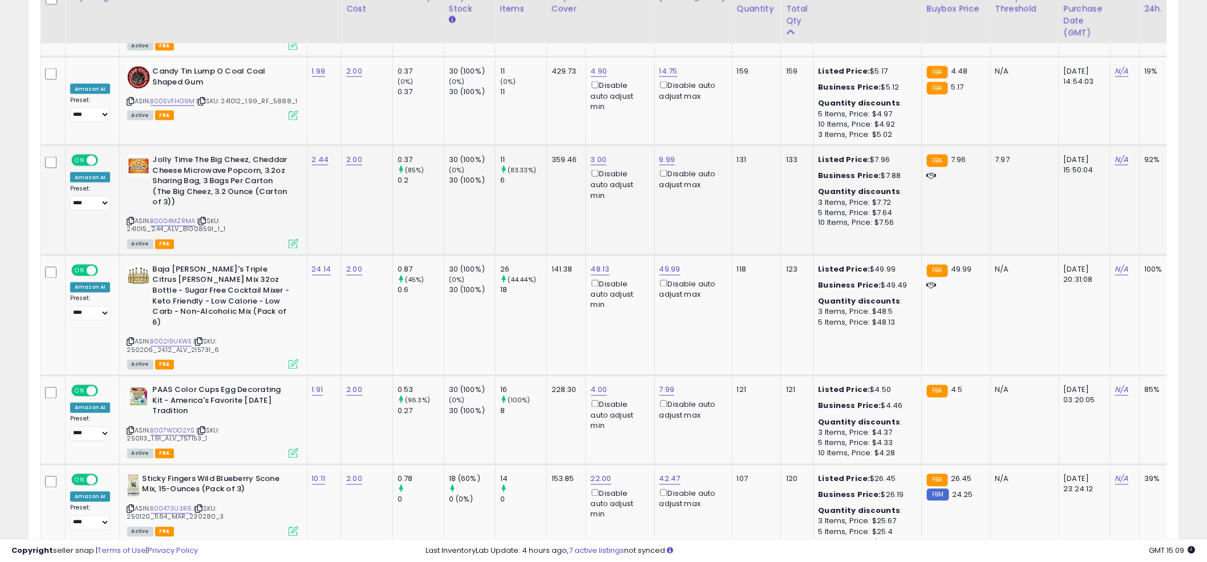
scroll to position [2551, 0]
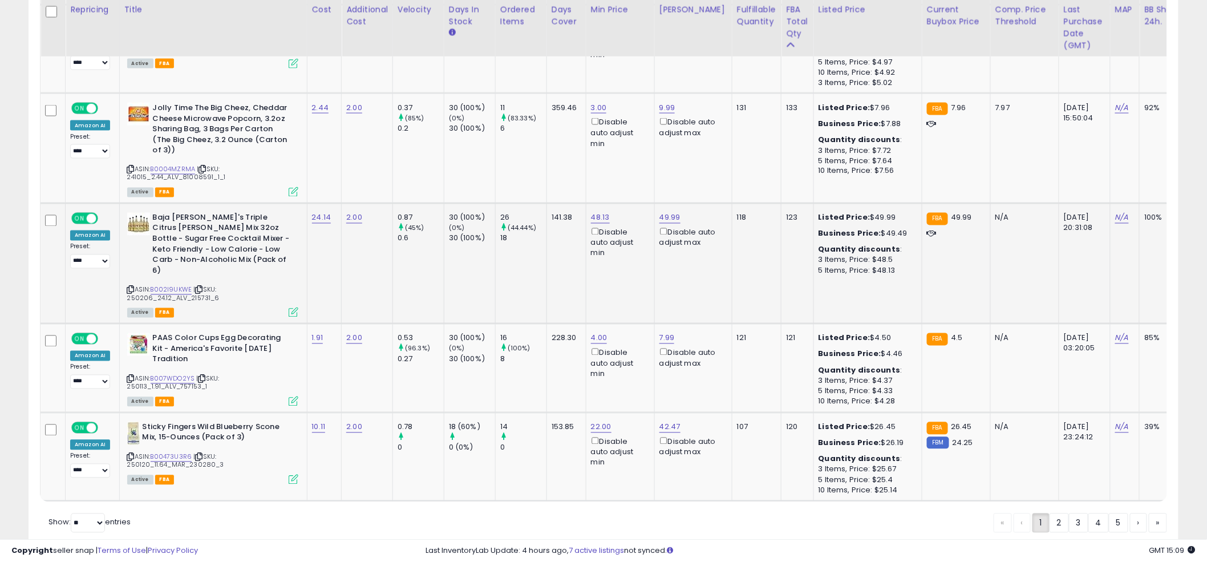
click at [597, 255] on td "48.13 Disable auto adjust min" at bounding box center [620, 263] width 68 height 120
click at [1056, 513] on link "2" at bounding box center [1058, 522] width 19 height 19
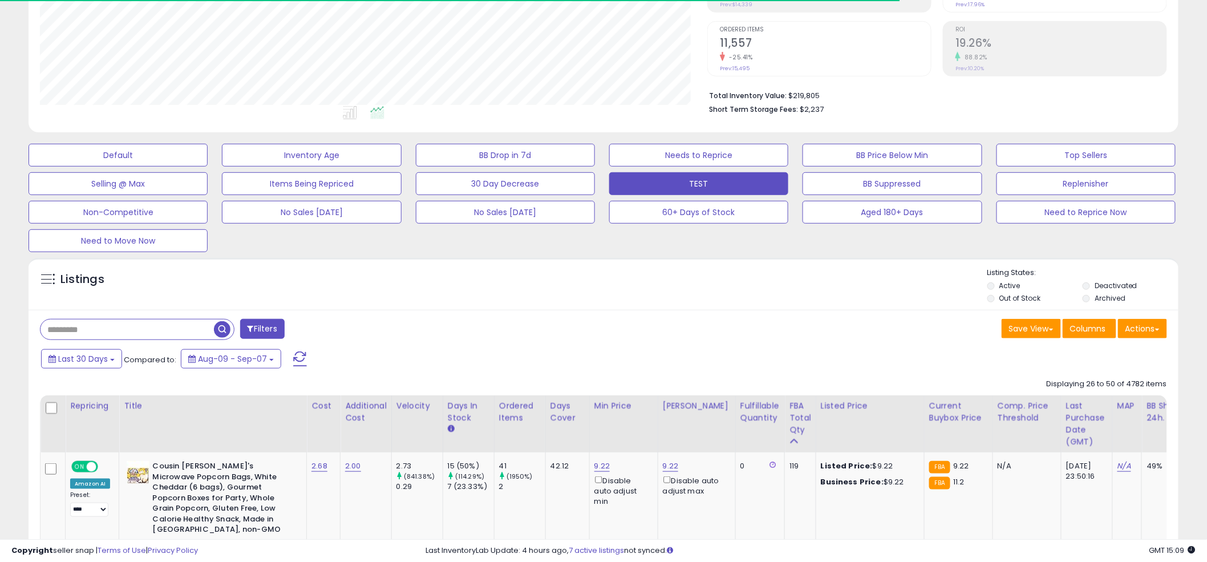
click at [595, 275] on div "Listings" at bounding box center [604, 286] width 1150 height 39
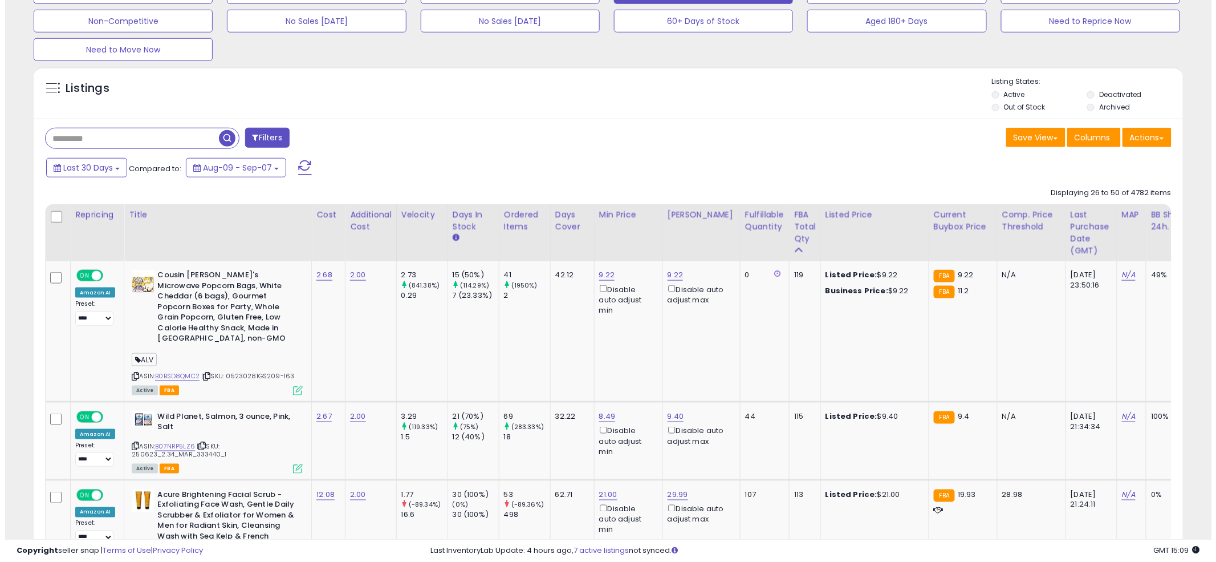
scroll to position [411, 0]
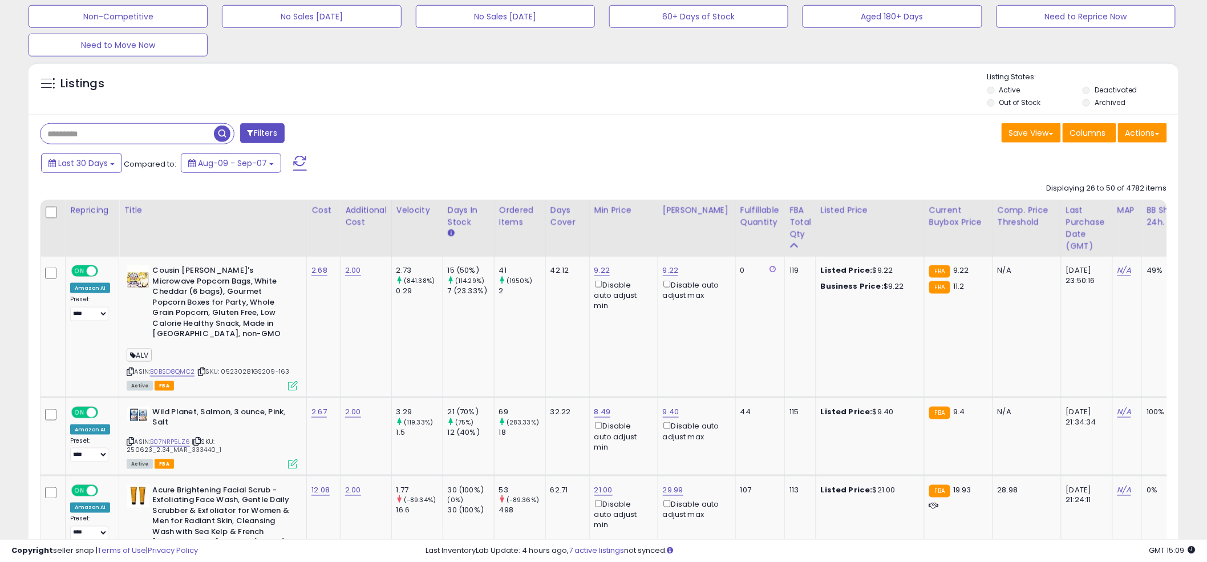
click at [603, 140] on div "Save View Save As New View Update Current View Columns Actions Import Export Vi…" at bounding box center [889, 134] width 572 height 22
click at [259, 130] on button "Filters" at bounding box center [262, 133] width 44 height 20
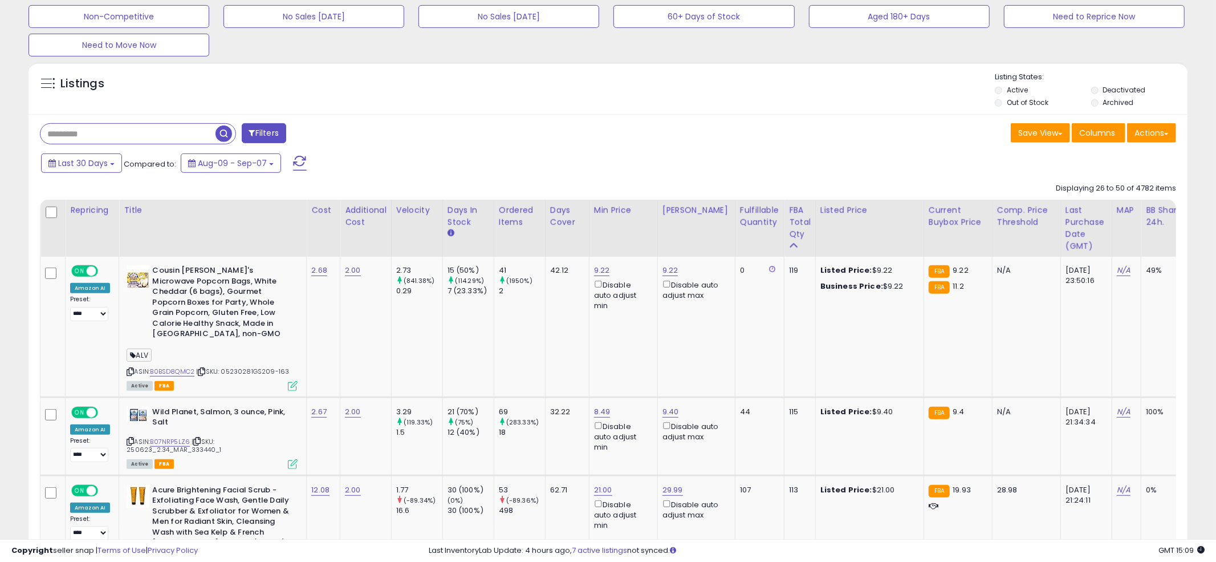
scroll to position [234, 673]
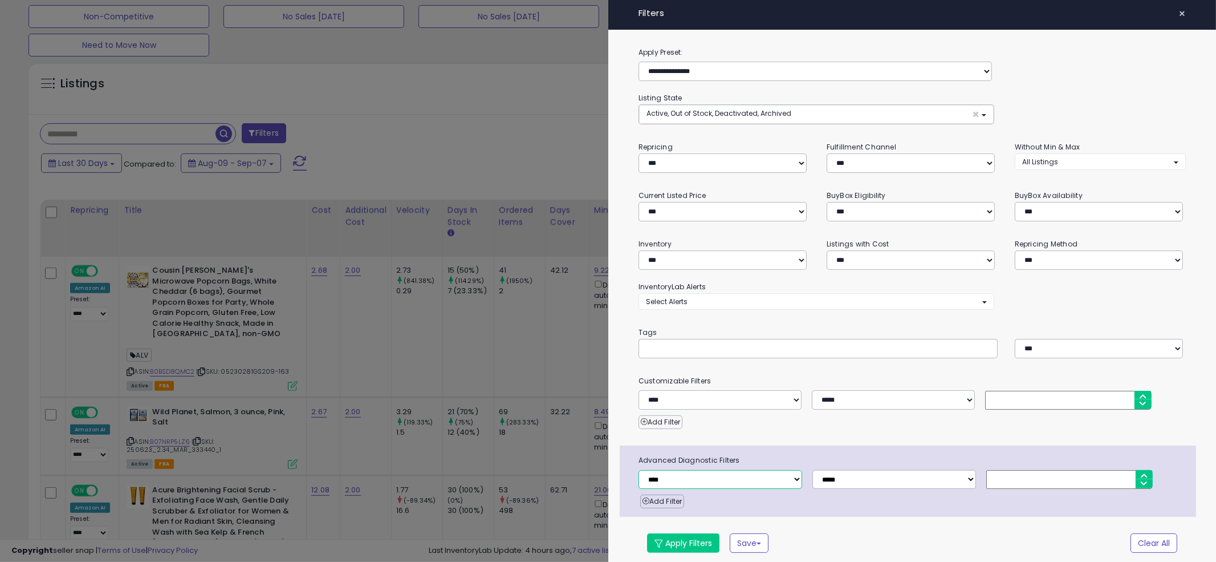
click at [757, 477] on select "**********" at bounding box center [721, 479] width 164 height 19
select select "**********"
click at [639, 470] on select "**********" at bounding box center [721, 479] width 164 height 19
click at [854, 478] on select "**********" at bounding box center [895, 479] width 164 height 19
select select "*"
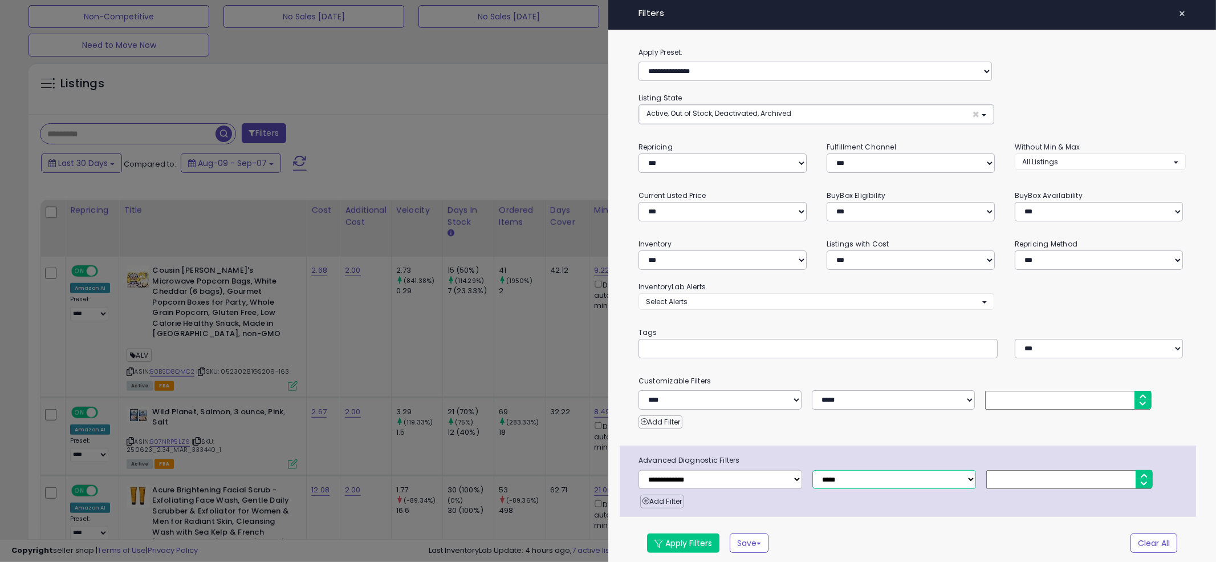
click at [813, 470] on select "**********" at bounding box center [895, 479] width 164 height 19
click at [992, 474] on input "number" at bounding box center [1070, 479] width 167 height 19
type input "*"
click at [650, 541] on button "Apply Filters" at bounding box center [683, 542] width 72 height 19
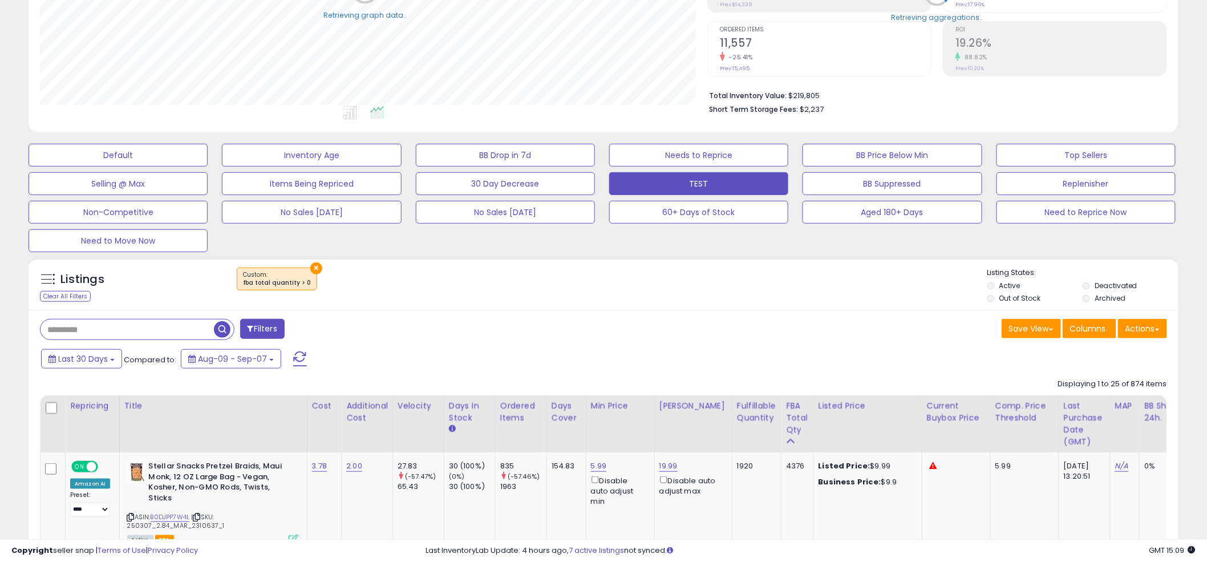
scroll to position [570043, 569609]
click at [601, 278] on div "×" at bounding box center [604, 283] width 765 height 32
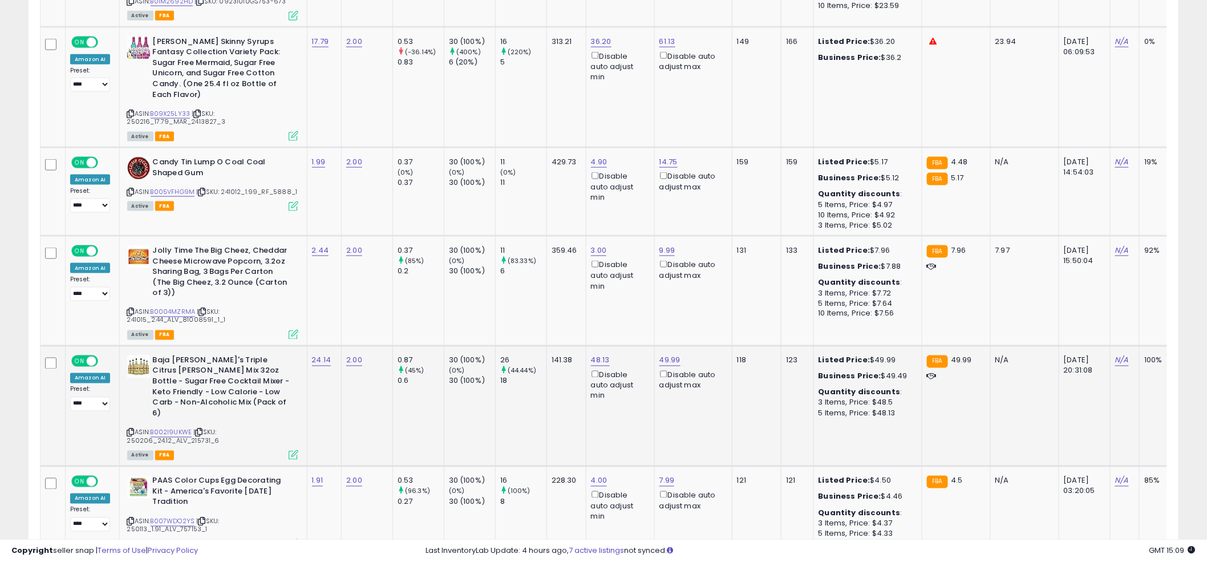
scroll to position [2558, 0]
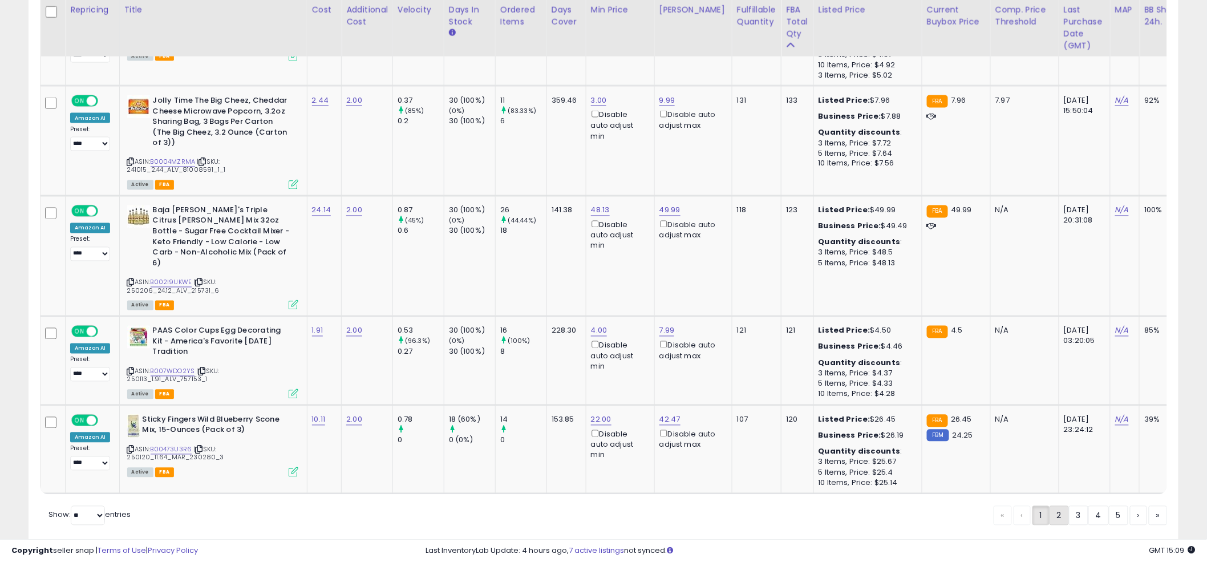
click at [1053, 506] on link "2" at bounding box center [1058, 515] width 19 height 19
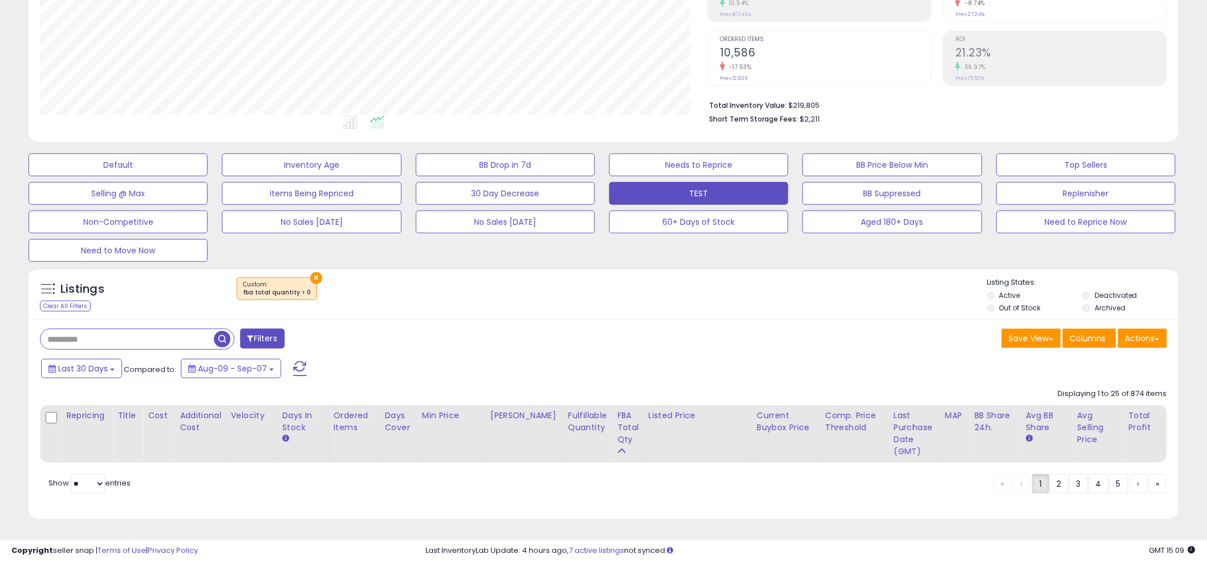
scroll to position [216, 0]
click at [597, 294] on div "×" at bounding box center [604, 293] width 765 height 32
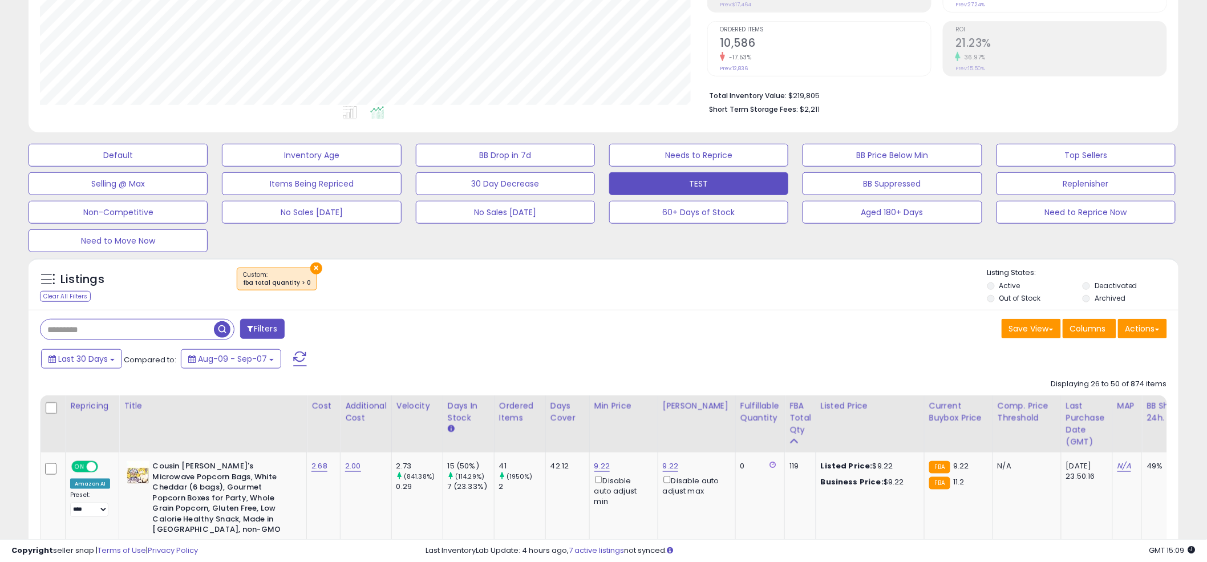
click at [593, 275] on div "×" at bounding box center [604, 283] width 765 height 32
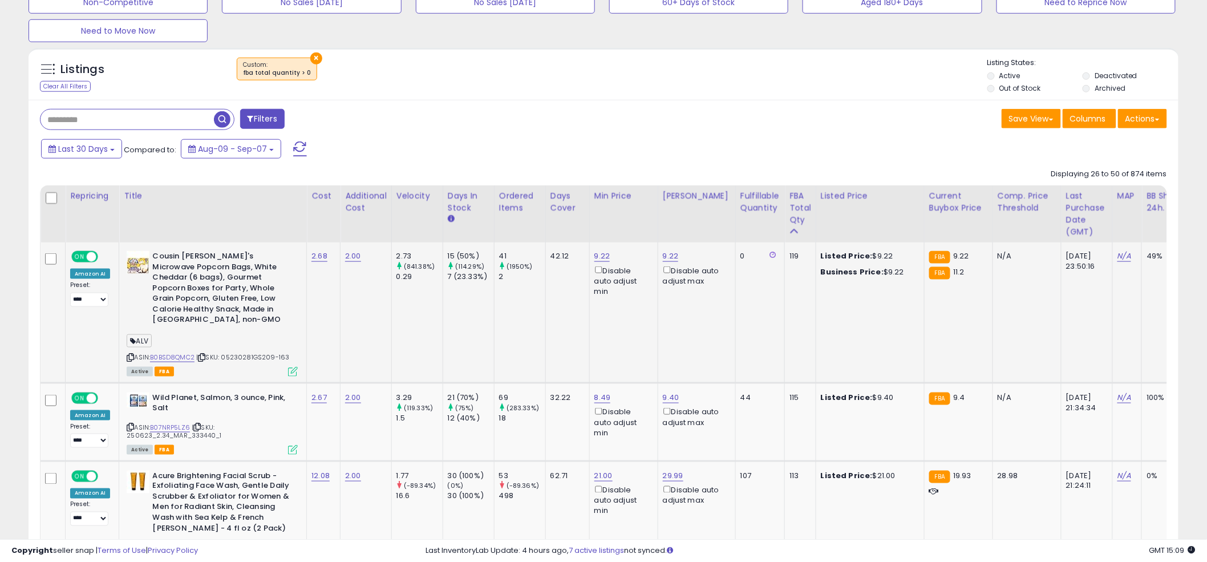
scroll to position [441, 0]
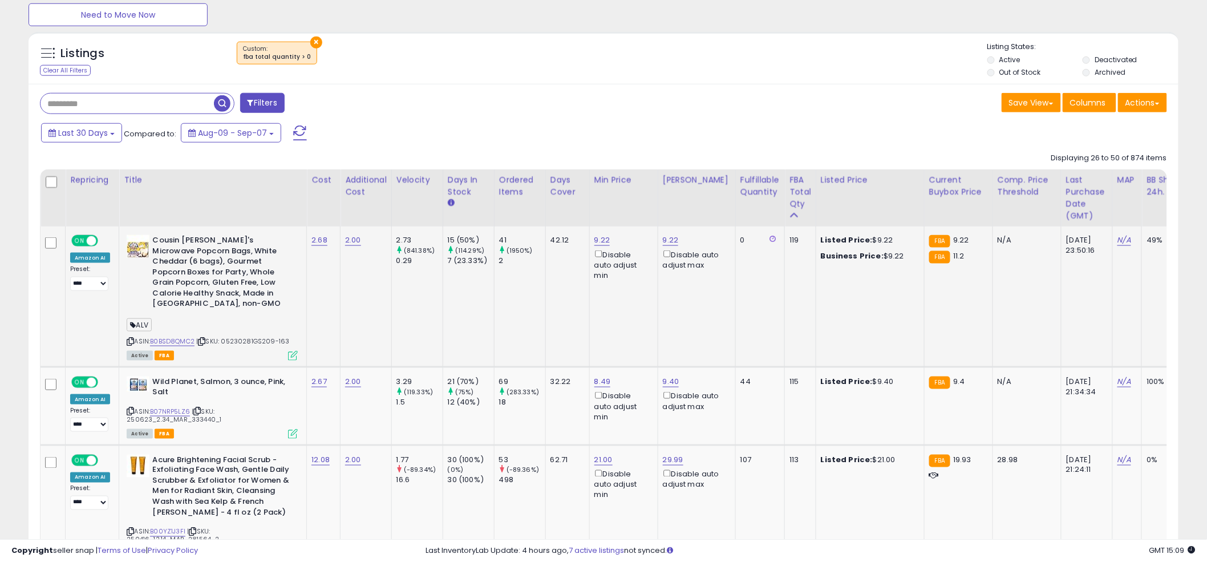
click at [593, 287] on td "9.22 Disable auto adjust min" at bounding box center [623, 296] width 68 height 140
click at [590, 287] on td "9.22 Disable auto adjust min" at bounding box center [623, 296] width 68 height 140
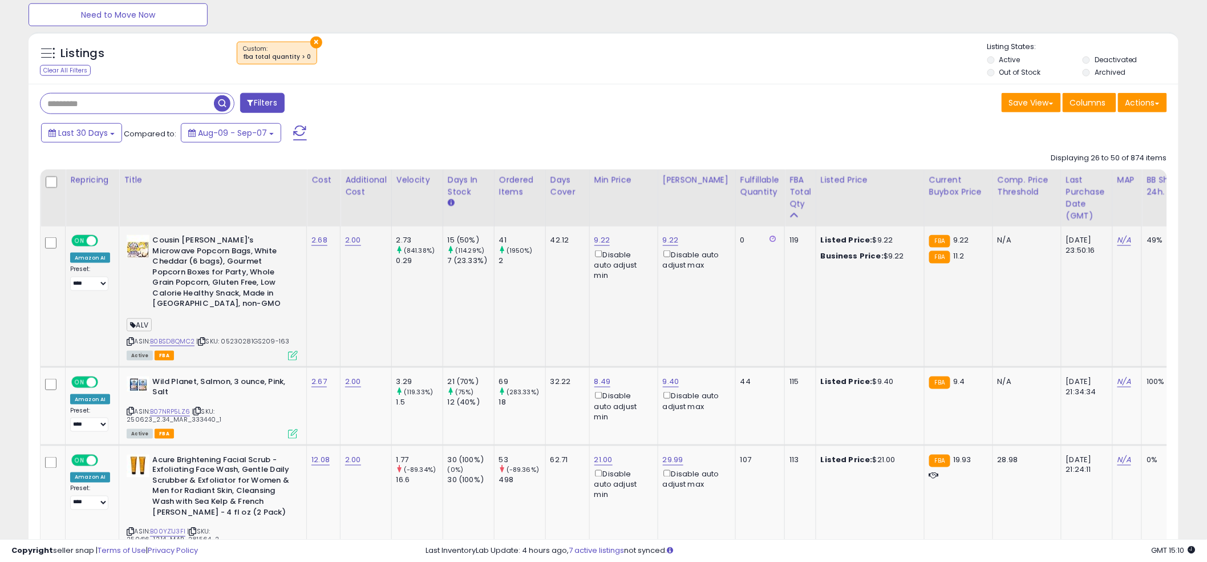
click at [594, 291] on td "9.22 Disable auto adjust min" at bounding box center [623, 296] width 68 height 140
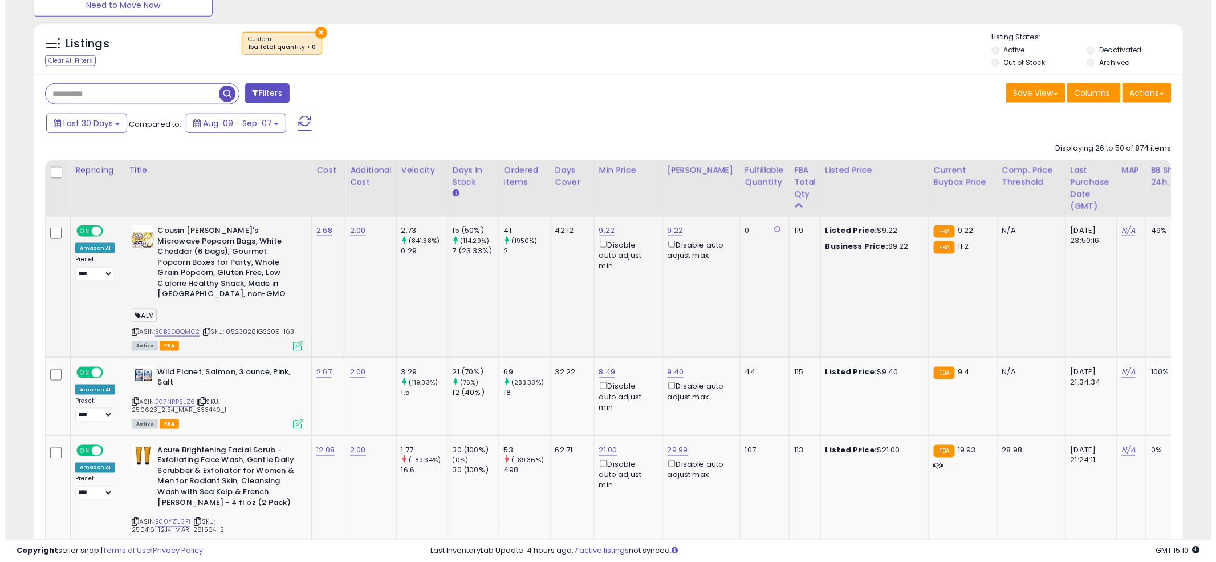
scroll to position [460, 0]
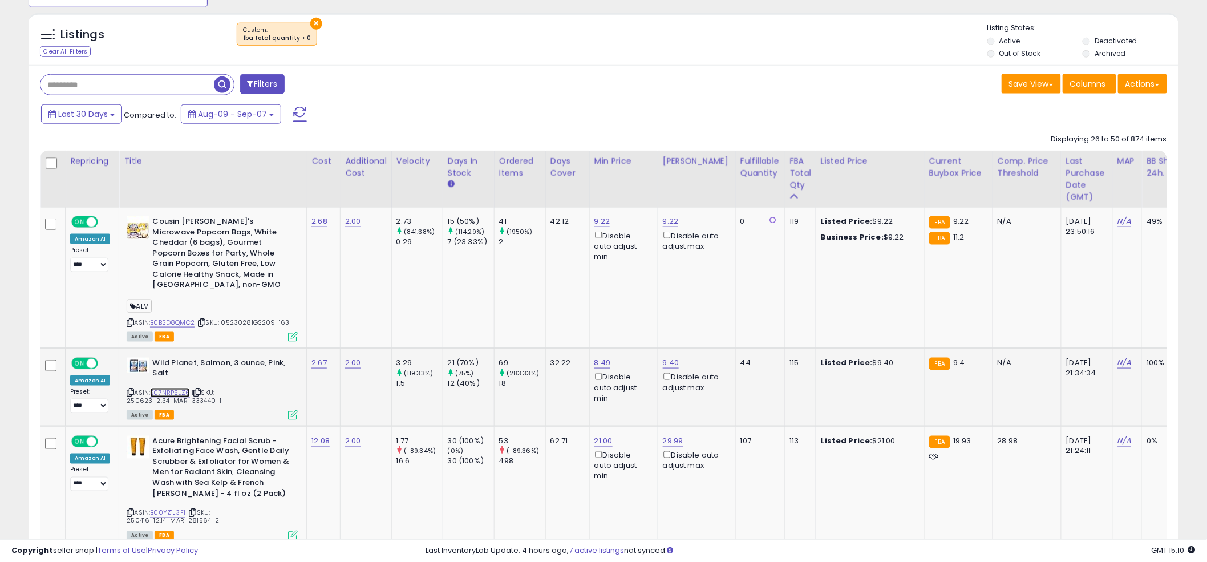
click at [173, 388] on link "B07NRP5LZ6" at bounding box center [170, 393] width 40 height 10
click at [581, 91] on div "Filters" at bounding box center [317, 85] width 572 height 23
click at [288, 410] on icon at bounding box center [293, 415] width 10 height 10
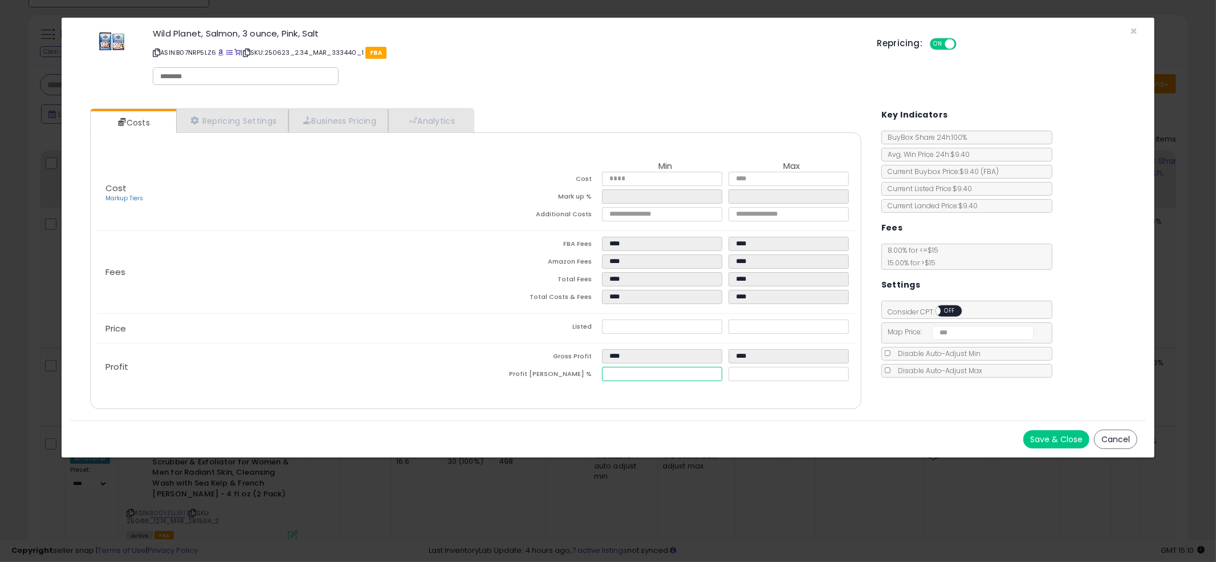
type input "****"
click at [711, 372] on input "****" at bounding box center [662, 374] width 120 height 14
click at [711, 374] on icon at bounding box center [711, 372] width 5 height 5
type input "*****"
type input "****"
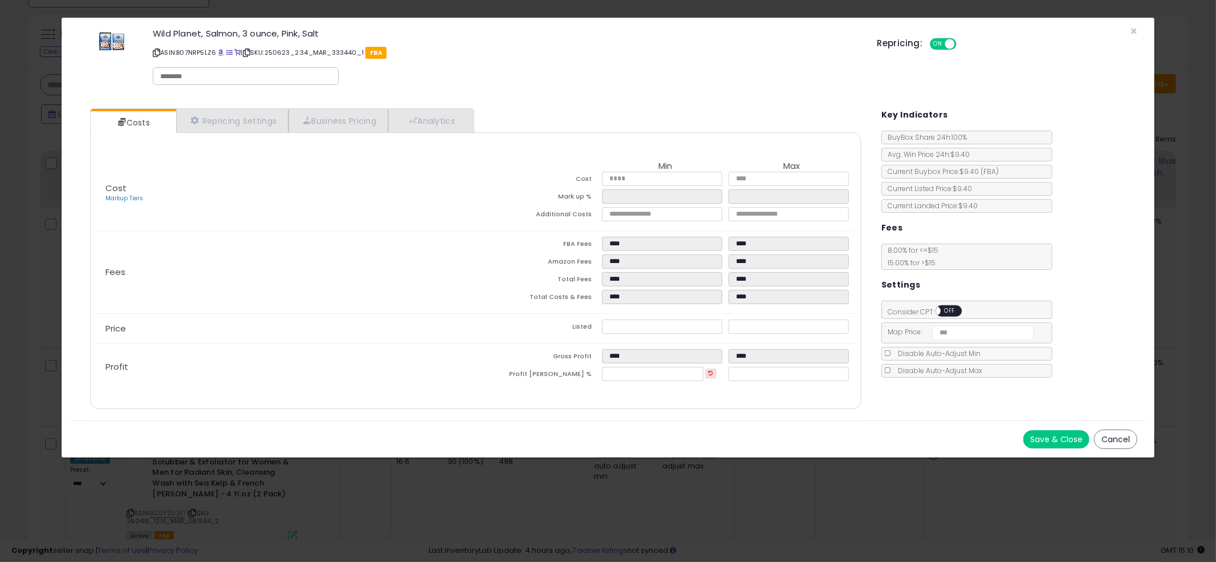
type input "****"
click at [1046, 440] on button "Save & Close" at bounding box center [1057, 439] width 66 height 18
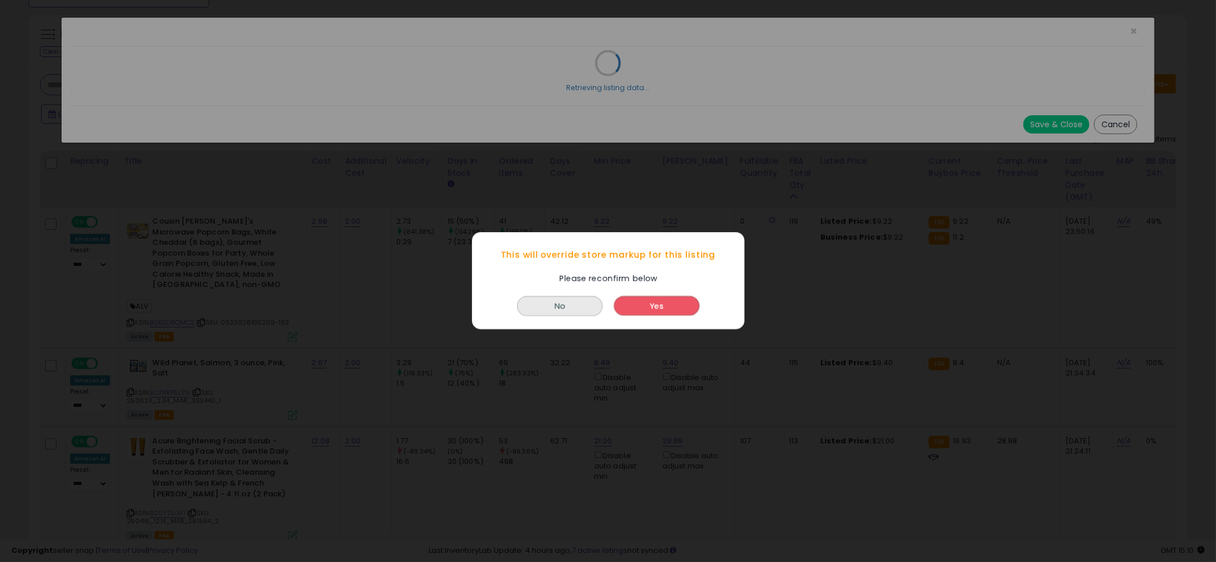
click at [670, 311] on button "Yes" at bounding box center [657, 306] width 86 height 19
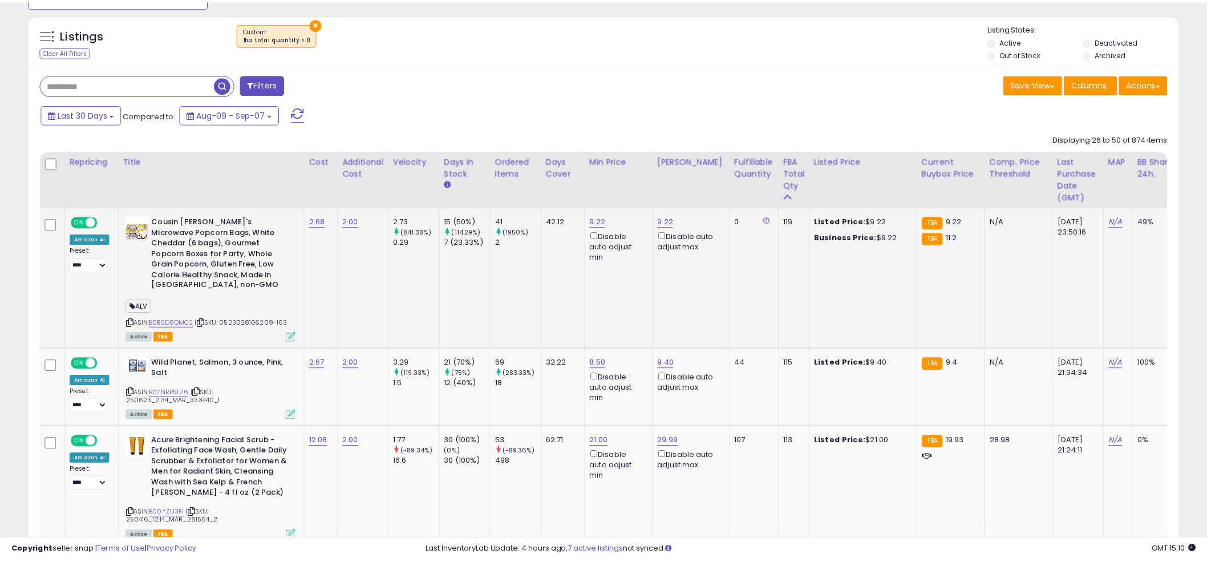
scroll to position [570043, 569609]
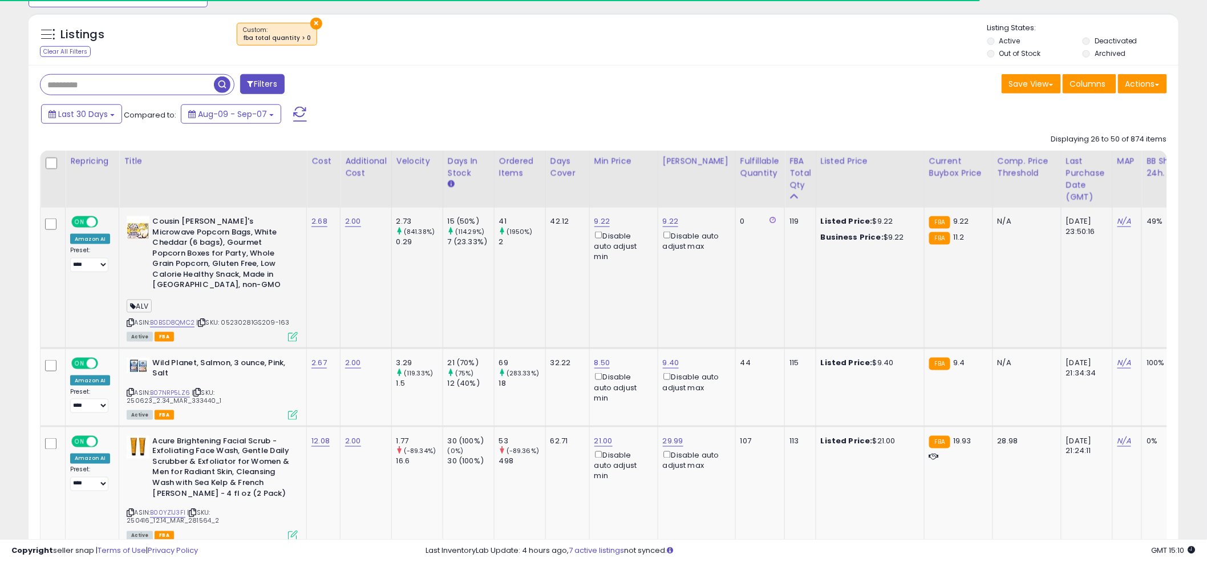
click at [618, 310] on td "9.22 Disable auto adjust min" at bounding box center [623, 278] width 68 height 140
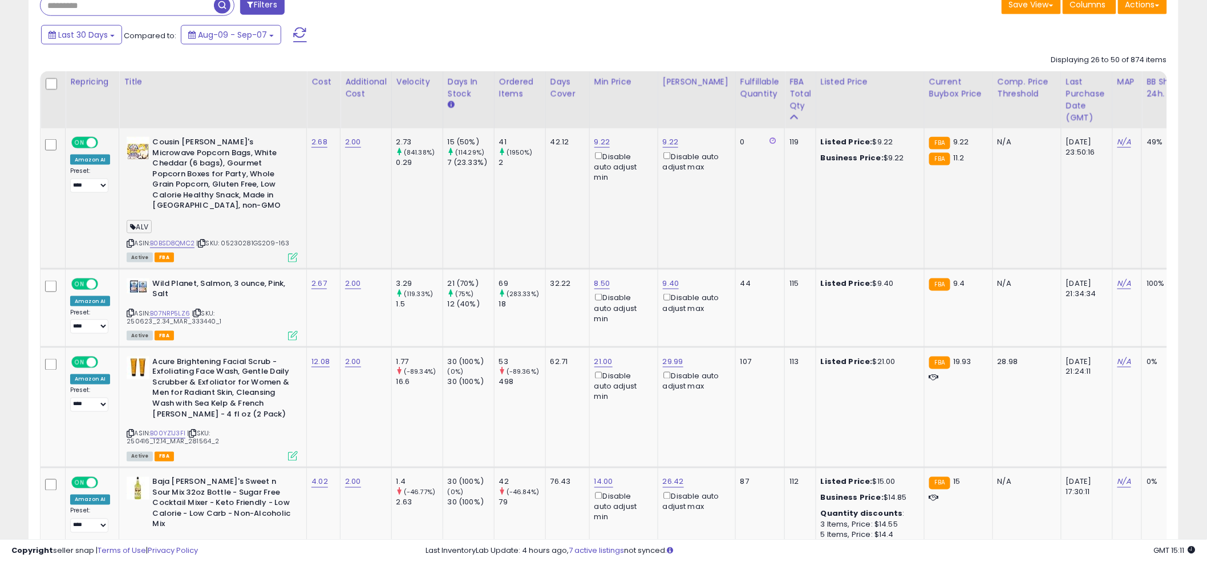
scroll to position [563, 0]
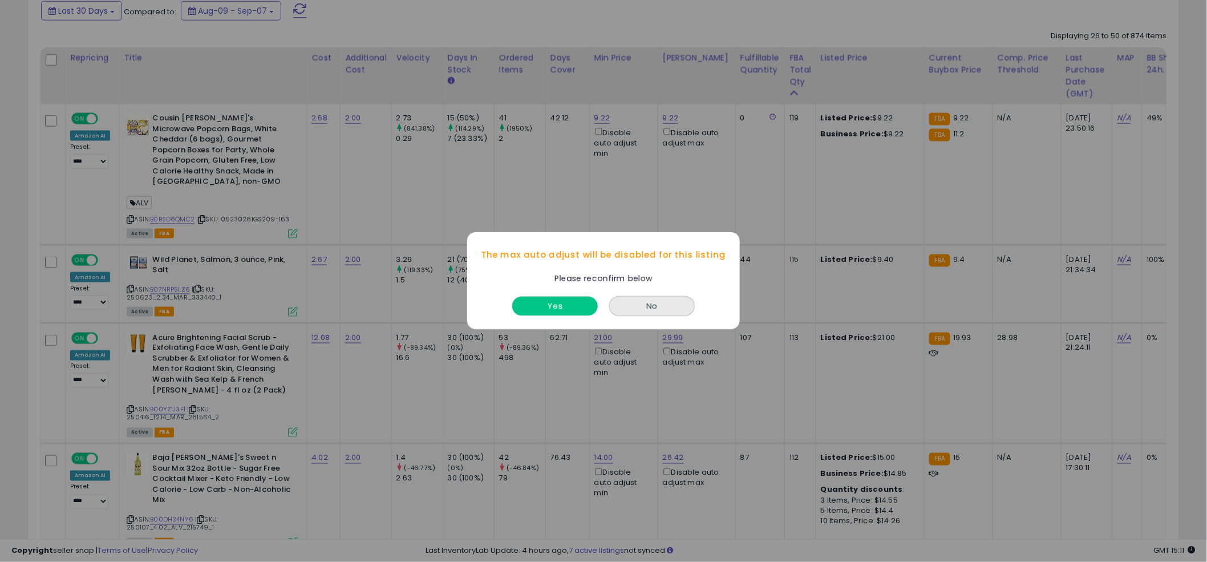
click at [574, 307] on button "Yes" at bounding box center [555, 306] width 86 height 19
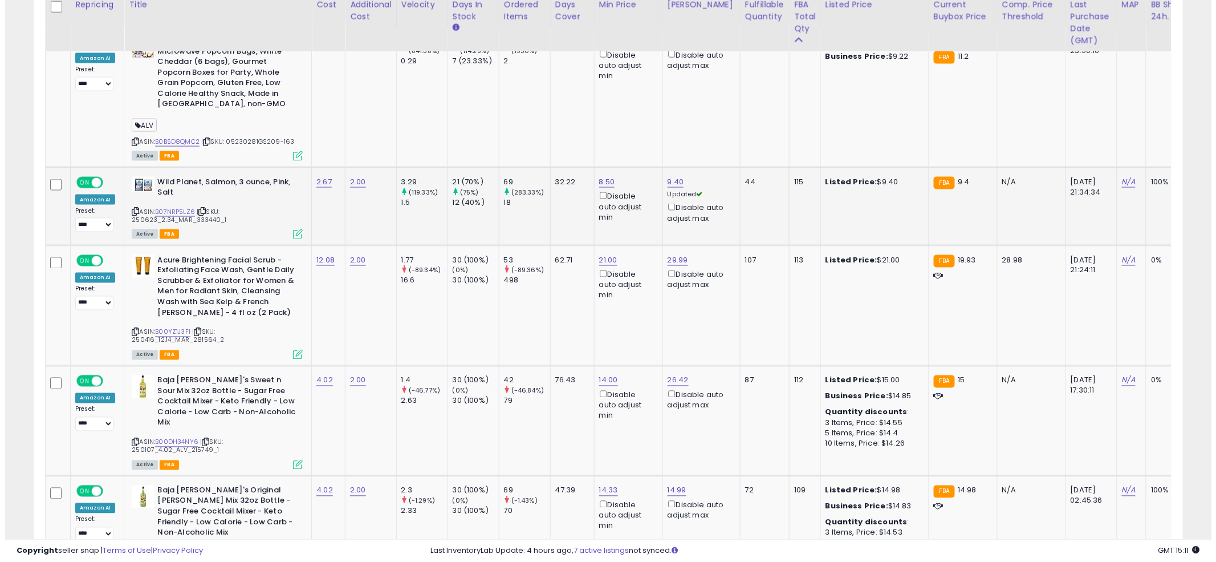
scroll to position [672, 0]
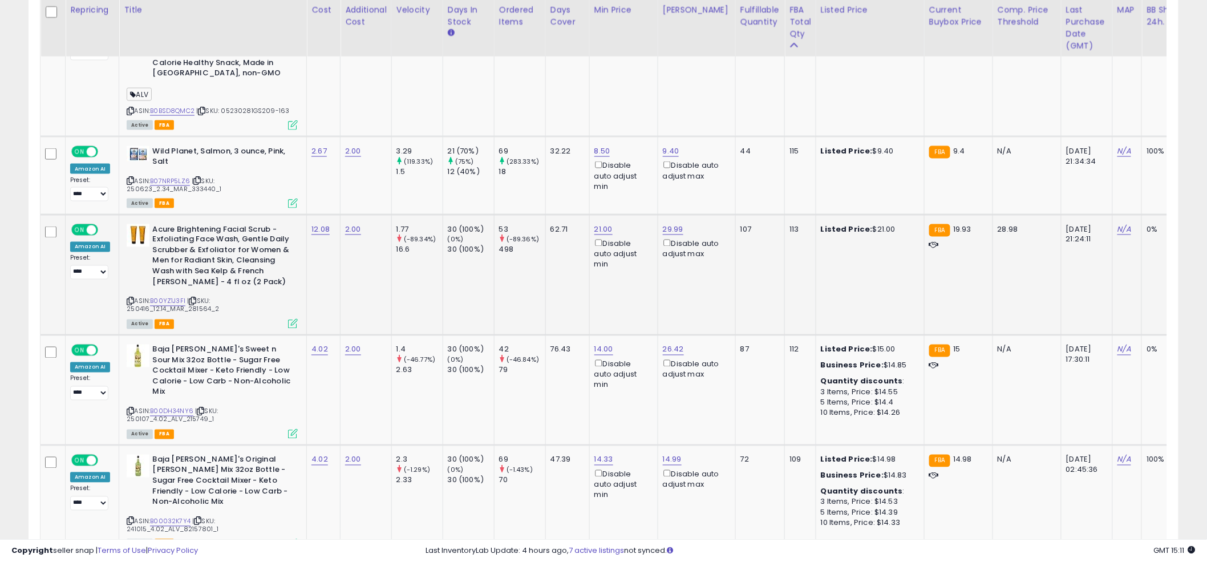
click at [289, 319] on icon at bounding box center [293, 324] width 10 height 10
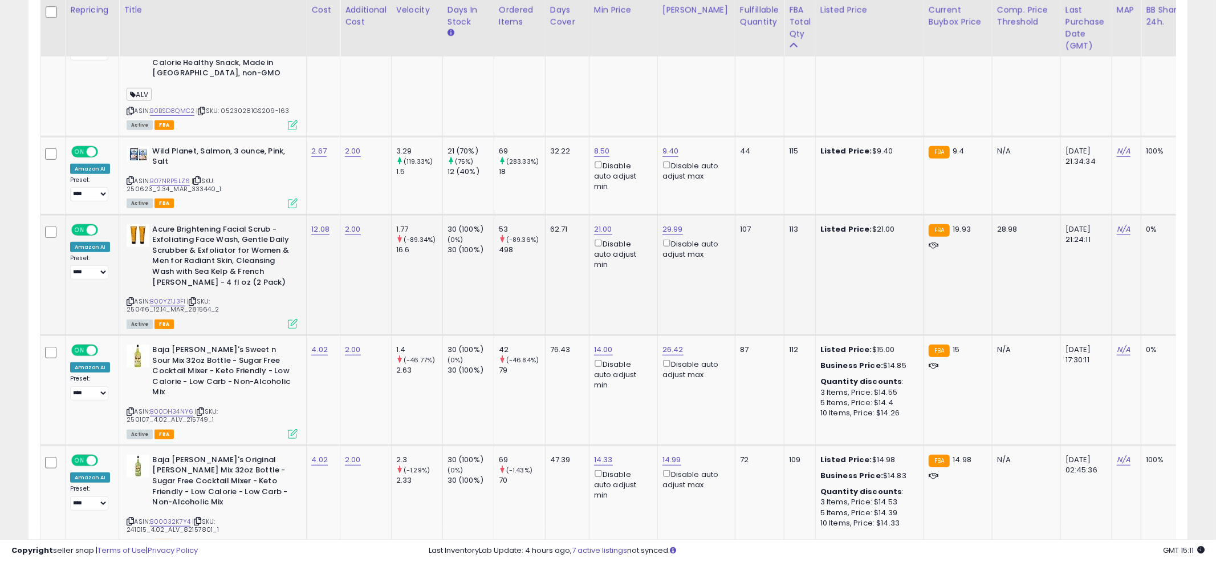
scroll to position [234, 673]
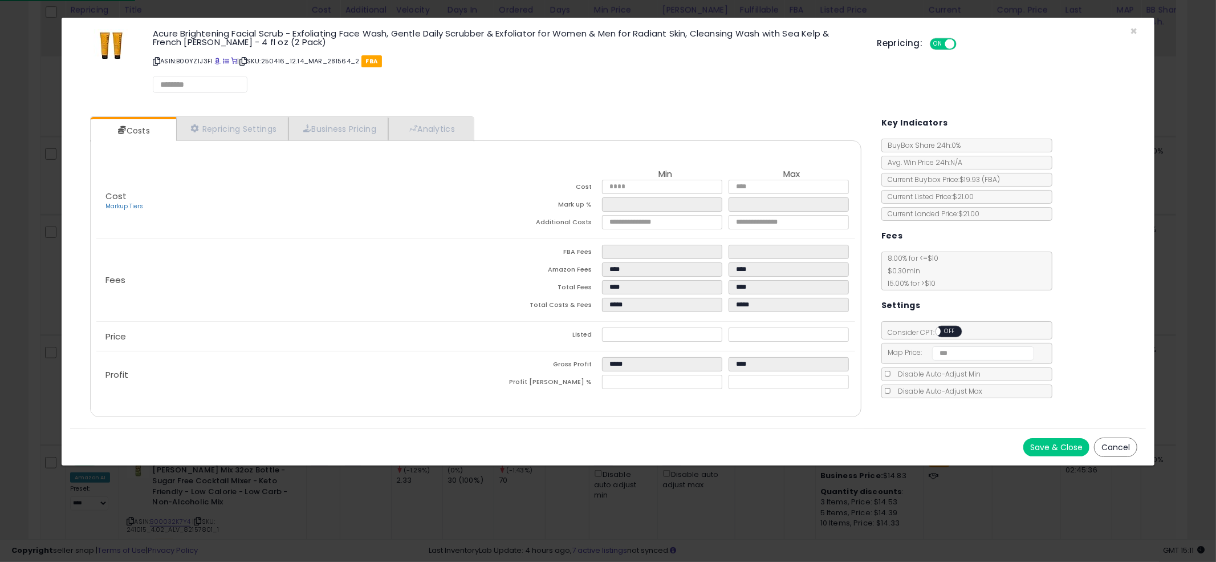
click at [420, 141] on div "Cost Markup Tiers Min Max Cost ***** ***** Mark up % ***** ***** Additional Cos…" at bounding box center [476, 278] width 772 height 277
click at [429, 137] on link "Analytics" at bounding box center [430, 128] width 84 height 23
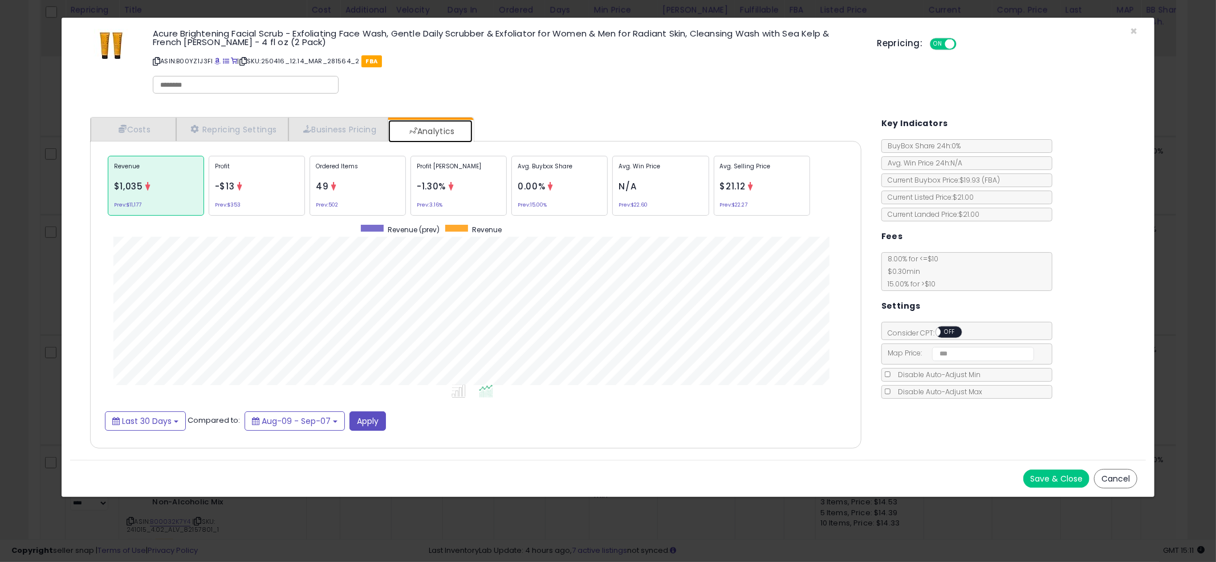
scroll to position [350, 794]
click at [374, 196] on div "Ordered Items 49 Prev: 502" at bounding box center [358, 186] width 96 height 60
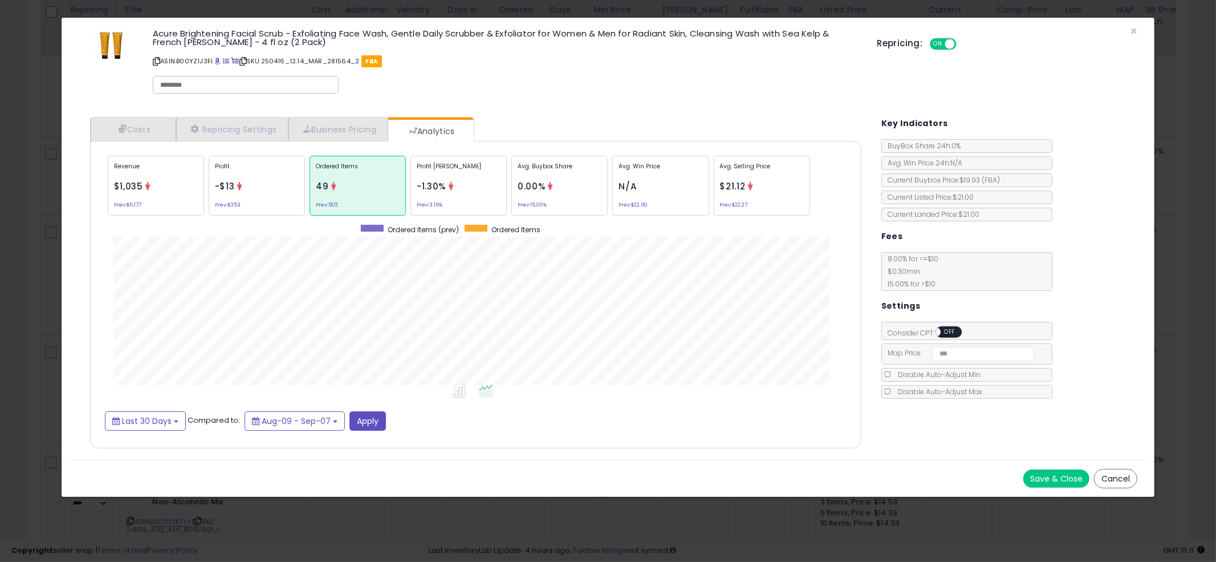
click at [50, 301] on div "× Close Acure Brightening Facial Scrub - Exfoliating Face Wash, Gentle Daily Sc…" at bounding box center [608, 281] width 1216 height 562
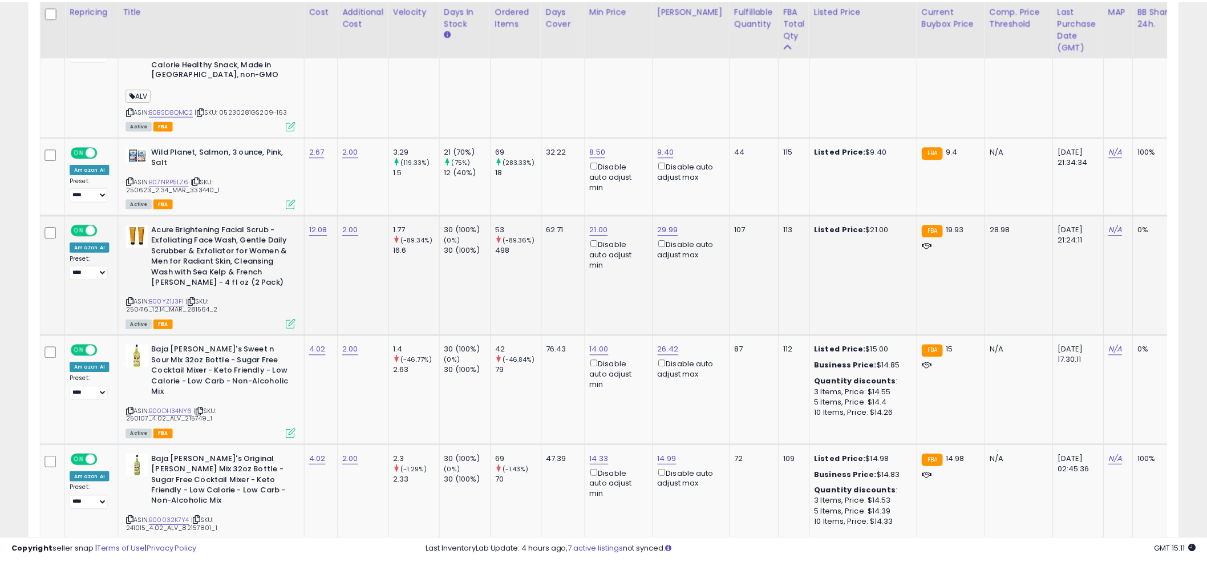
scroll to position [570043, 569609]
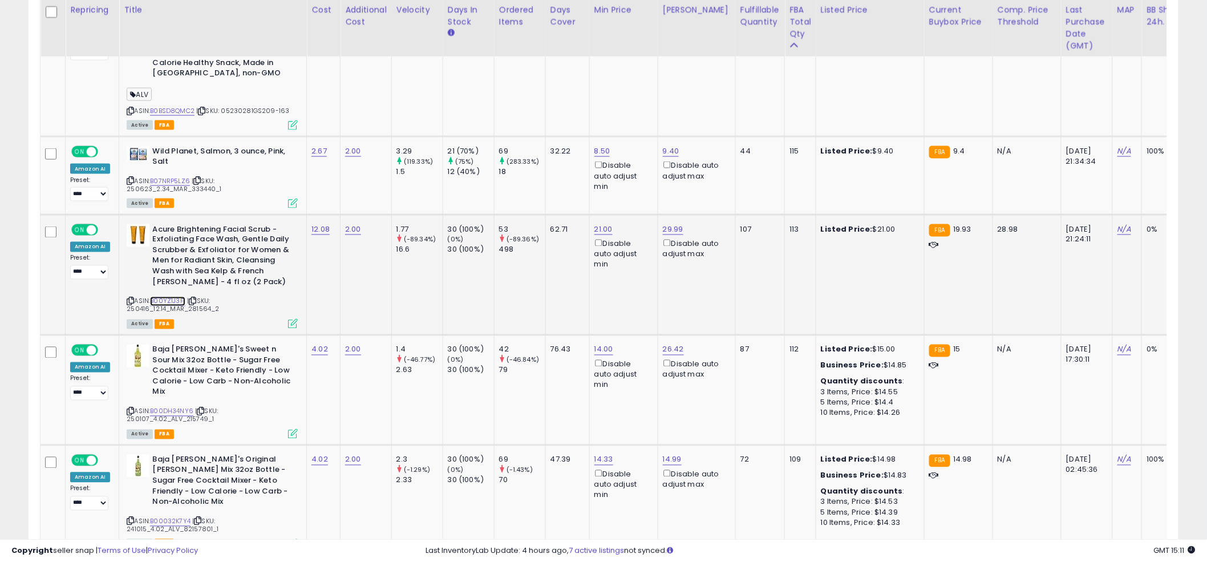
click at [165, 297] on link "B00YZ1J3FI" at bounding box center [167, 302] width 35 height 10
click at [599, 214] on td "21.00 Disable auto adjust min" at bounding box center [623, 274] width 68 height 120
click at [596, 224] on link "21.00" at bounding box center [603, 229] width 18 height 11
click at [592, 192] on div "This will override store markup" at bounding box center [595, 194] width 148 height 11
click at [589, 186] on input "*****" at bounding box center [572, 178] width 102 height 19
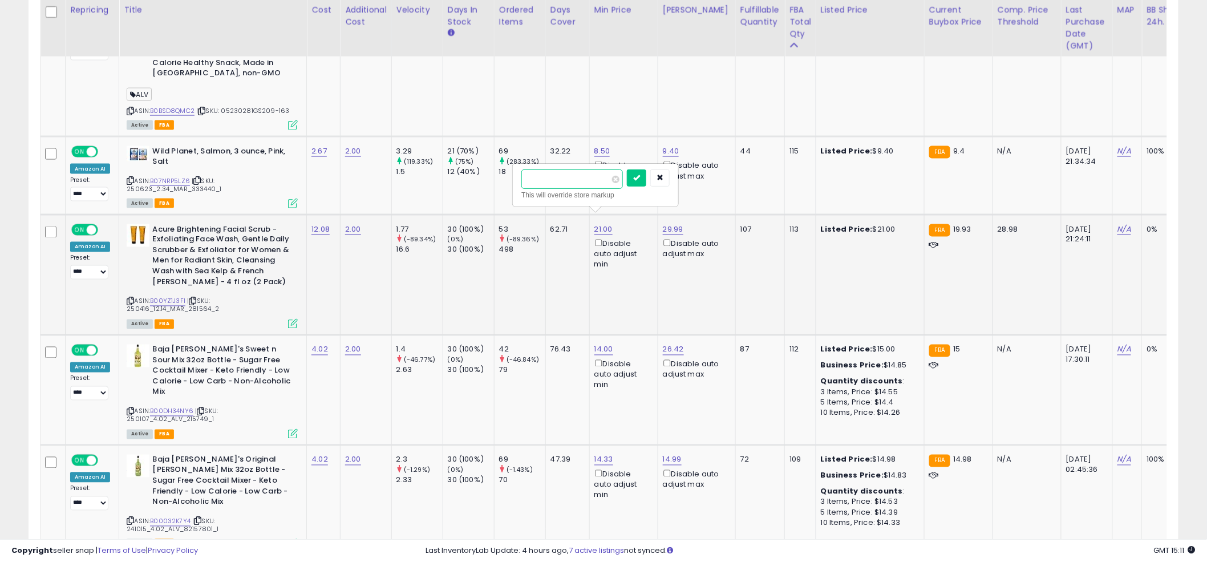
click at [589, 186] on input "*****" at bounding box center [572, 178] width 102 height 19
type input "****"
click button "submit" at bounding box center [636, 177] width 19 height 17
drag, startPoint x: 643, startPoint y: 191, endPoint x: 647, endPoint y: 196, distance: 6.2
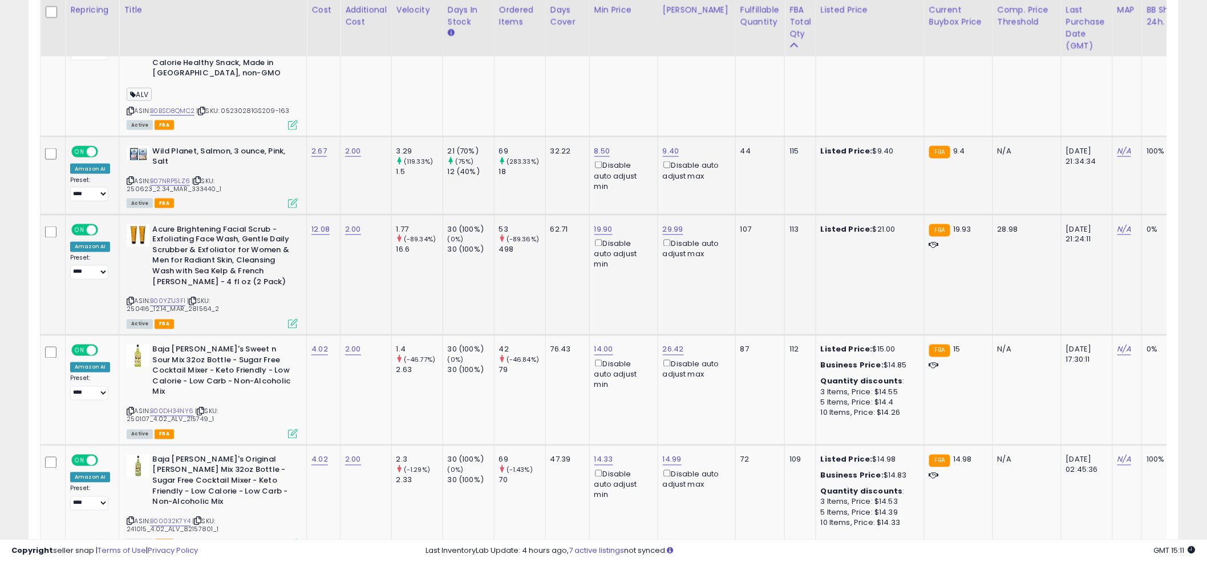
click at [644, 192] on td "8.50 Disable auto adjust min" at bounding box center [623, 175] width 68 height 78
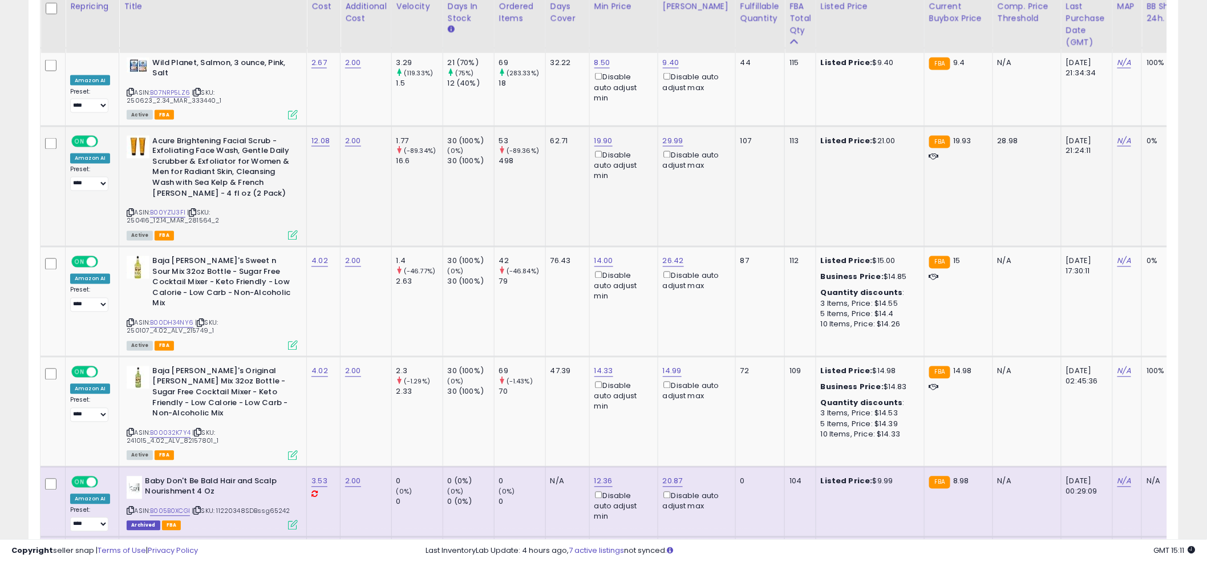
scroll to position [761, 0]
click at [626, 190] on td "19.90 Disable auto adjust min" at bounding box center [623, 185] width 68 height 120
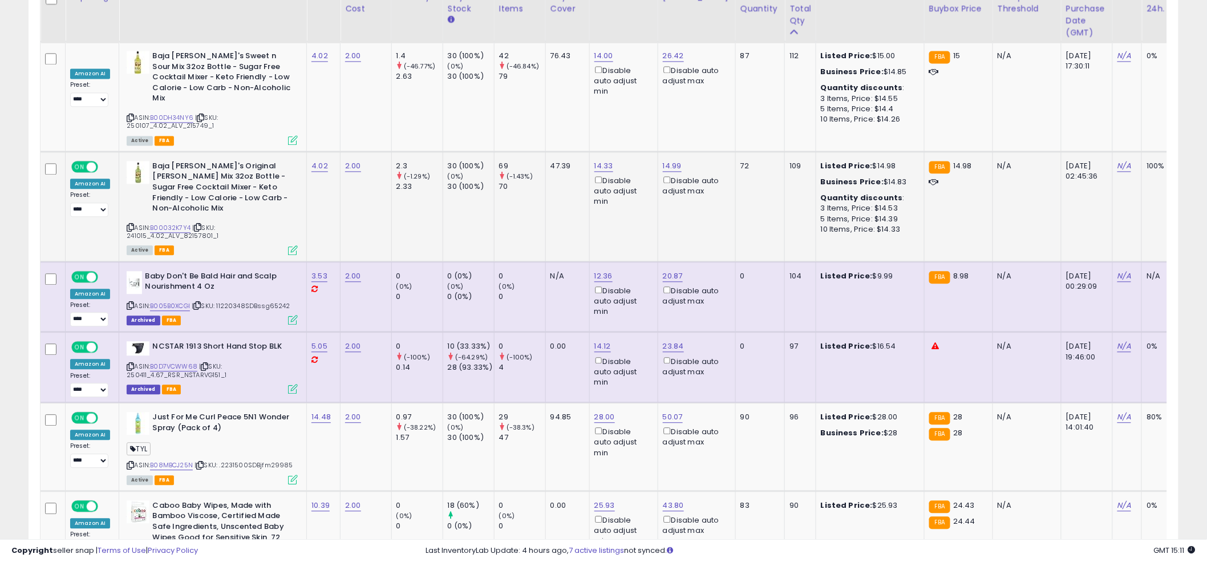
scroll to position [966, 0]
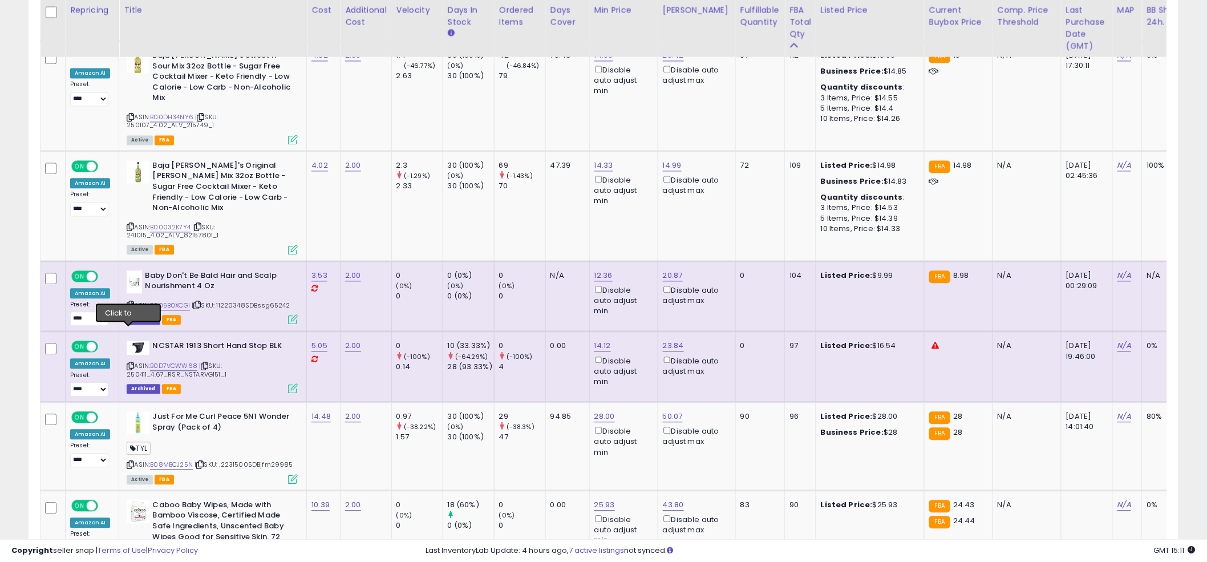
click at [128, 363] on icon at bounding box center [130, 366] width 7 height 6
click at [309, 331] on td "5.05" at bounding box center [324, 366] width 34 height 71
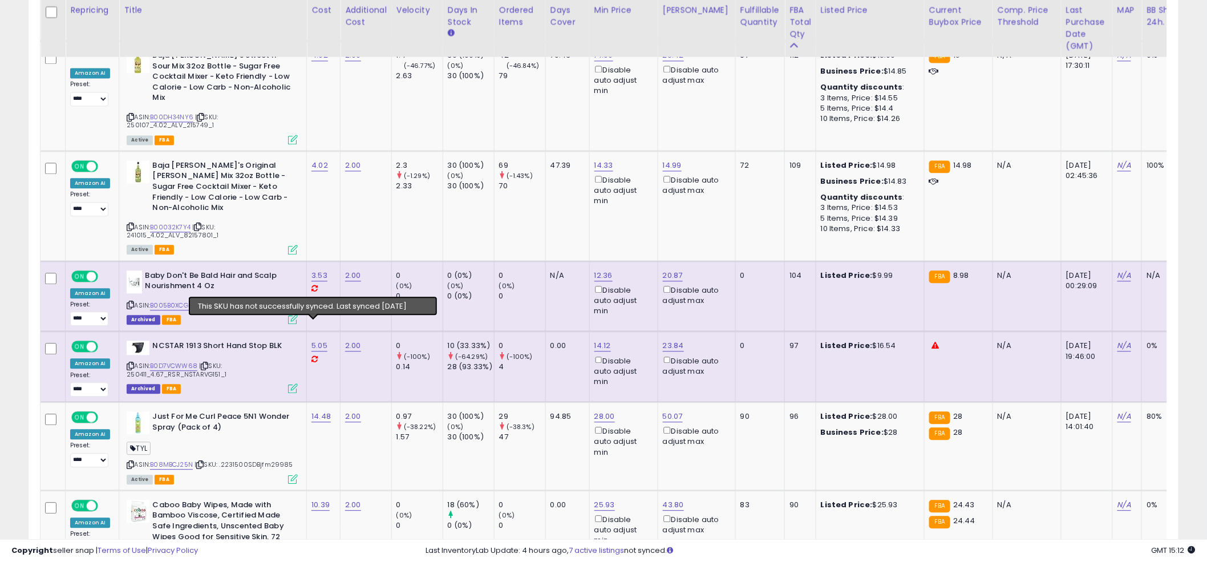
click at [312, 355] on icon at bounding box center [314, 358] width 6 height 7
click at [314, 355] on icon at bounding box center [314, 358] width 6 height 7
click at [312, 355] on icon at bounding box center [314, 358] width 6 height 7
click at [563, 274] on td "N/A" at bounding box center [567, 296] width 44 height 71
click at [563, 195] on td "47.39" at bounding box center [567, 206] width 44 height 110
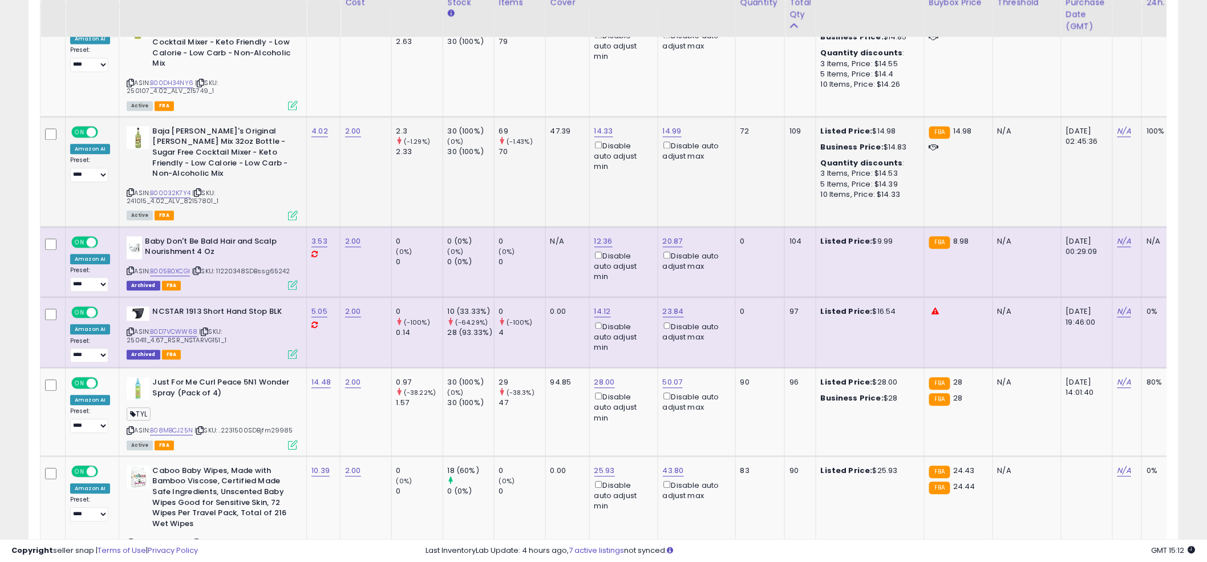
scroll to position [1028, 0]
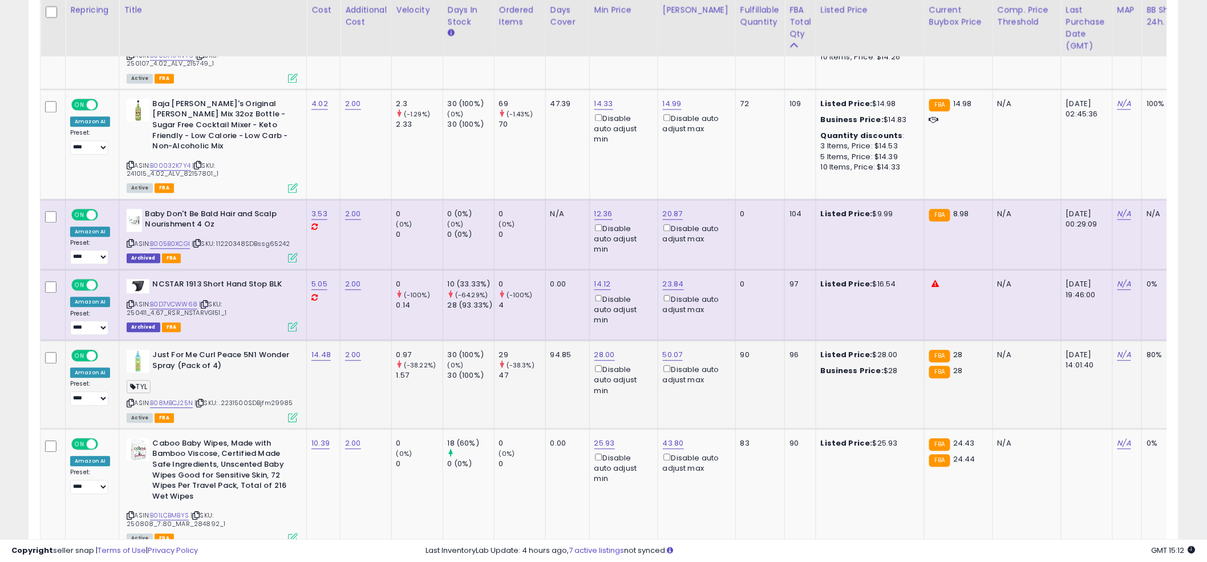
click at [565, 350] on td "94.85" at bounding box center [567, 384] width 44 height 88
click at [558, 344] on td "94.85" at bounding box center [567, 384] width 44 height 88
click at [559, 342] on td "94.85" at bounding box center [567, 384] width 44 height 88
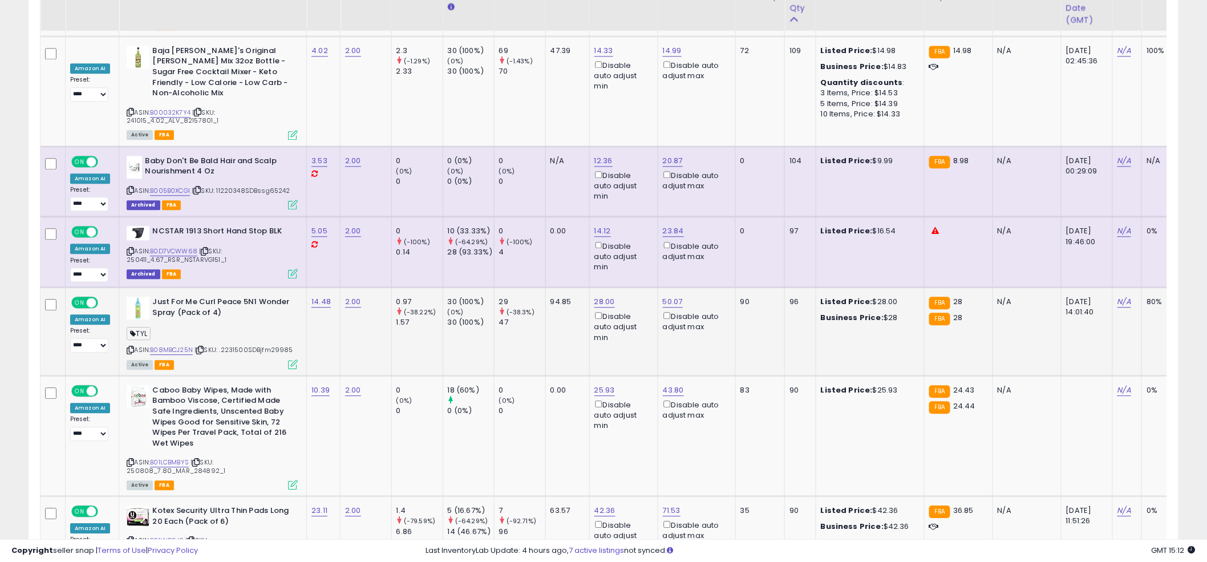
scroll to position [1101, 0]
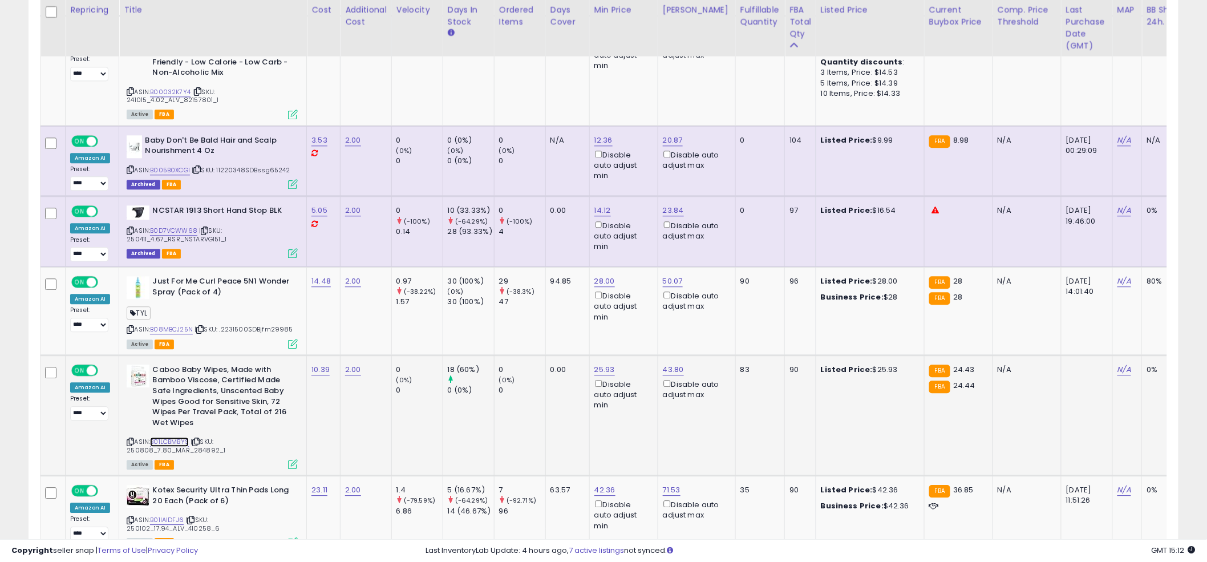
click at [160, 437] on link "B01LCBMBYS" at bounding box center [169, 442] width 39 height 10
click at [598, 364] on link "25.93" at bounding box center [604, 369] width 21 height 11
drag, startPoint x: 560, startPoint y: 293, endPoint x: 502, endPoint y: 293, distance: 58.2
type input "****"
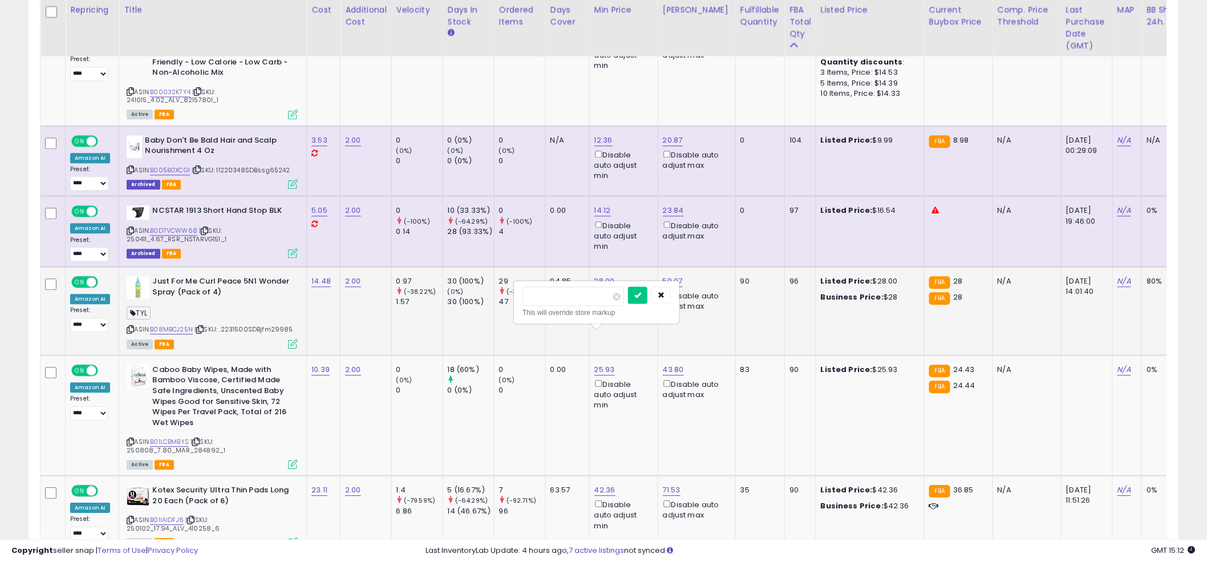
click button "submit" at bounding box center [637, 294] width 19 height 17
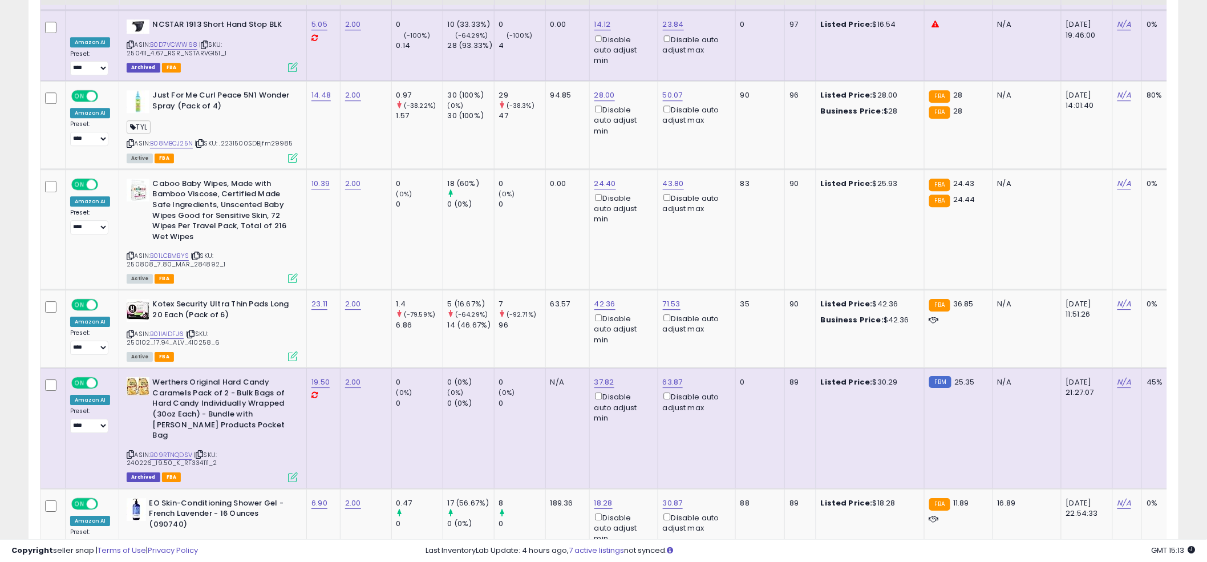
scroll to position [1296, 0]
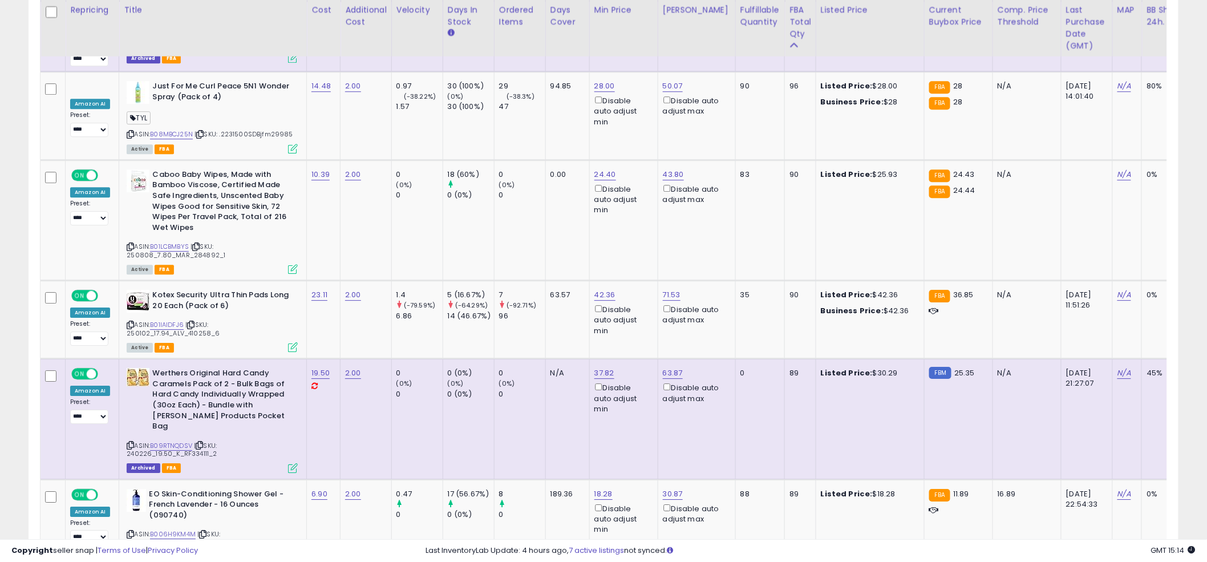
click at [128, 442] on icon at bounding box center [130, 445] width 7 height 6
click at [589, 216] on td "24.40 Disable auto adjust min" at bounding box center [623, 220] width 68 height 120
click at [595, 307] on td "42.36 Disable auto adjust min" at bounding box center [623, 320] width 68 height 78
drag, startPoint x: 556, startPoint y: 303, endPoint x: 546, endPoint y: 292, distance: 15.3
click at [556, 303] on td "63.57" at bounding box center [567, 320] width 44 height 78
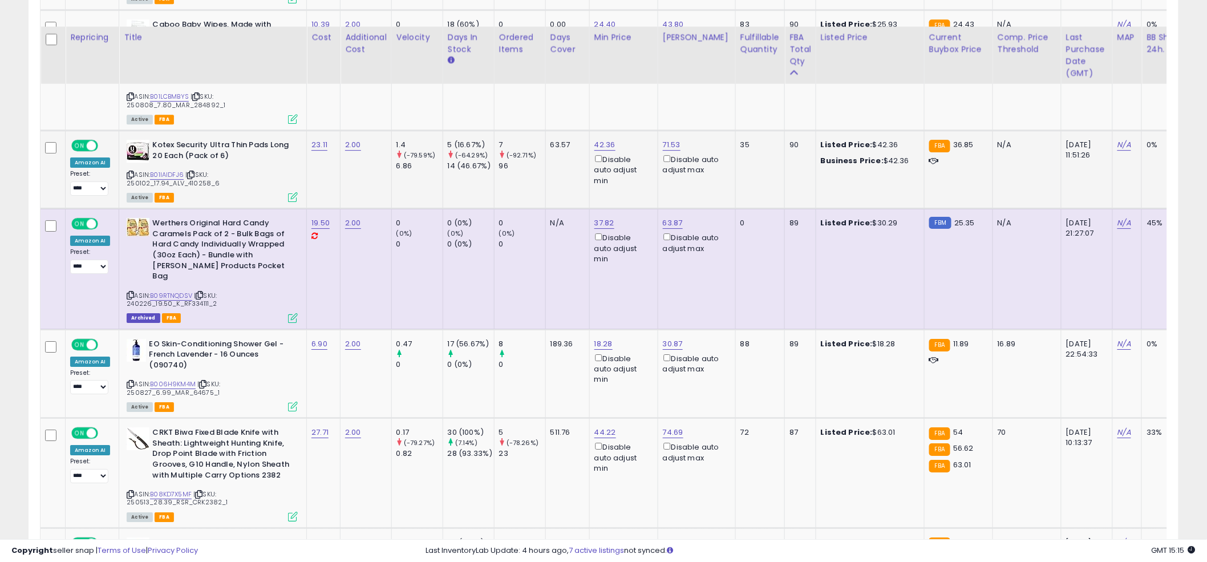
scroll to position [1474, 0]
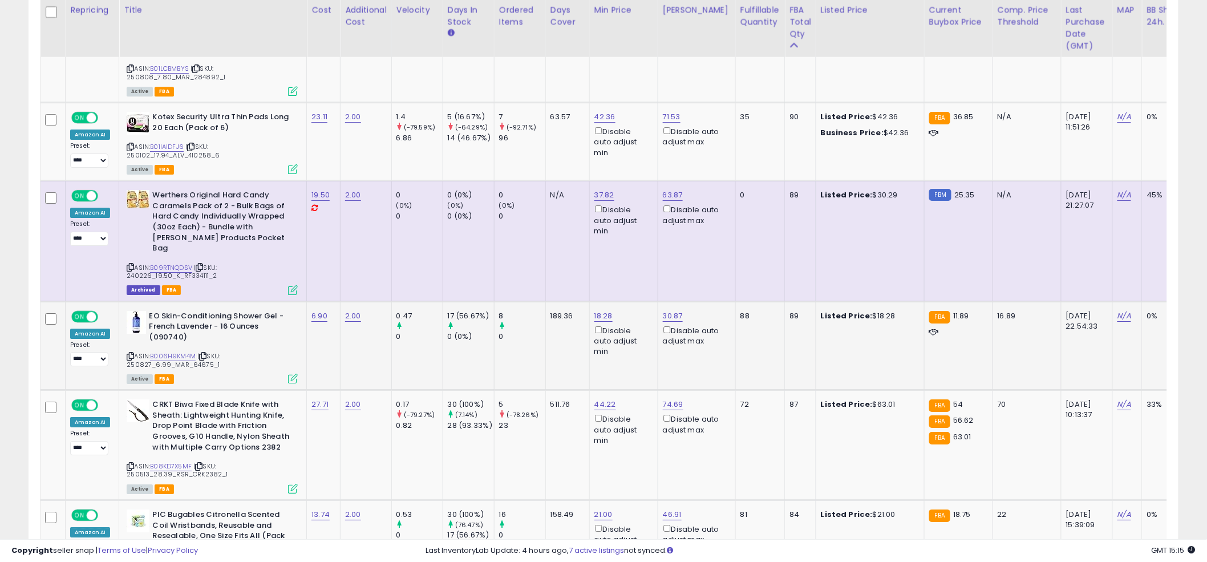
click at [547, 301] on td "189.36" at bounding box center [567, 345] width 44 height 89
click at [168, 351] on link "B006H9KM4M" at bounding box center [173, 356] width 46 height 10
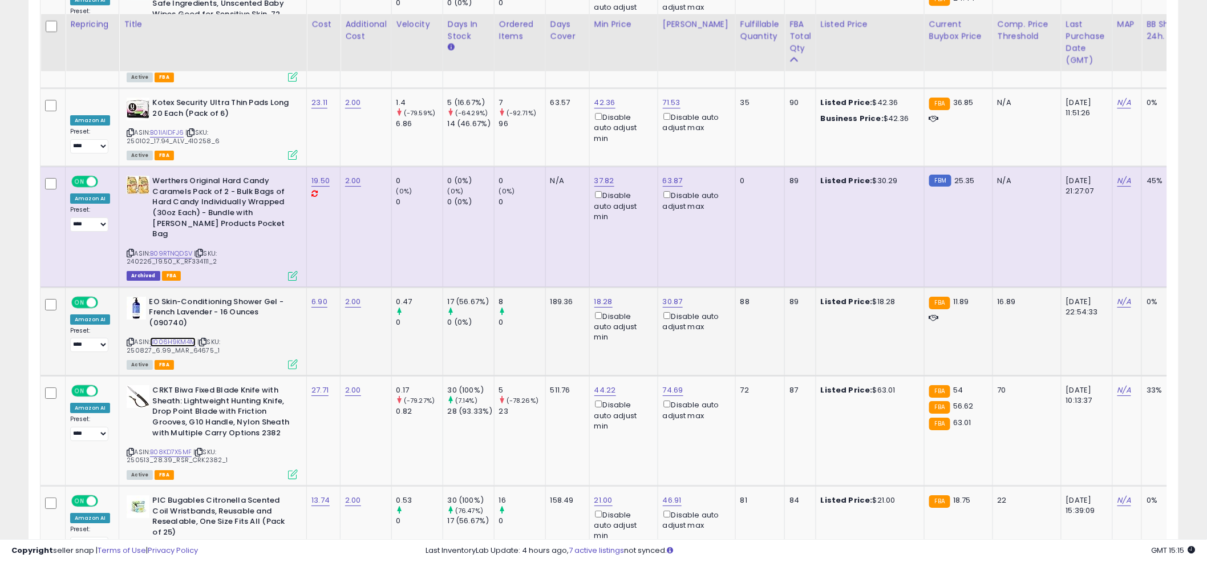
scroll to position [1503, 0]
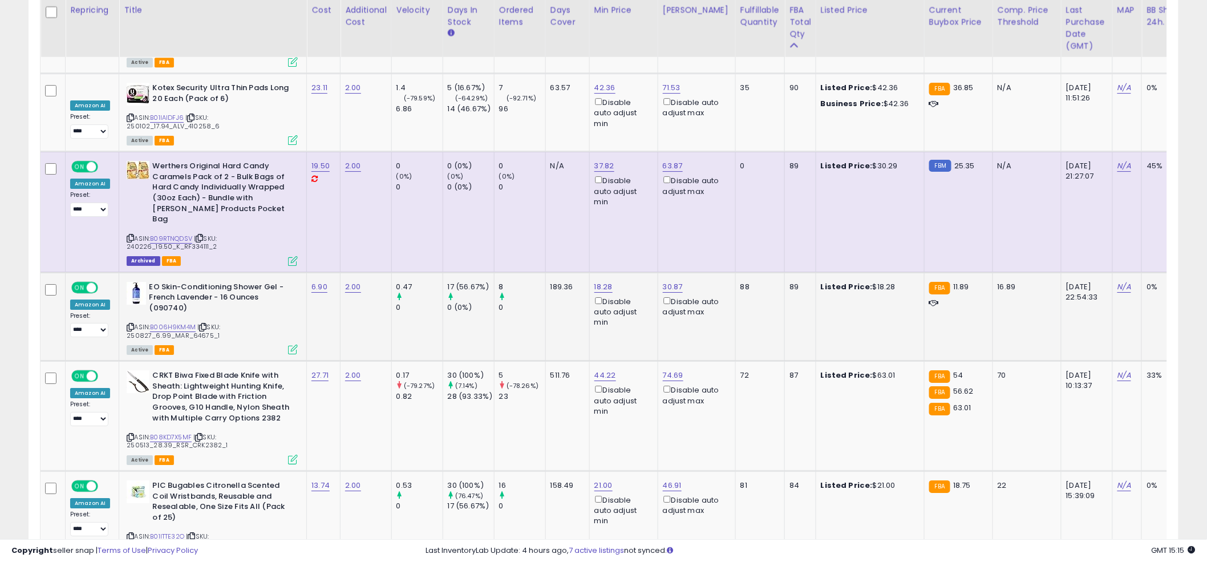
click at [567, 288] on td "189.36" at bounding box center [567, 316] width 44 height 89
click at [567, 279] on td "189.36" at bounding box center [567, 316] width 44 height 89
click at [556, 274] on td "189.36" at bounding box center [567, 316] width 44 height 89
click at [570, 288] on td "189.36" at bounding box center [567, 316] width 44 height 89
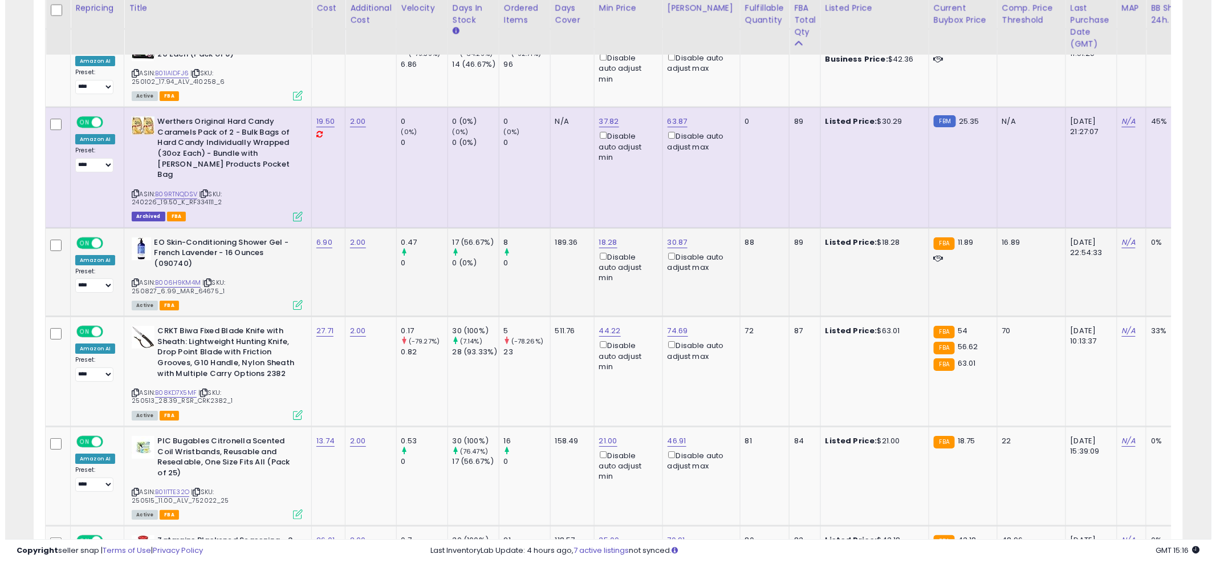
scroll to position [1548, 0]
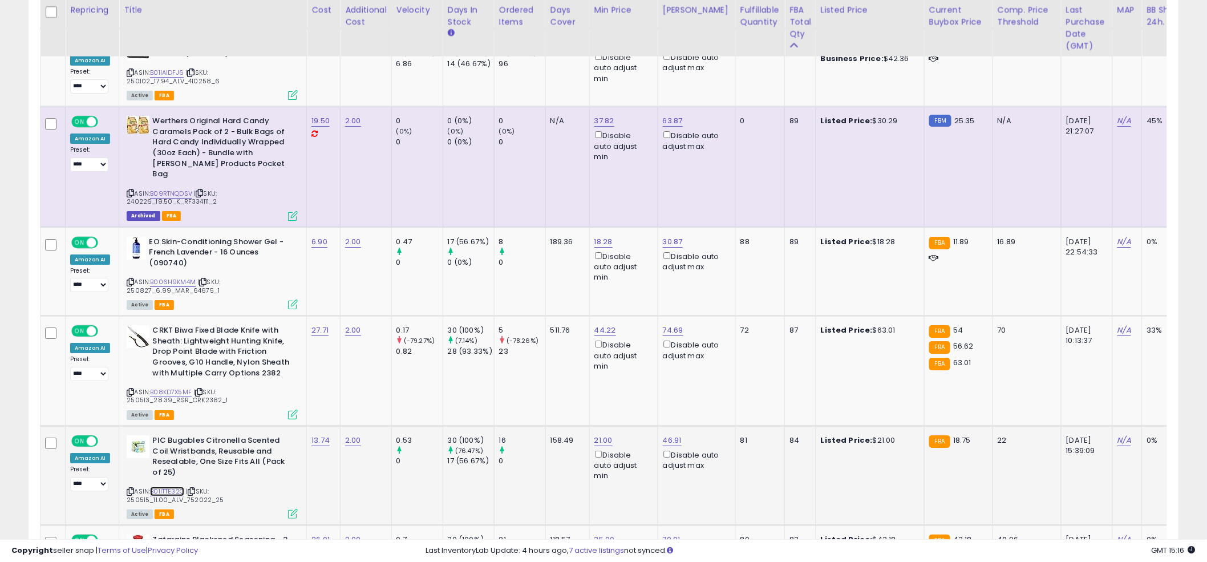
click at [178, 486] on link "B01ITTE32O" at bounding box center [167, 491] width 34 height 10
click at [605, 435] on link "21.00" at bounding box center [603, 440] width 18 height 11
click at [586, 360] on input "*****" at bounding box center [572, 353] width 102 height 19
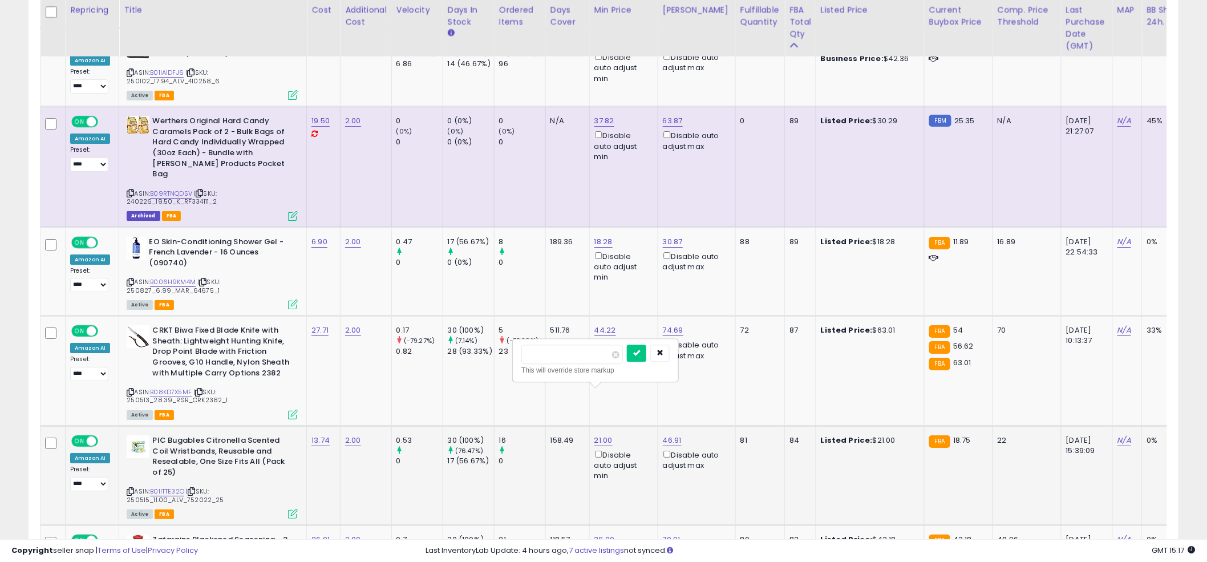
click at [586, 360] on input "*****" at bounding box center [572, 353] width 102 height 19
click at [663, 356] on icon "button" at bounding box center [659, 352] width 7 height 7
click at [292, 509] on icon at bounding box center [293, 514] width 10 height 10
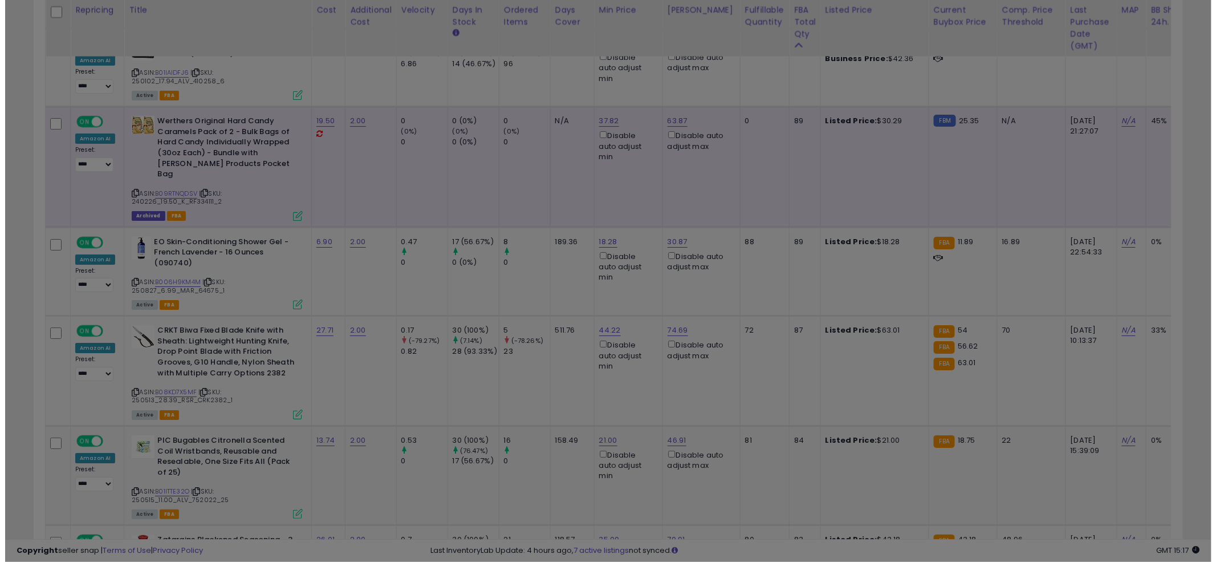
scroll to position [234, 673]
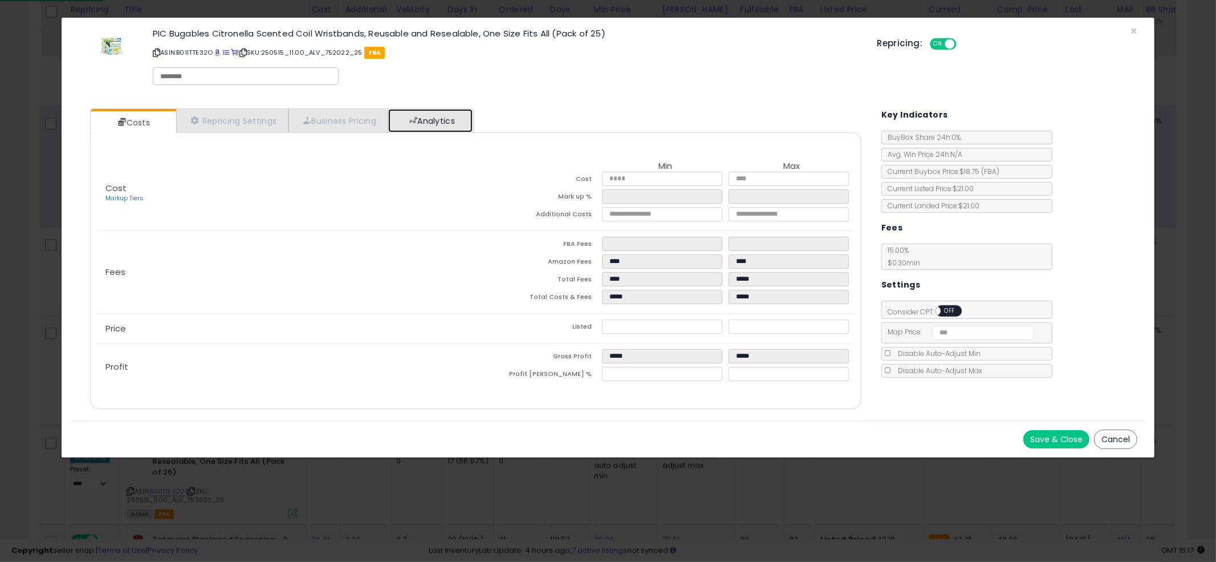
click at [466, 109] on link "Analytics" at bounding box center [430, 120] width 84 height 23
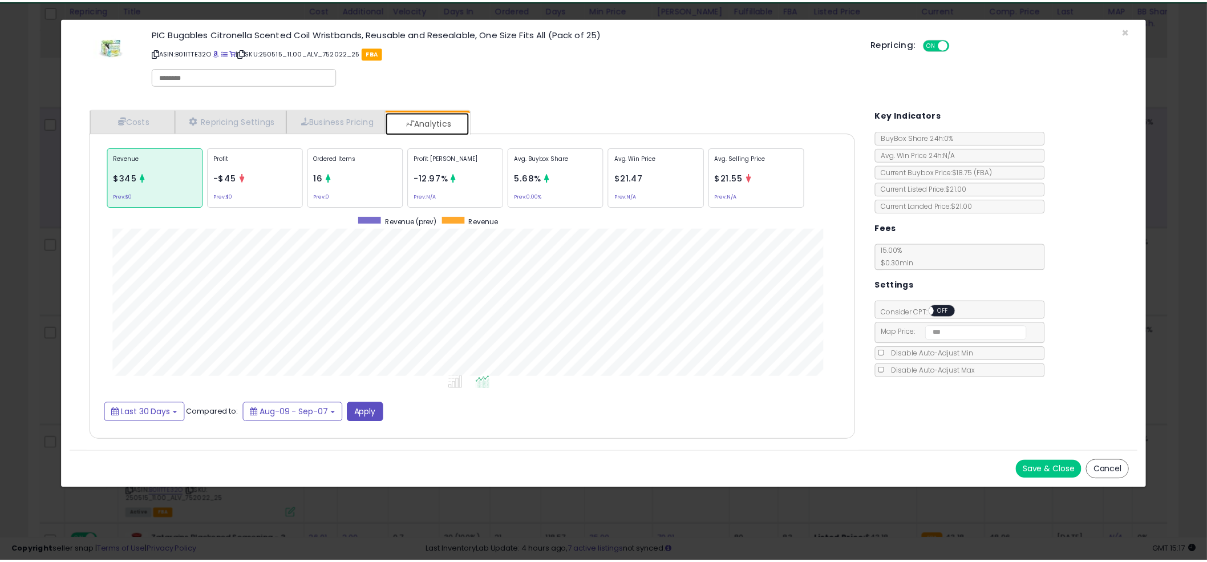
scroll to position [350, 794]
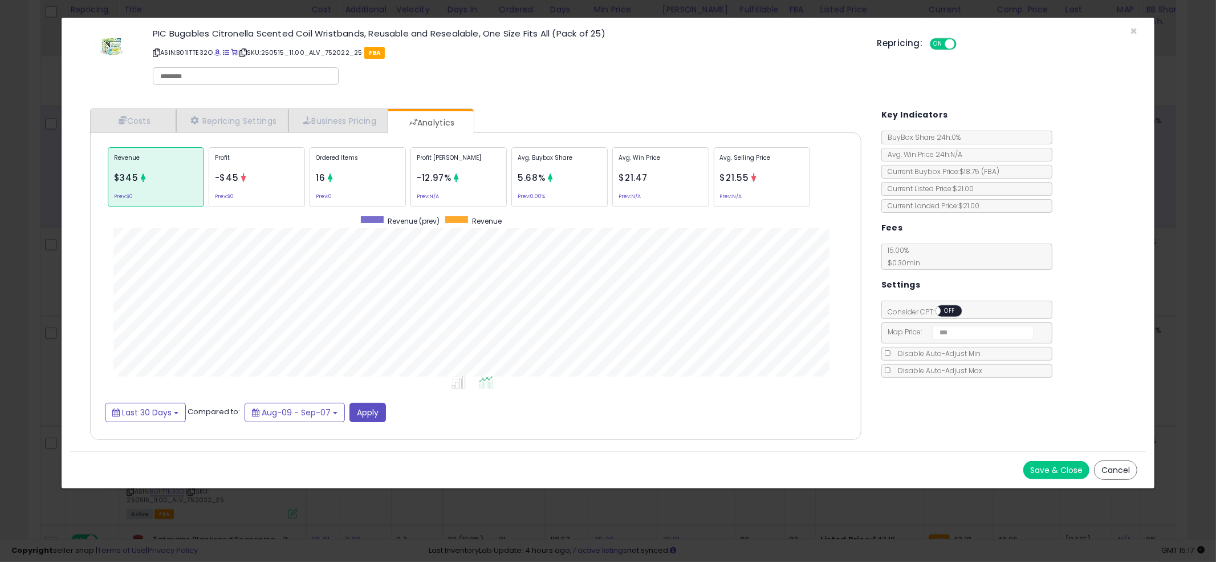
click at [22, 266] on div "× Close PIC Bugables Citronella Scented Coil Wristbands, Reusable and Resealabl…" at bounding box center [608, 281] width 1216 height 562
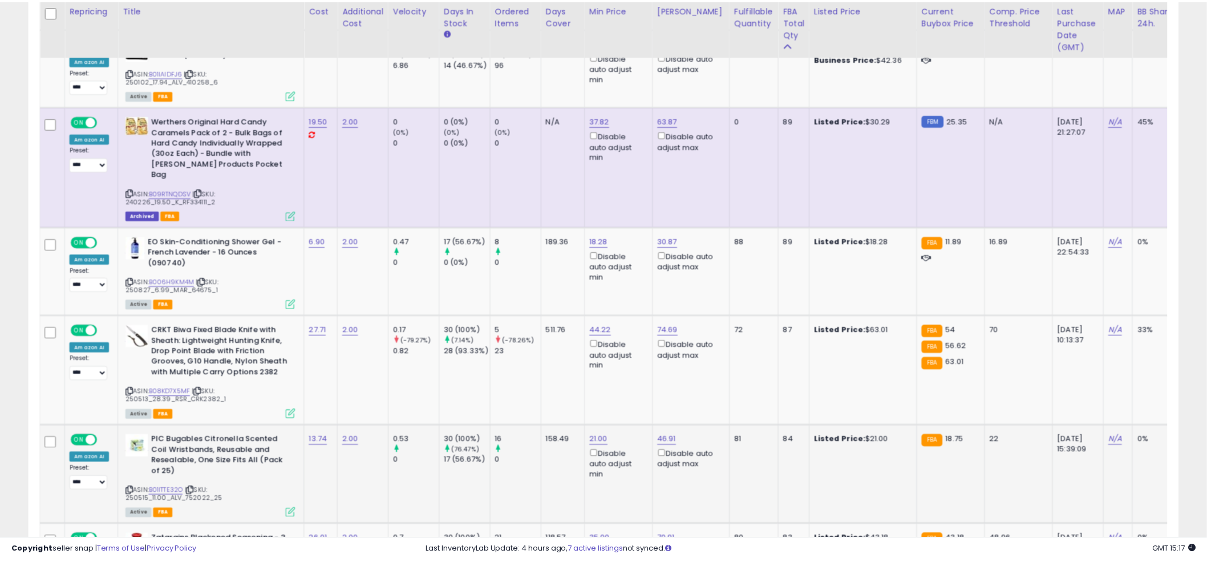
scroll to position [570043, 569609]
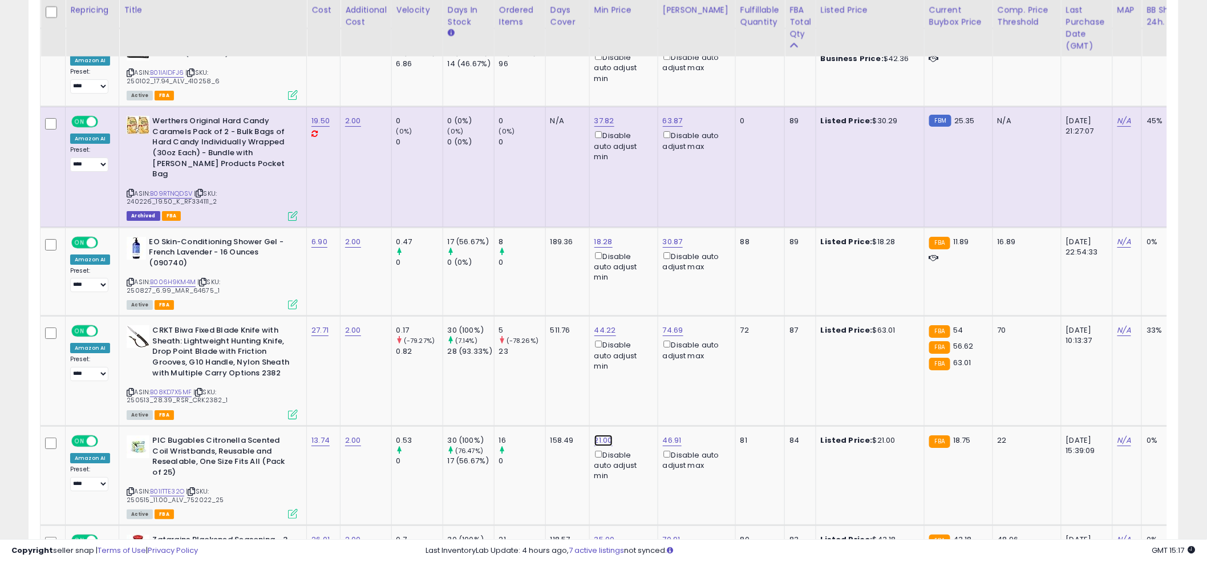
click at [597, 435] on link "21.00" at bounding box center [603, 440] width 18 height 11
drag, startPoint x: 541, startPoint y: 351, endPoint x: 496, endPoint y: 352, distance: 44.5
click at [496, 352] on tbody "**********" at bounding box center [856, 362] width 1632 height 2487
type input "****"
click button "submit" at bounding box center [636, 352] width 19 height 17
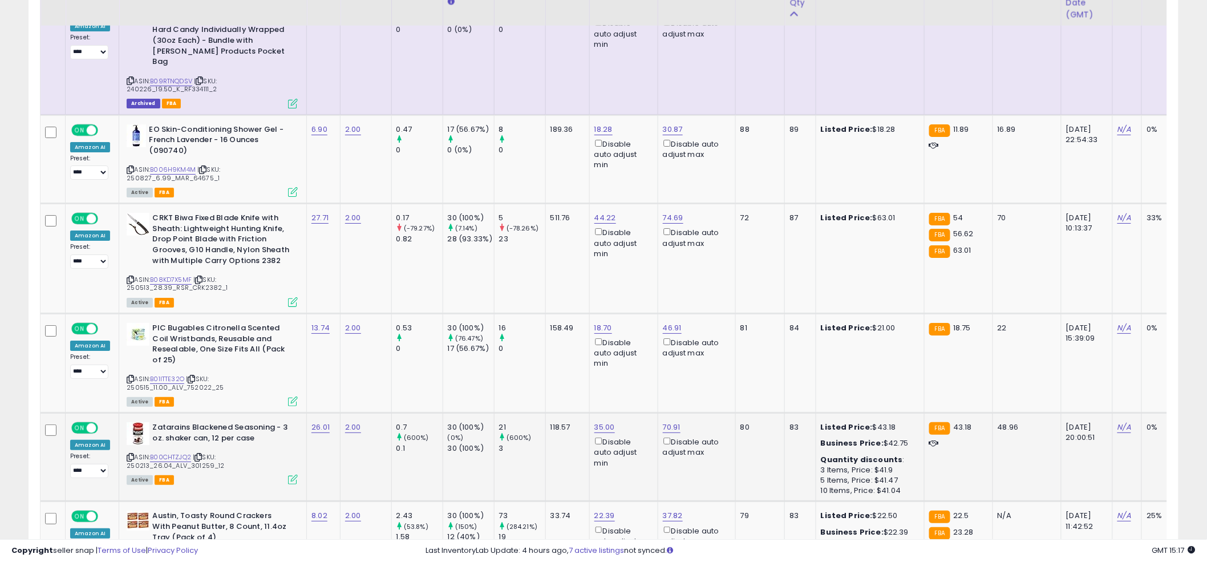
scroll to position [1699, 0]
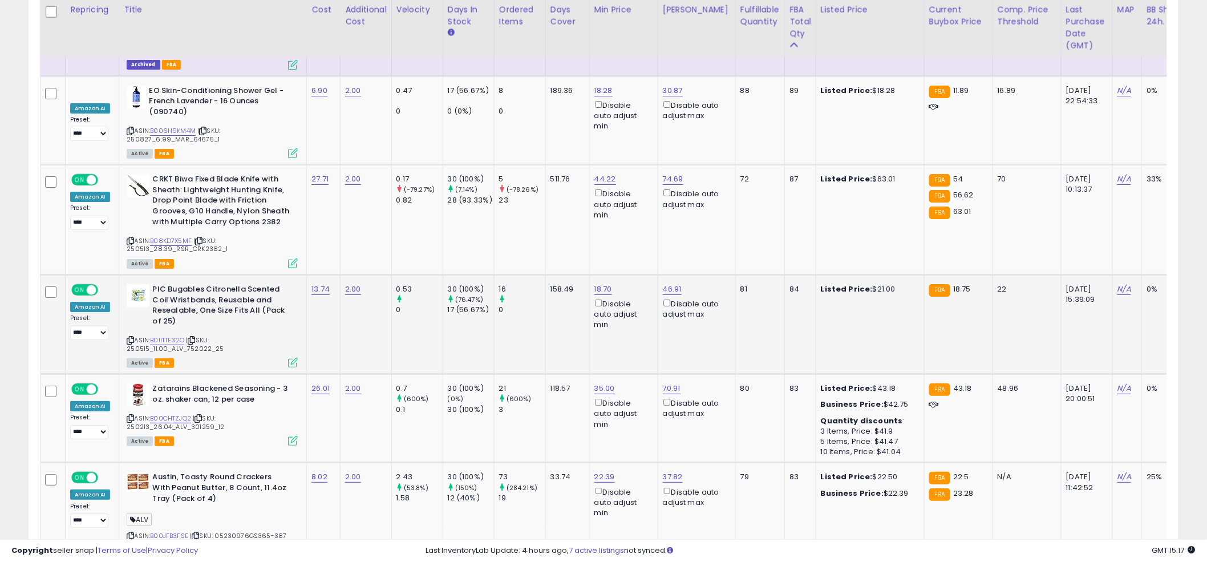
click at [604, 300] on td "18.70 Disable auto adjust min" at bounding box center [623, 324] width 68 height 99
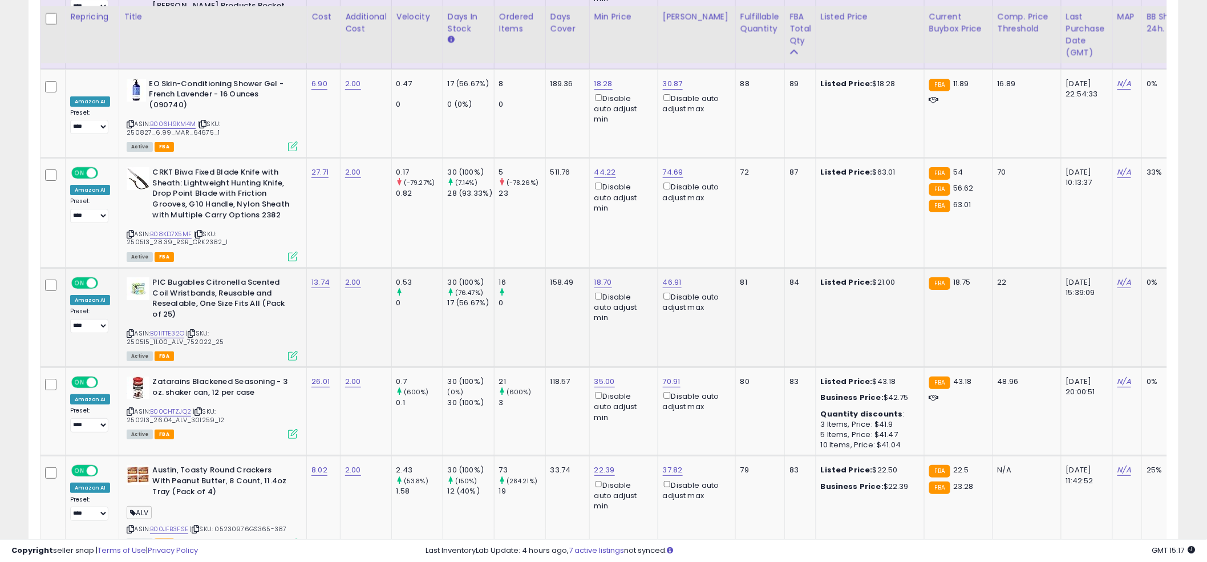
scroll to position [1713, 0]
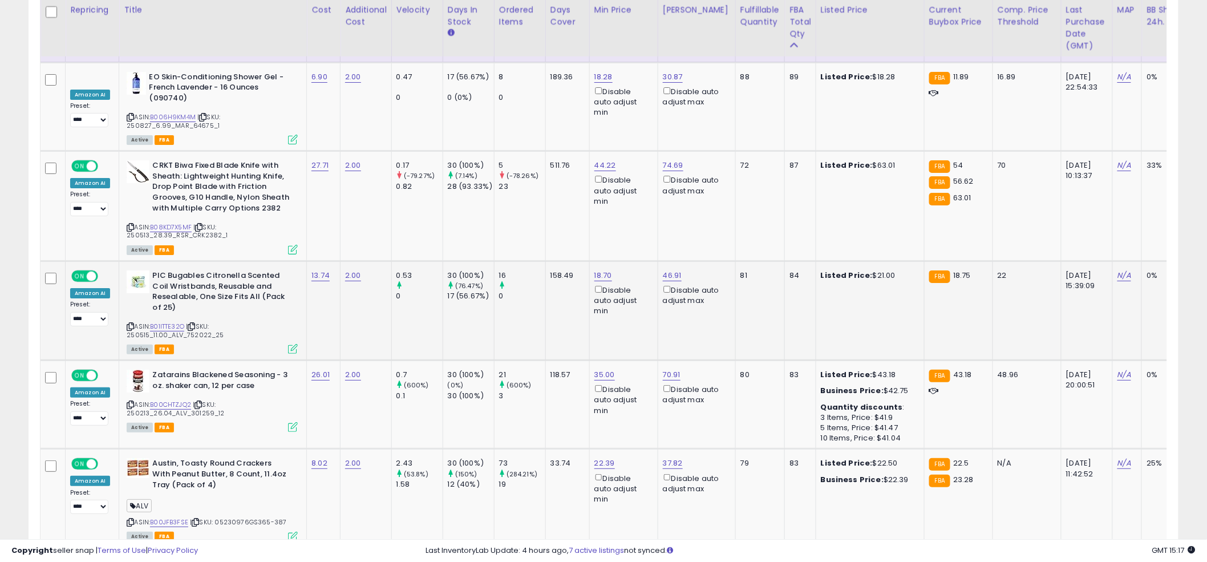
click at [598, 288] on td "18.70 Disable auto adjust min" at bounding box center [623, 310] width 68 height 99
click at [176, 400] on link "B00CHTZJQ2" at bounding box center [170, 405] width 41 height 10
click at [589, 279] on td "18.70 Disable auto adjust min" at bounding box center [623, 310] width 68 height 99
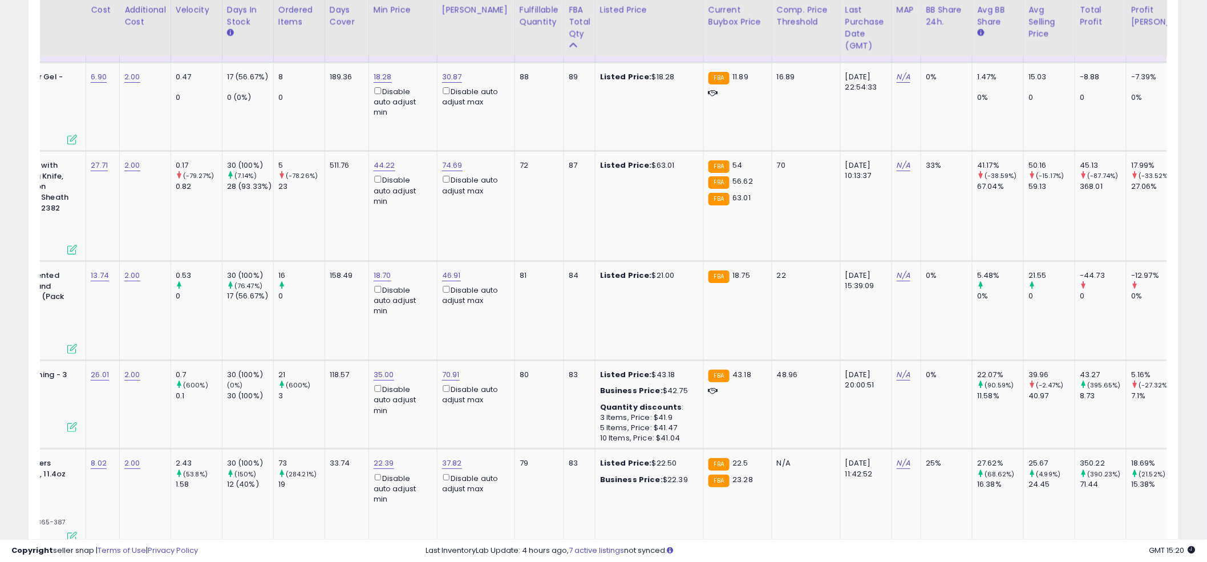
scroll to position [0, 220]
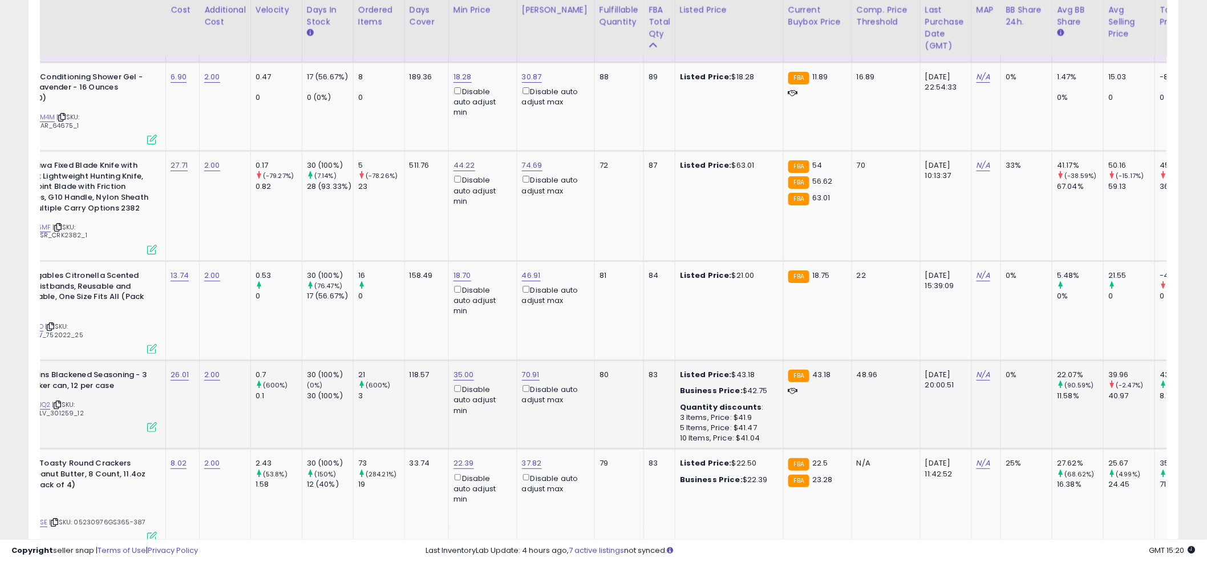
click at [604, 360] on td "80" at bounding box center [618, 404] width 49 height 88
click at [606, 151] on td "72" at bounding box center [618, 206] width 49 height 110
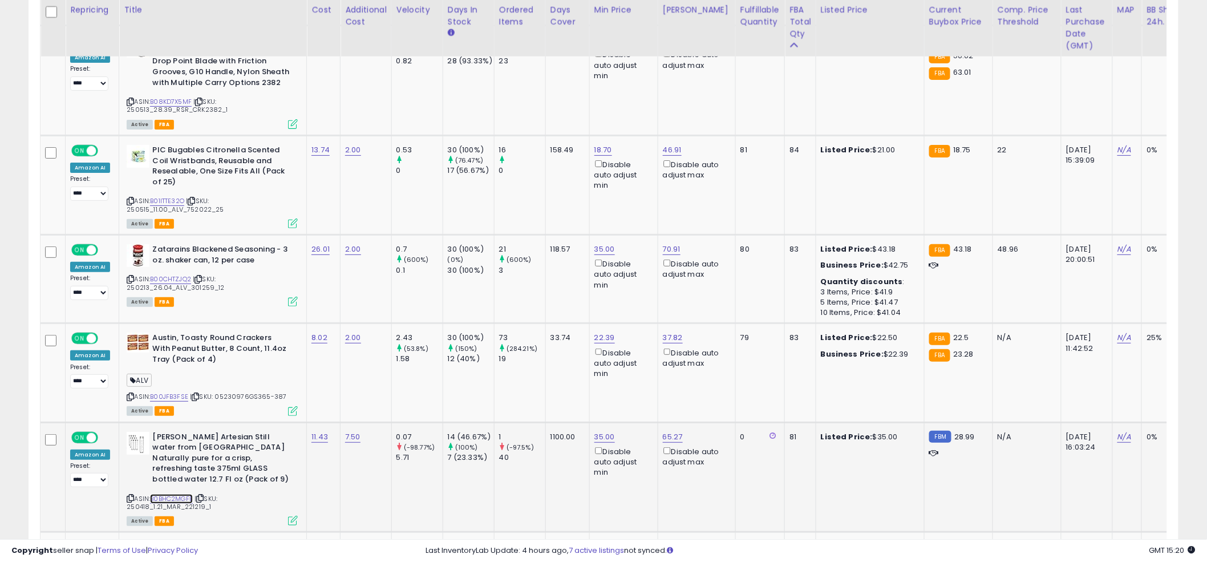
click at [167, 494] on link "B0BHC2MGFB" at bounding box center [171, 499] width 43 height 10
click at [599, 346] on td "22.39 Disable auto adjust min" at bounding box center [623, 372] width 68 height 99
click at [603, 163] on td "18.70 Disable auto adjust min" at bounding box center [623, 185] width 68 height 99
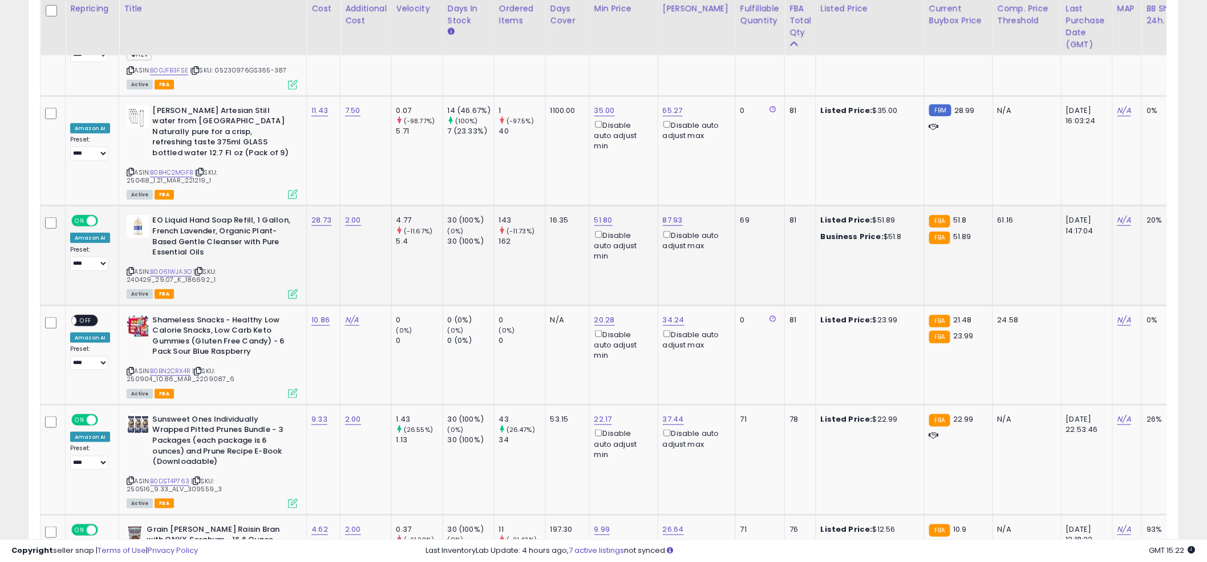
scroll to position [2166, 0]
click at [354, 313] on link "N/A" at bounding box center [352, 318] width 14 height 11
type input "*"
click button "submit" at bounding box center [384, 229] width 19 height 17
click at [74, 314] on span at bounding box center [72, 319] width 10 height 10
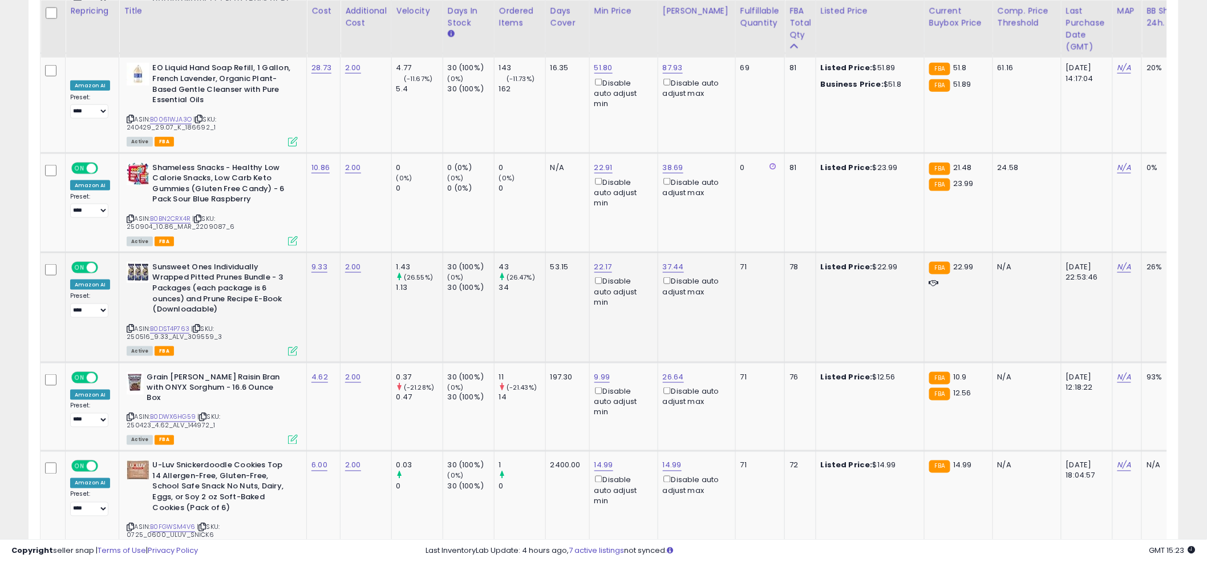
scroll to position [2319, 0]
click at [603, 269] on td "22.17 Disable auto adjust min" at bounding box center [623, 305] width 68 height 110
click at [591, 257] on td "22.17 Disable auto adjust min" at bounding box center [623, 305] width 68 height 110
click at [591, 259] on td "22.17 Disable auto adjust min" at bounding box center [623, 305] width 68 height 110
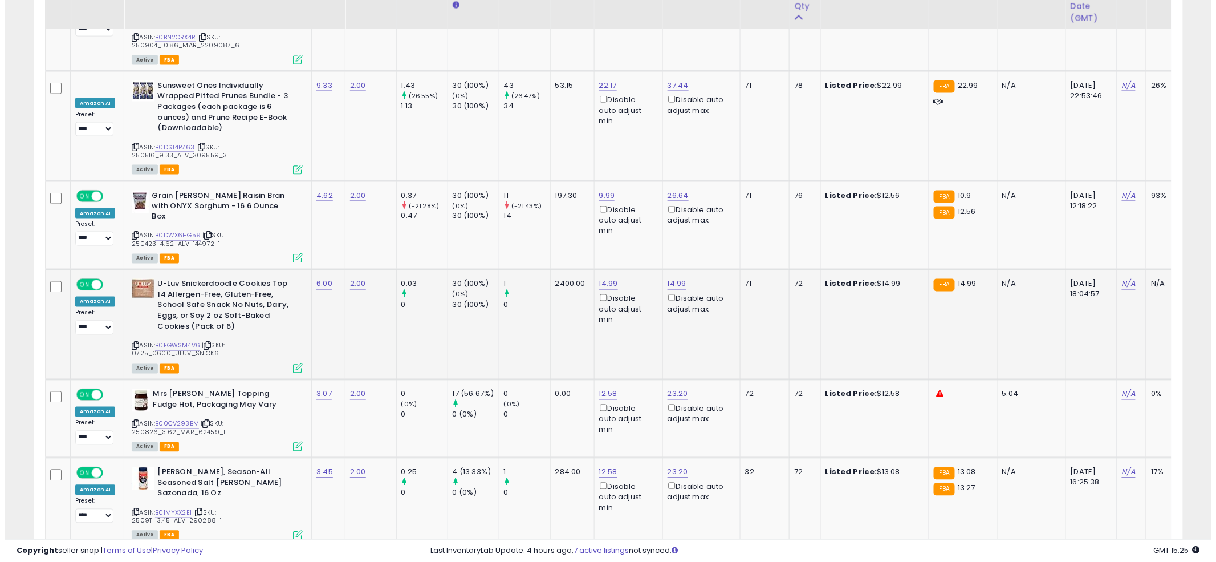
scroll to position [2500, 0]
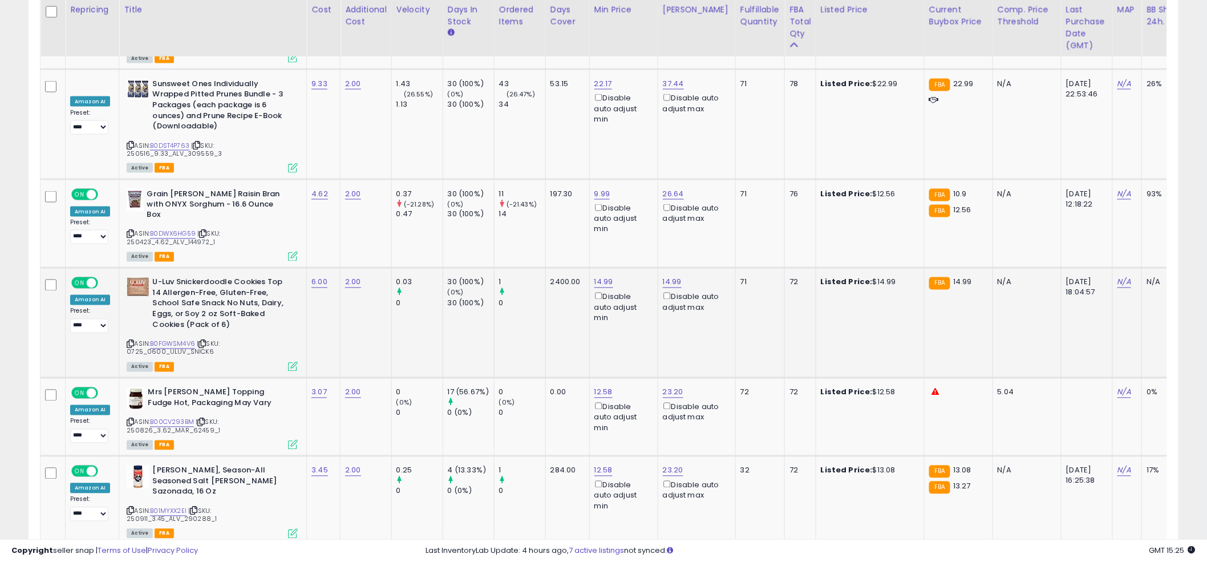
click at [597, 268] on td "14.99 Disable auto adjust min" at bounding box center [623, 323] width 68 height 110
click at [294, 362] on icon at bounding box center [293, 367] width 10 height 10
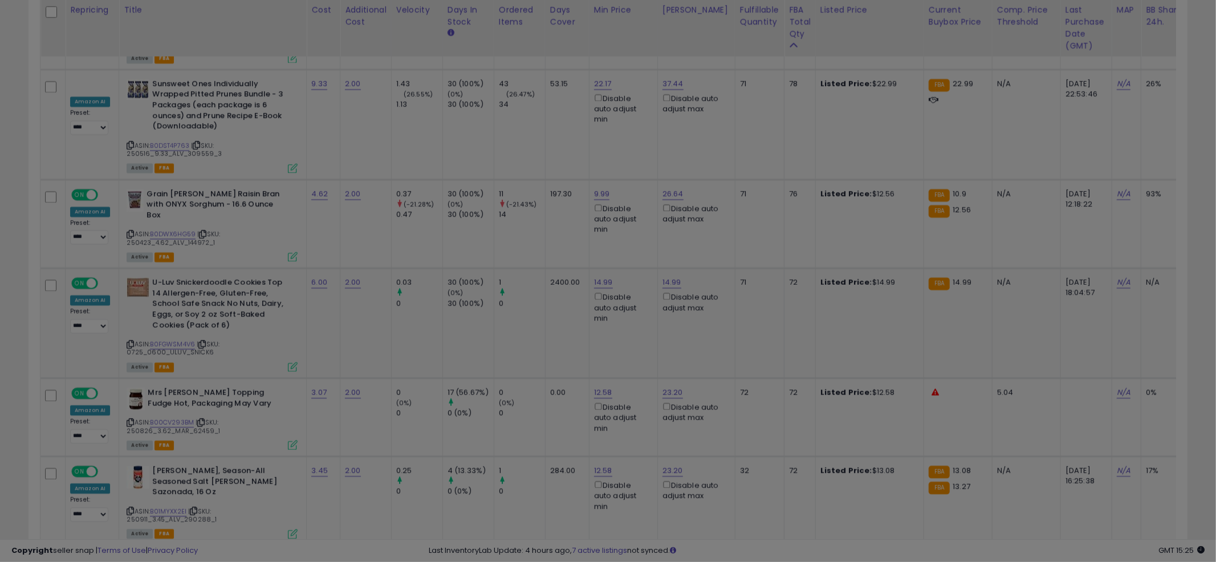
scroll to position [234, 673]
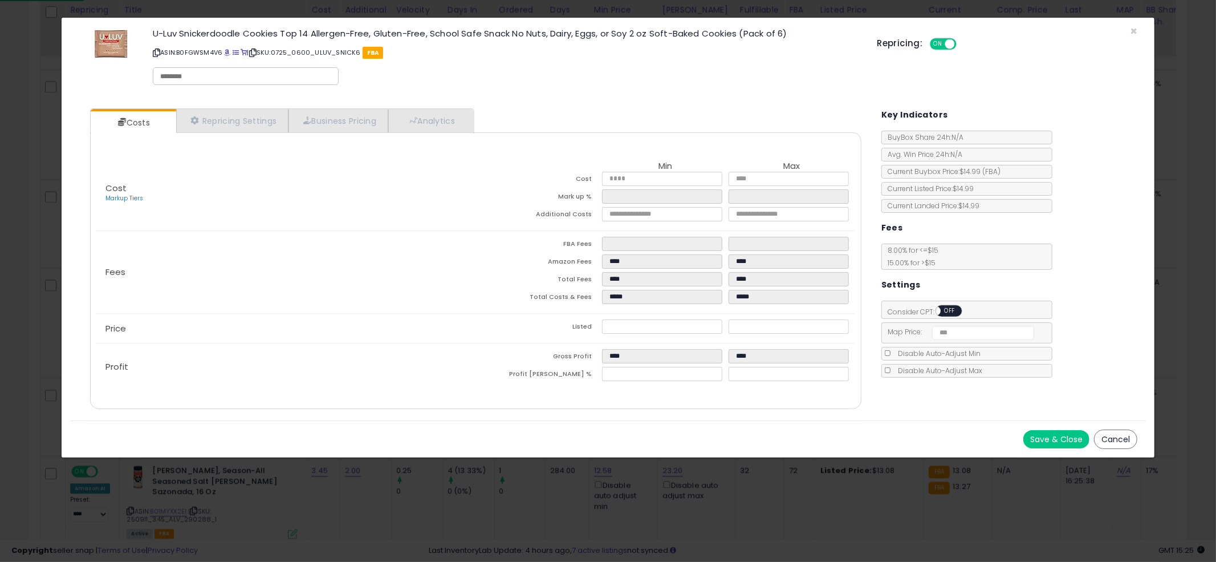
click at [461, 132] on div "Cost Markup Tiers Min Max Cost **** **** Mark up % ***** ***** Additional Costs…" at bounding box center [476, 270] width 772 height 277
click at [461, 132] on li "Analytics" at bounding box center [431, 120] width 86 height 23
click at [458, 128] on link "Analytics" at bounding box center [430, 120] width 84 height 23
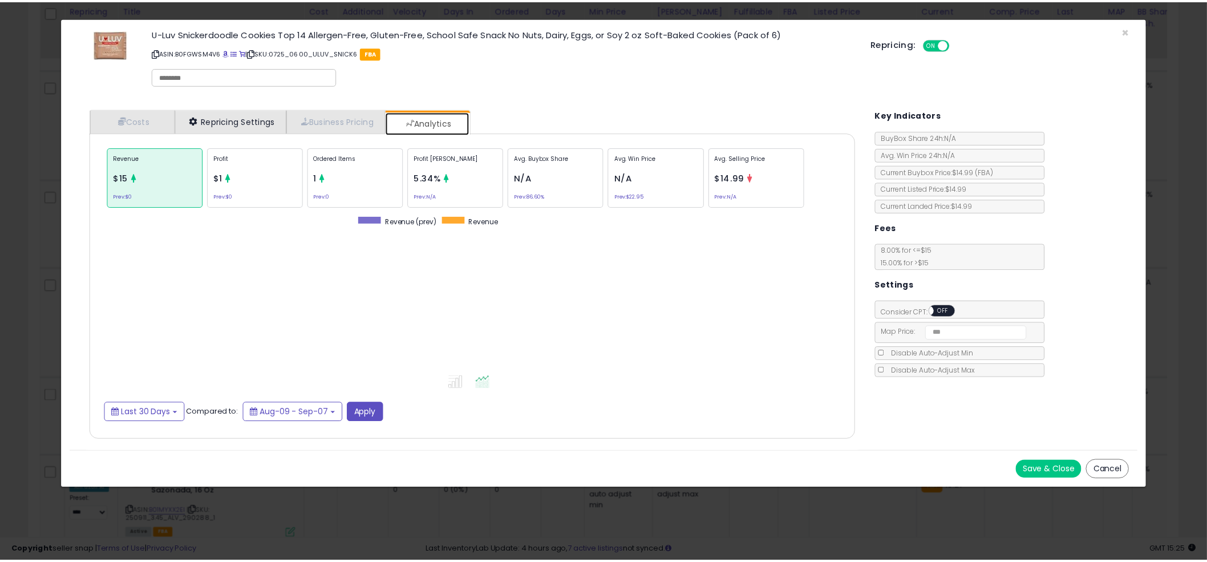
scroll to position [350, 794]
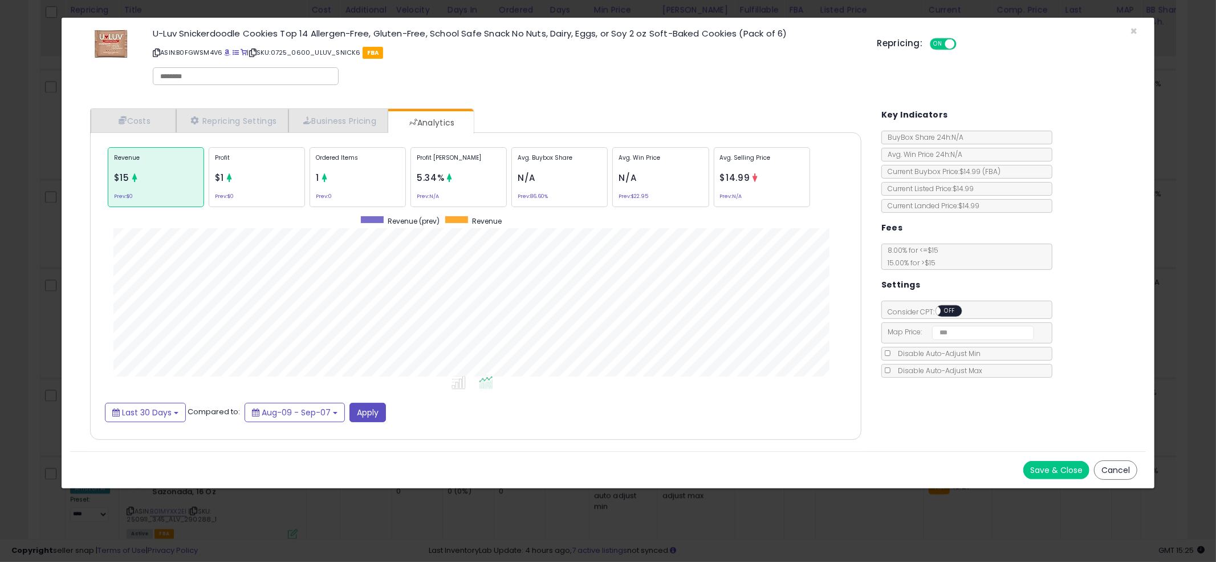
click at [22, 266] on div "× Close U-Luv Snickerdoodle Cookies Top 14 Allergen-Free, Gluten-Free, School S…" at bounding box center [608, 281] width 1216 height 562
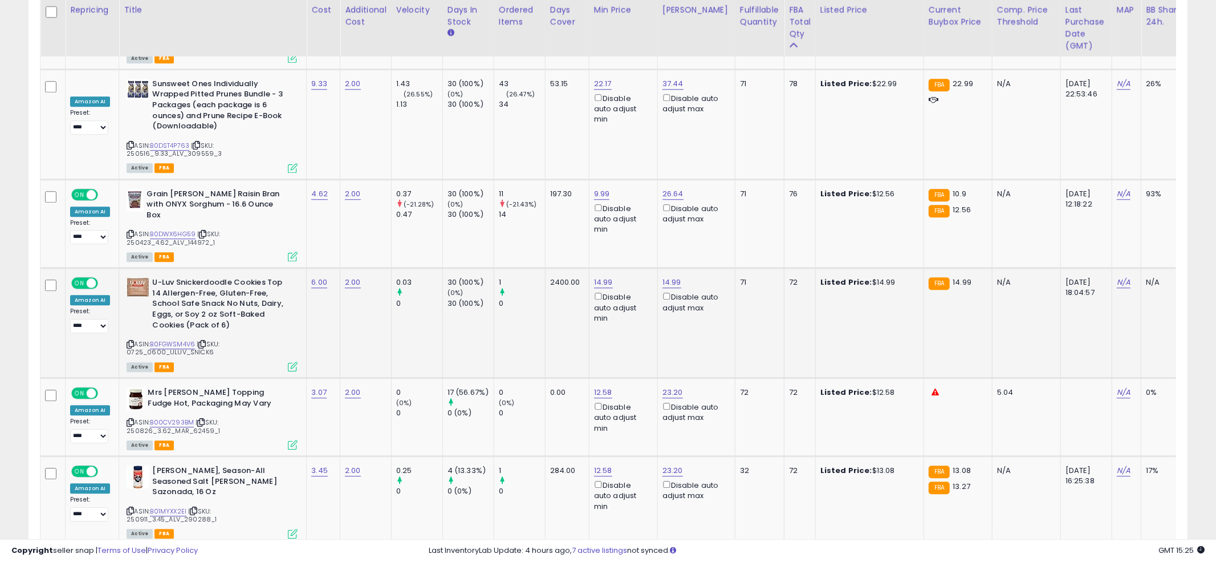
scroll to position [570043, 569609]
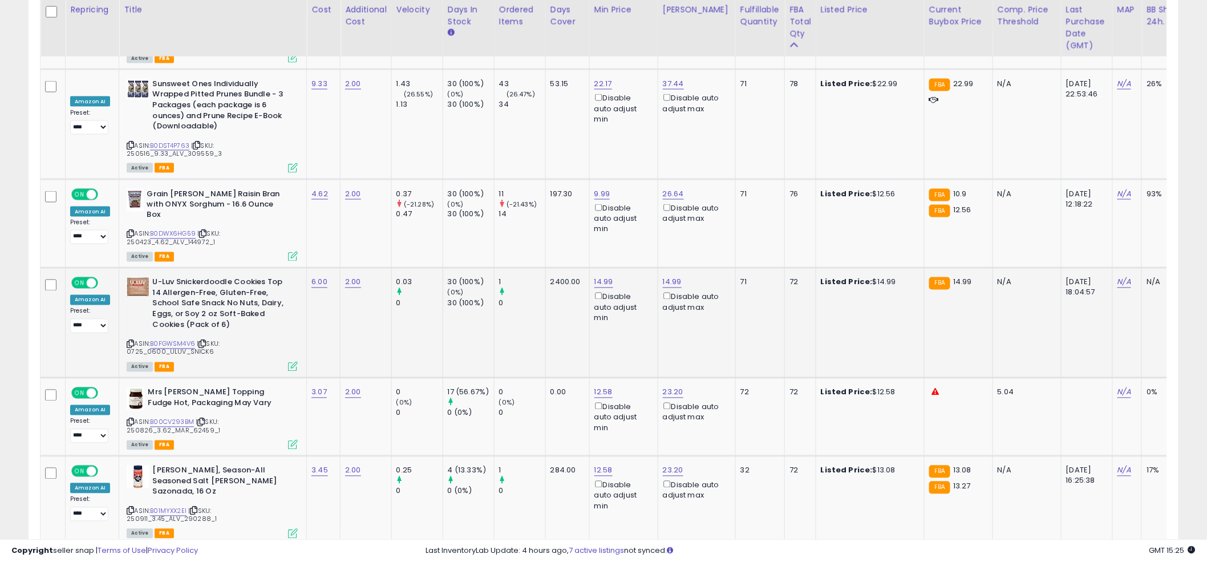
click at [291, 362] on icon at bounding box center [293, 367] width 10 height 10
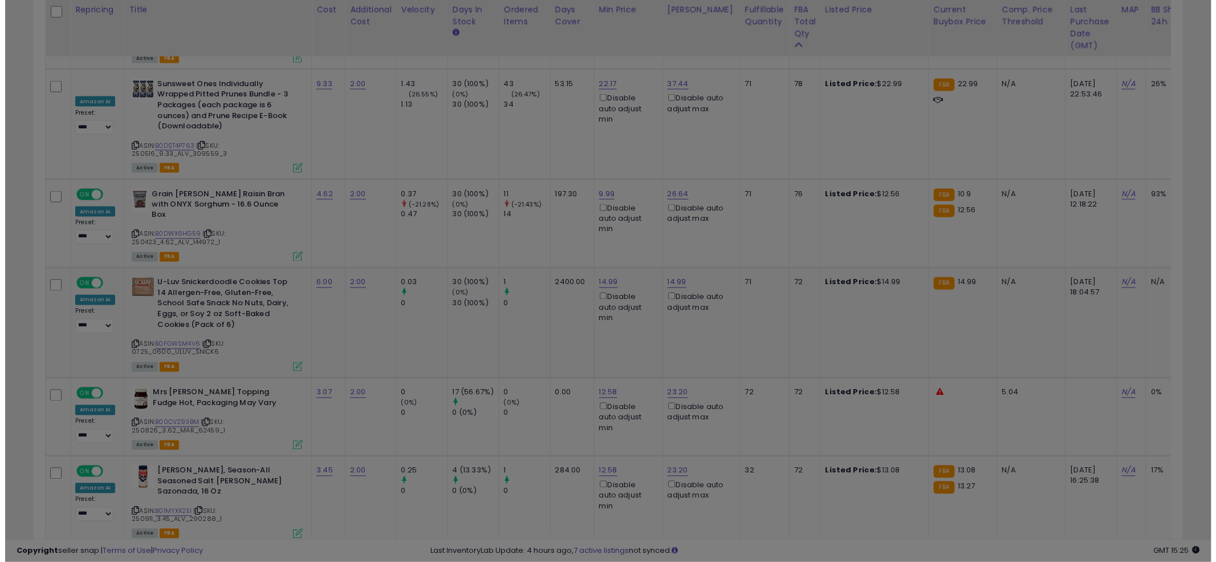
scroll to position [234, 673]
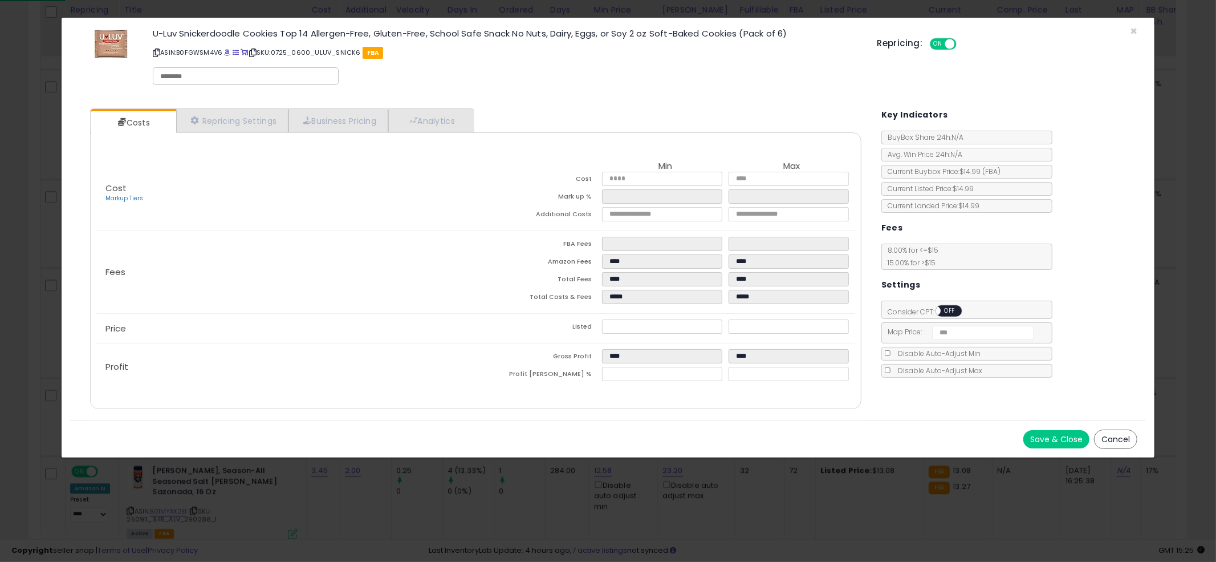
click at [241, 135] on div "Cost Markup Tiers Min Max Cost **** **** Mark up % ***** ***** Additional Costs…" at bounding box center [476, 270] width 772 height 277
click at [436, 120] on link "Analytics" at bounding box center [430, 120] width 84 height 23
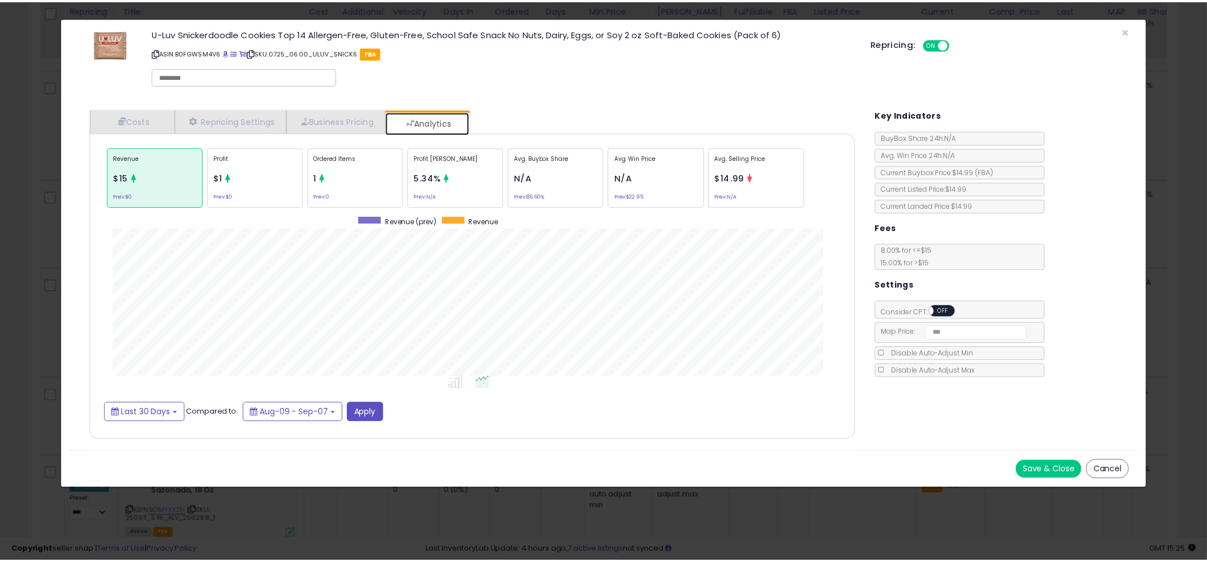
scroll to position [350, 794]
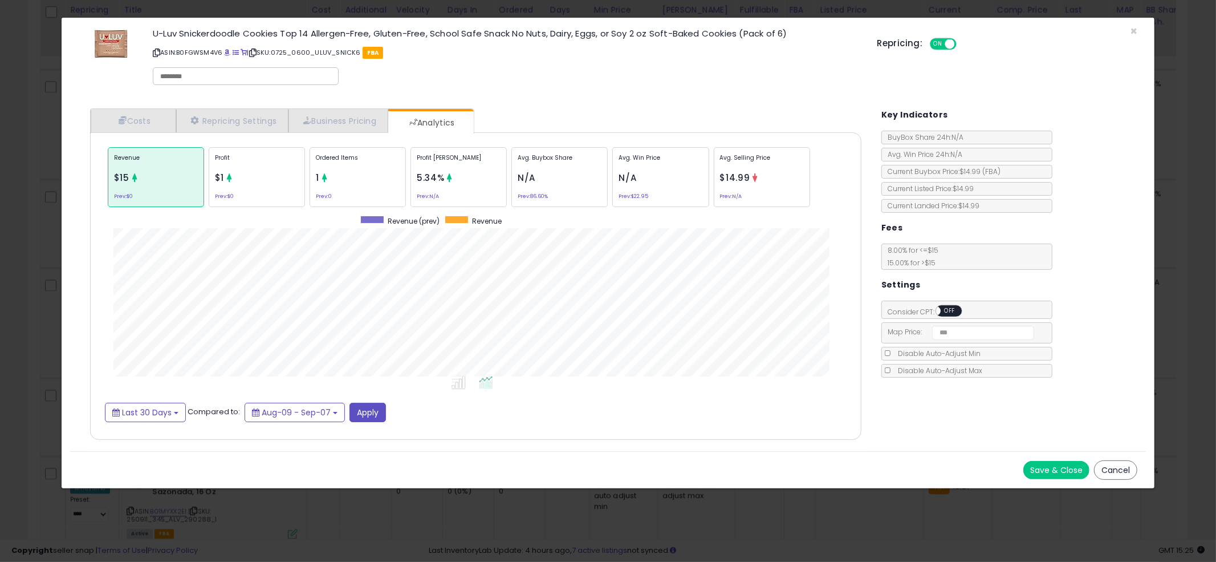
click at [10, 242] on div "× Close U-Luv Snickerdoodle Cookies Top 14 Allergen-Free, Gluten-Free, School S…" at bounding box center [608, 281] width 1216 height 562
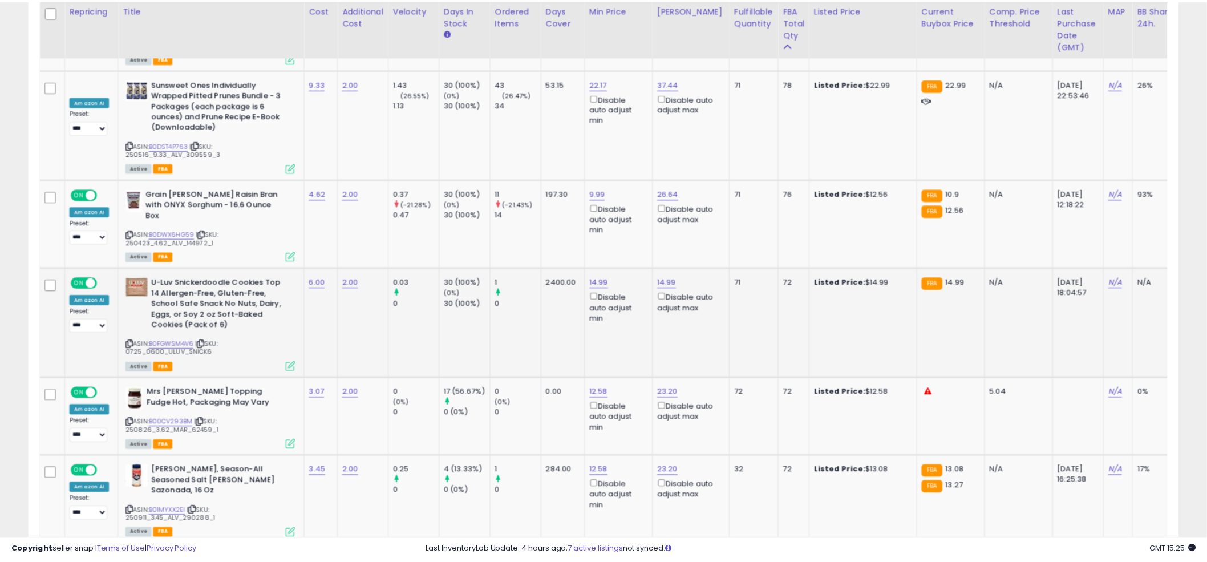
scroll to position [570043, 569609]
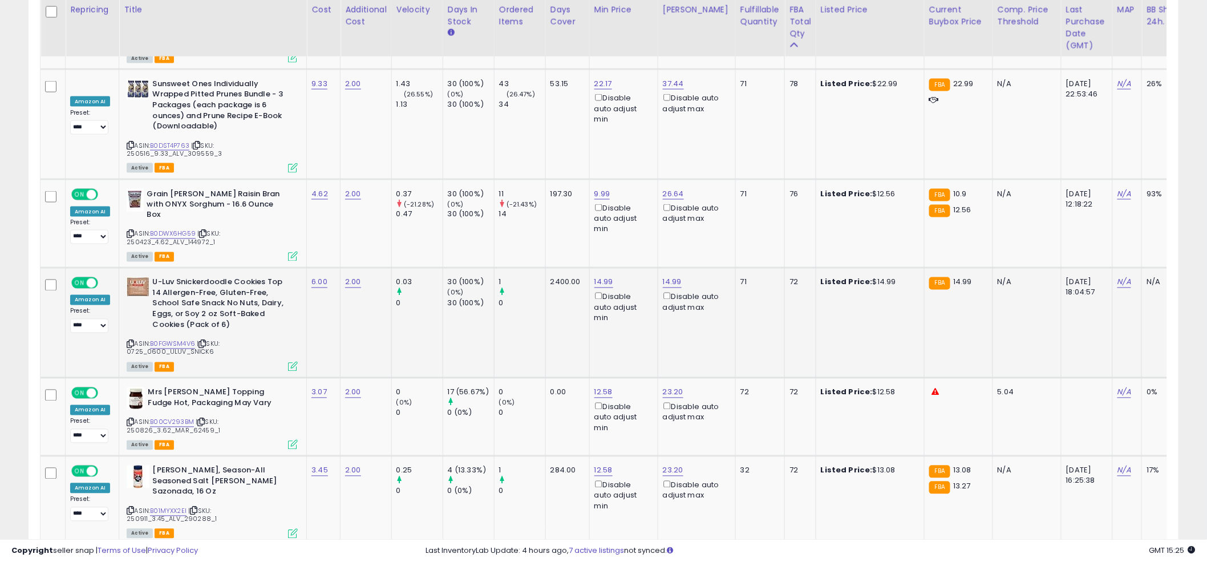
click at [611, 274] on td "14.99 Disable auto adjust min" at bounding box center [623, 323] width 68 height 110
click at [637, 268] on td "14.99 Disable auto adjust min" at bounding box center [623, 323] width 68 height 110
click at [167, 339] on span "| SKU: 0725_0600_ULUV_SNICK6" at bounding box center [173, 347] width 93 height 17
click at [167, 339] on link "B0FGWSM4V6" at bounding box center [172, 344] width 45 height 10
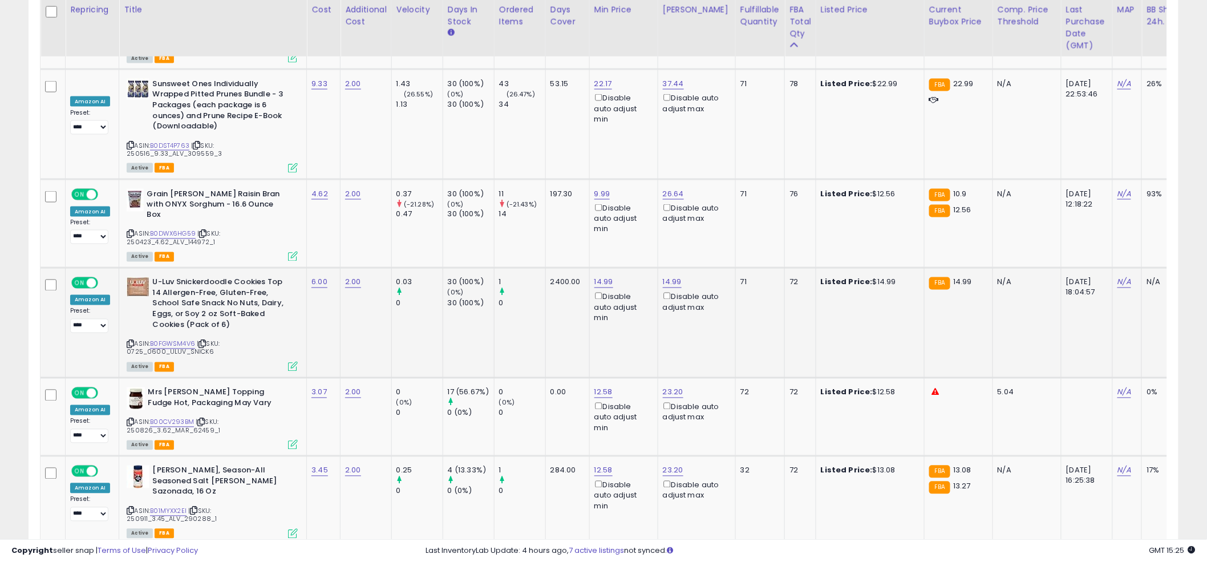
click at [572, 277] on td "2400.00" at bounding box center [567, 323] width 44 height 110
click at [605, 387] on link "12.58" at bounding box center [603, 392] width 18 height 11
click at [557, 279] on input "*****" at bounding box center [572, 280] width 102 height 19
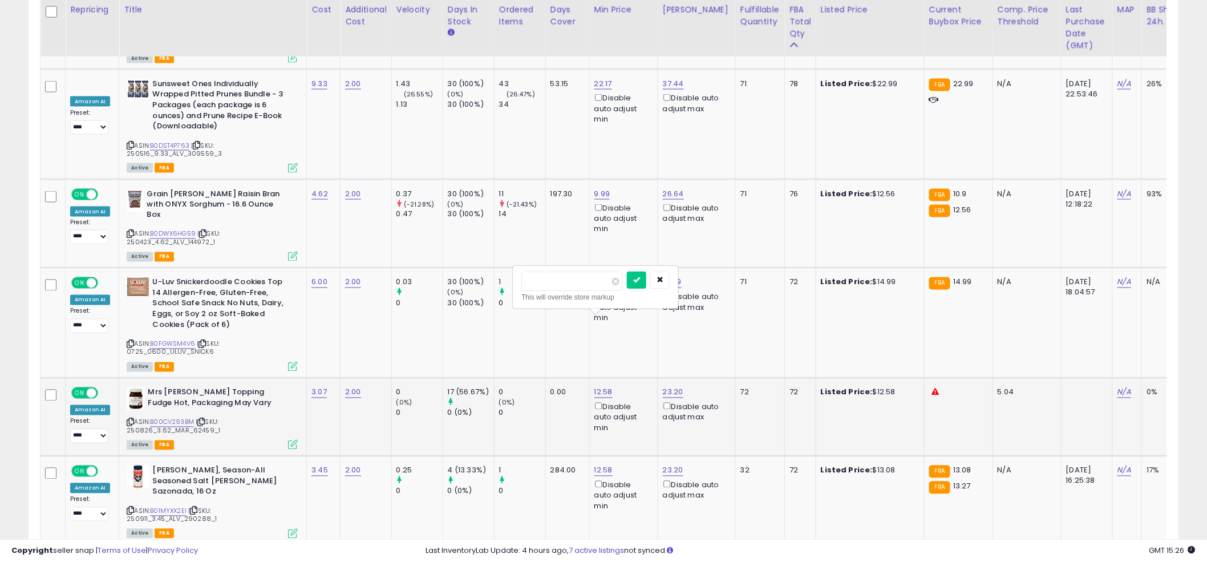
type input "****"
click button "submit" at bounding box center [636, 279] width 19 height 17
click at [665, 387] on link "23.20" at bounding box center [673, 392] width 21 height 11
click at [163, 417] on link "B00CV293BM" at bounding box center [172, 422] width 44 height 10
drag, startPoint x: 658, startPoint y: 284, endPoint x: 544, endPoint y: 281, distance: 114.1
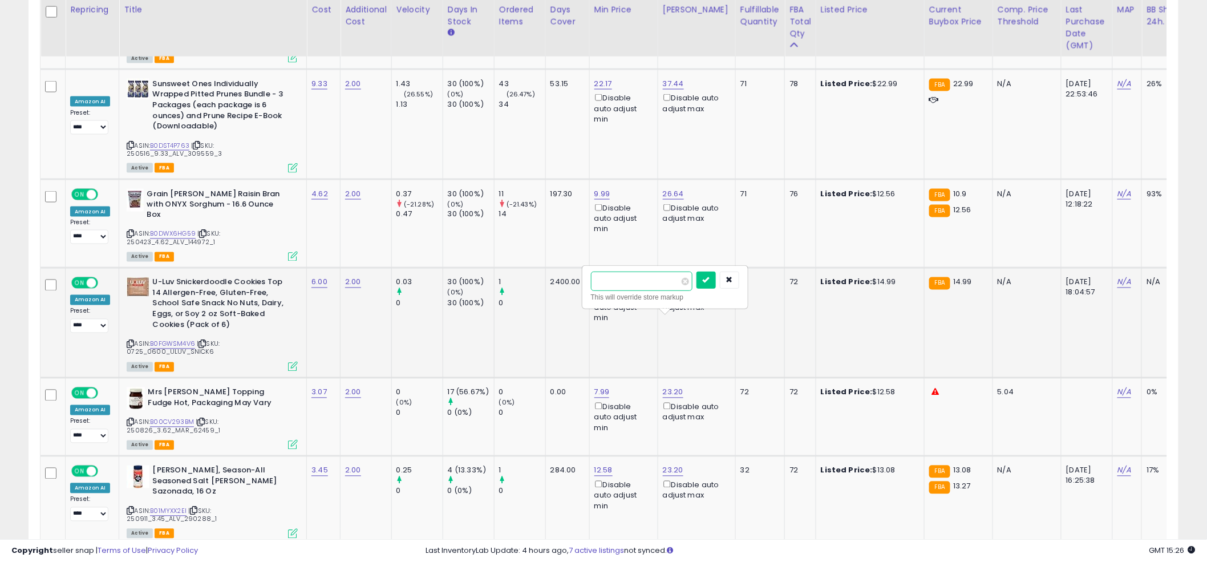
type input "****"
click button "submit" at bounding box center [705, 279] width 19 height 17
click at [598, 387] on link "7.99" at bounding box center [601, 392] width 15 height 11
click at [662, 282] on icon "button" at bounding box center [658, 279] width 7 height 7
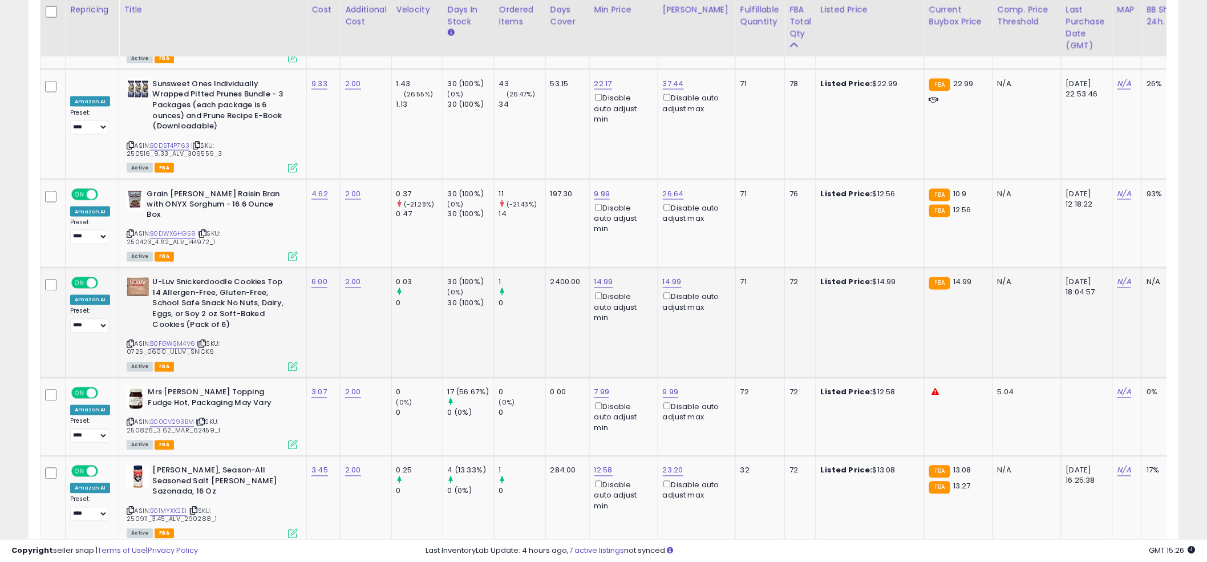
click at [597, 273] on td "14.99 Disable auto adjust min" at bounding box center [623, 323] width 68 height 110
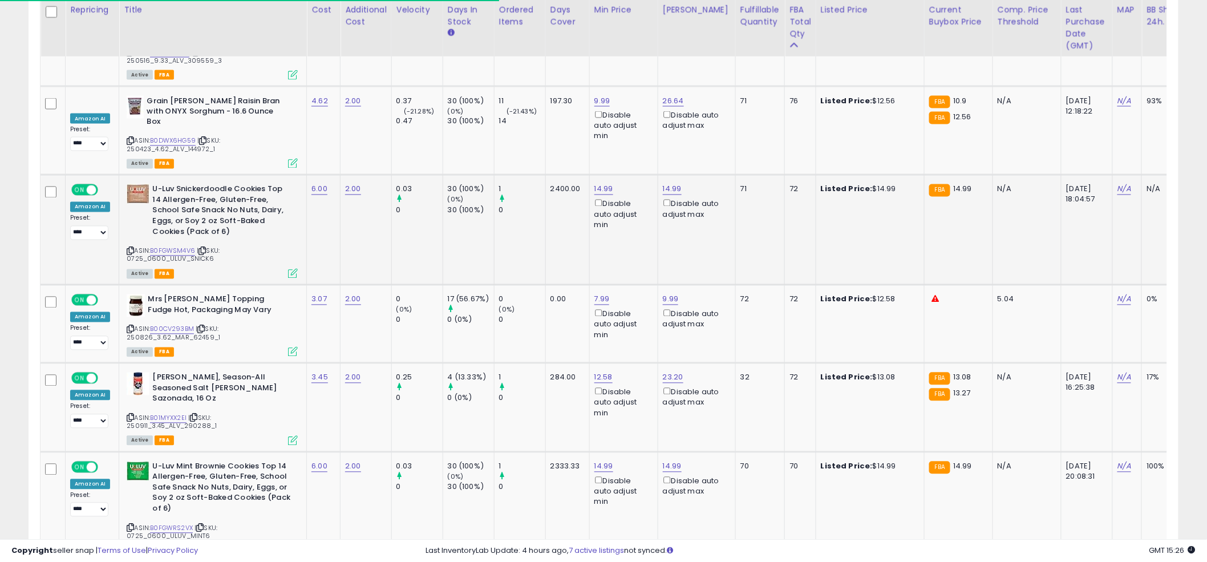
scroll to position [2615, 0]
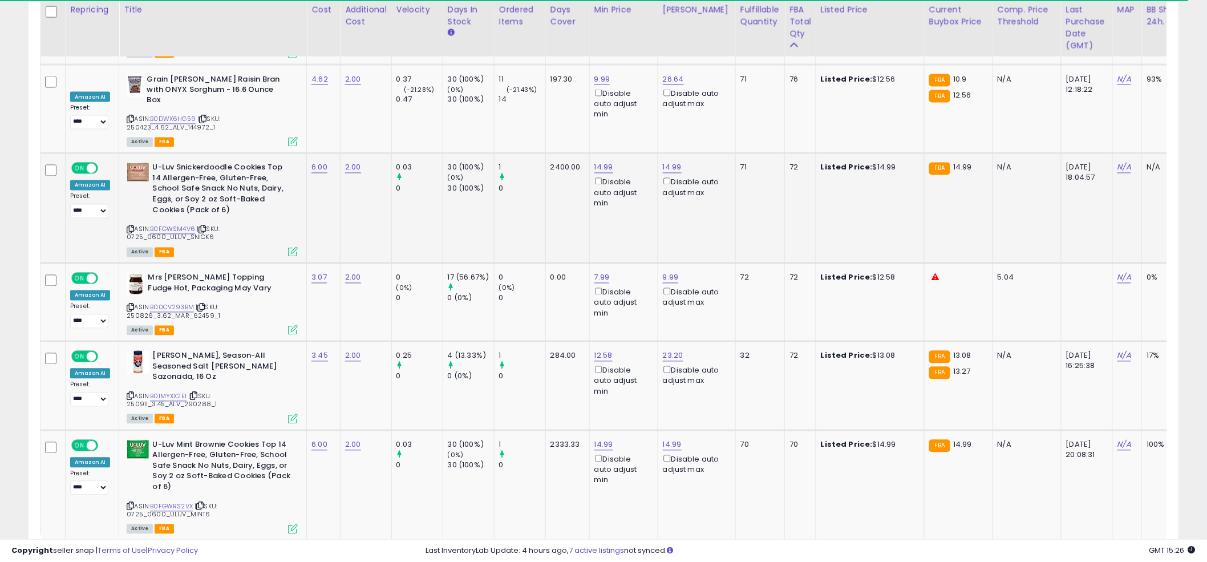
click at [592, 156] on td "14.99 Disable auto adjust min" at bounding box center [623, 208] width 68 height 110
drag, startPoint x: 1078, startPoint y: 490, endPoint x: 1052, endPoint y: 456, distance: 42.7
click at [1078, 553] on link "3" at bounding box center [1078, 562] width 19 height 19
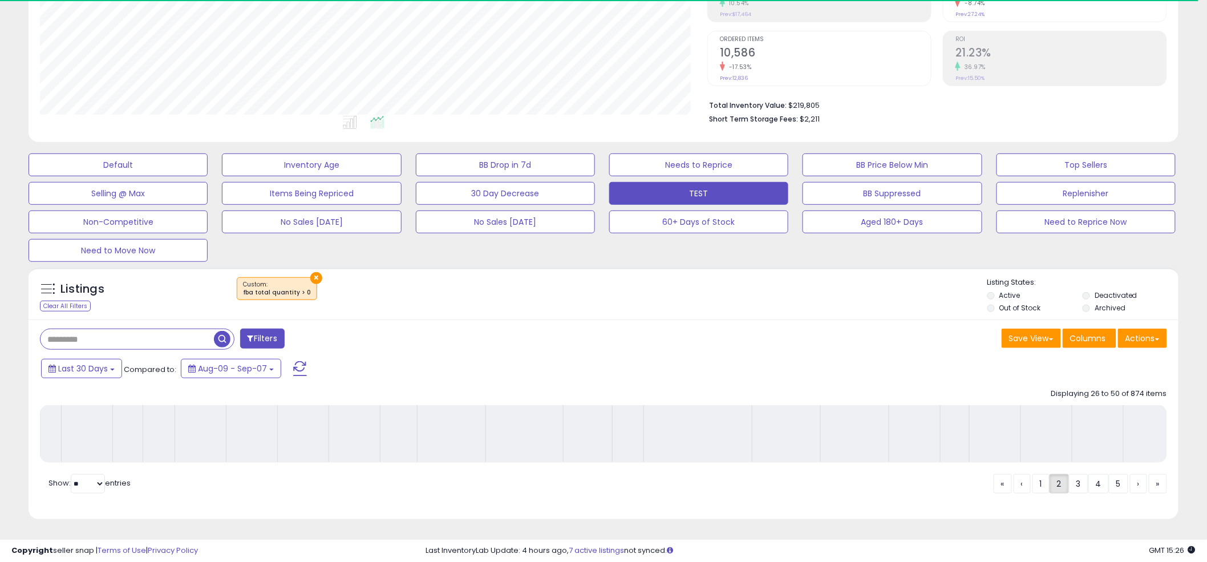
scroll to position [216, 0]
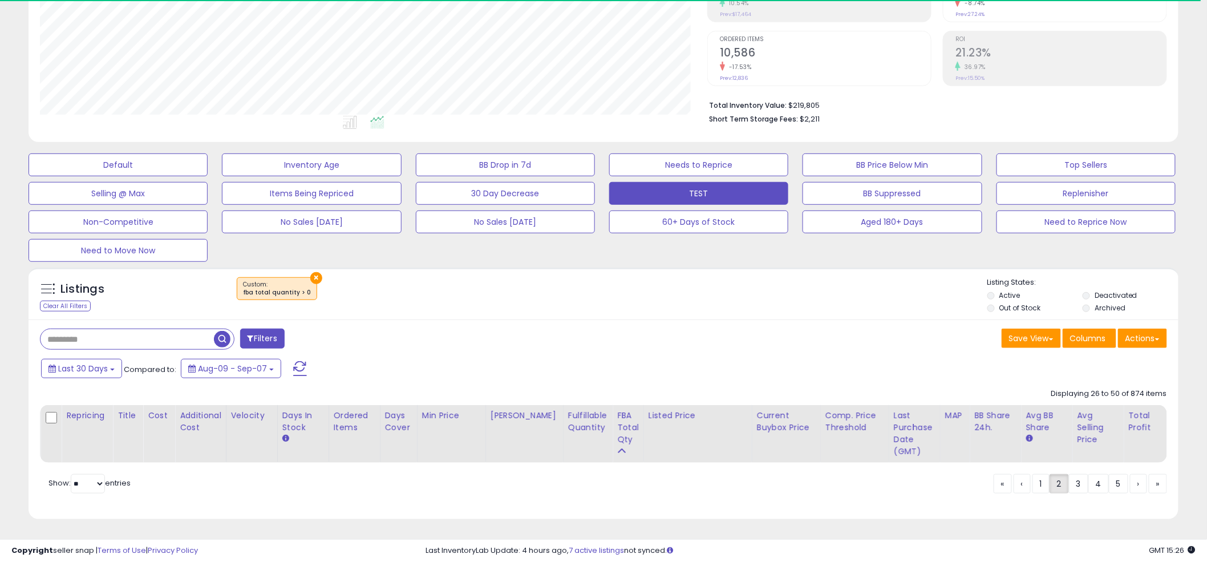
click at [590, 285] on div "×" at bounding box center [604, 293] width 765 height 32
click at [1044, 490] on link "1" at bounding box center [1040, 483] width 17 height 19
click at [1064, 490] on link "2" at bounding box center [1058, 483] width 19 height 19
click at [1060, 488] on link "2" at bounding box center [1058, 483] width 19 height 19
drag, startPoint x: 1060, startPoint y: 488, endPoint x: 798, endPoint y: 395, distance: 278.0
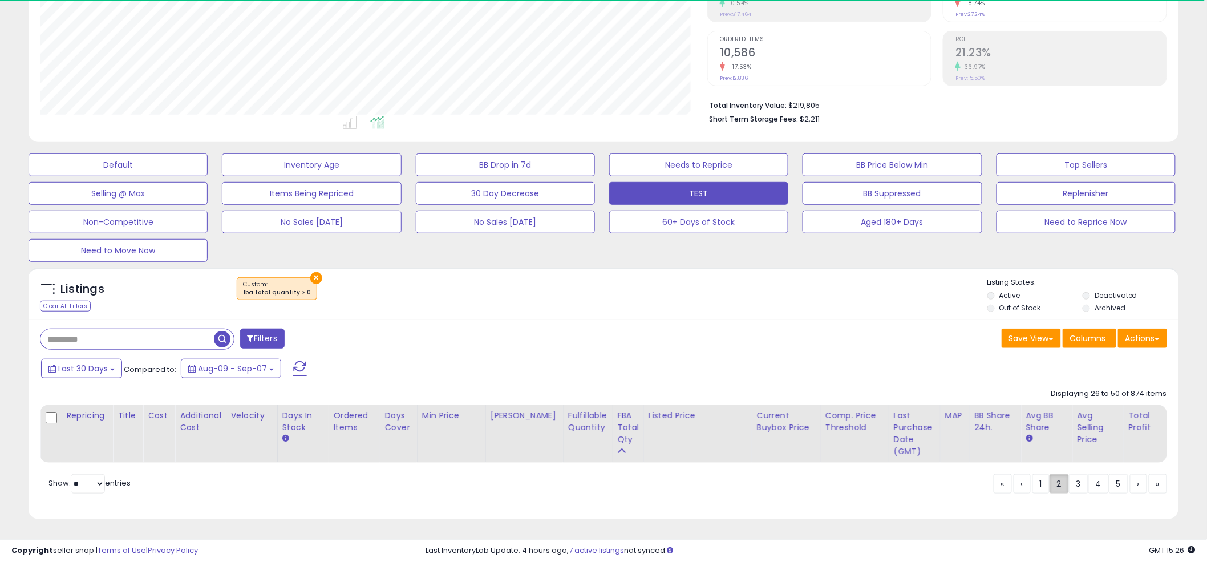
click at [1060, 488] on link "2" at bounding box center [1058, 483] width 19 height 19
